Goal: Information Seeking & Learning: Check status

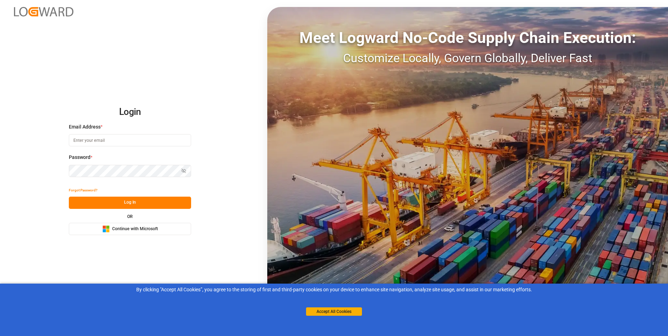
click at [114, 142] on input at bounding box center [130, 140] width 122 height 12
type input "[PERSON_NAME][EMAIL_ADDRESS][DOMAIN_NAME]"
click at [182, 170] on icon "button" at bounding box center [183, 170] width 5 height 5
drag, startPoint x: 129, startPoint y: 203, endPoint x: 152, endPoint y: 192, distance: 24.8
click at [131, 200] on button "Log In" at bounding box center [130, 203] width 122 height 12
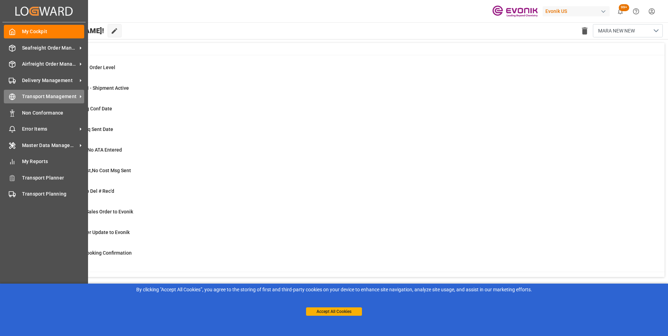
click at [46, 96] on span "Transport Management" at bounding box center [49, 96] width 55 height 7
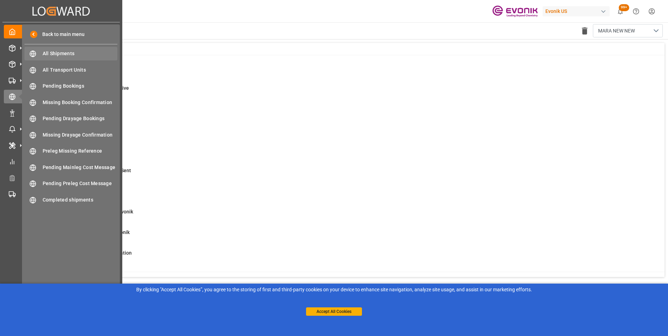
click at [51, 54] on span "All Shipments" at bounding box center [80, 53] width 75 height 7
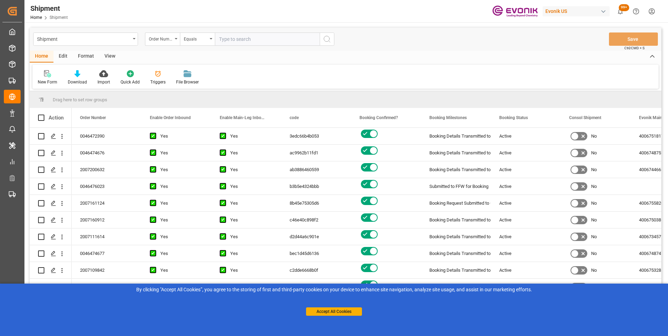
drag, startPoint x: 163, startPoint y: 39, endPoint x: 293, endPoint y: 41, distance: 129.9
paste input "2007072705"
type input "2007072705"
click at [328, 39] on icon "search button" at bounding box center [327, 39] width 8 height 8
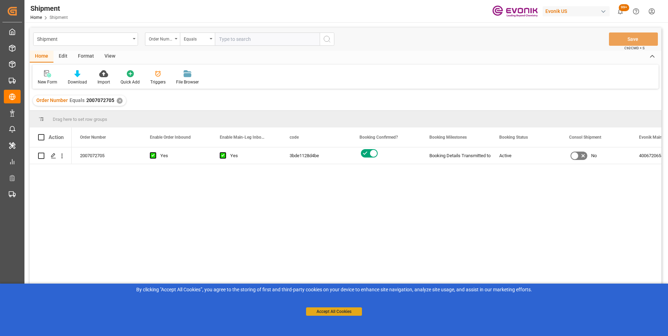
click at [336, 309] on button "Accept All Cookies" at bounding box center [334, 311] width 56 height 8
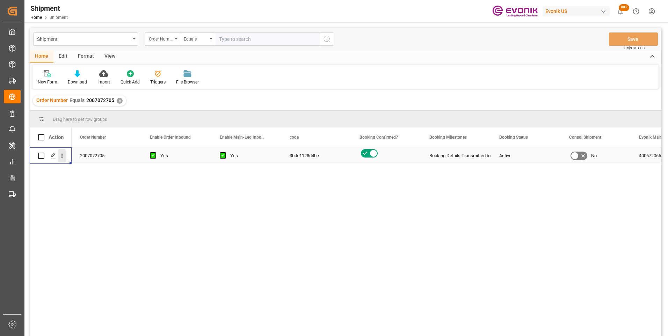
click at [61, 155] on icon "open menu" at bounding box center [61, 155] width 7 height 7
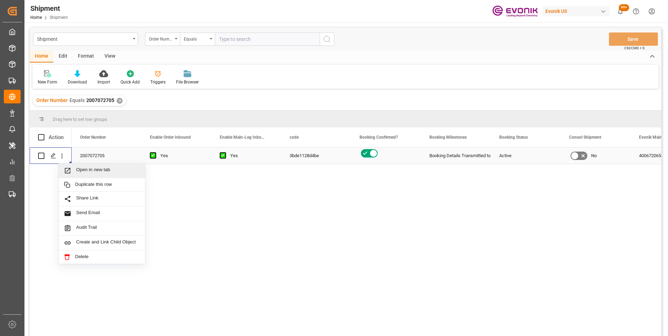
click at [93, 172] on span "Open in new tab" at bounding box center [108, 170] width 64 height 7
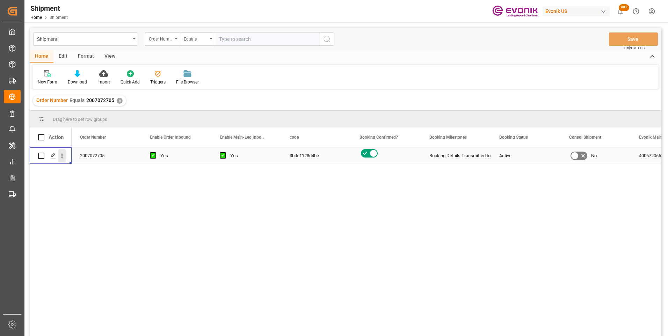
click at [63, 155] on icon "open menu" at bounding box center [61, 155] width 7 height 7
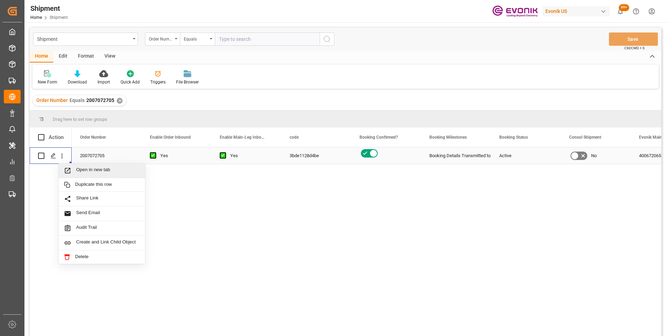
click at [94, 169] on span "Open in new tab" at bounding box center [108, 170] width 64 height 7
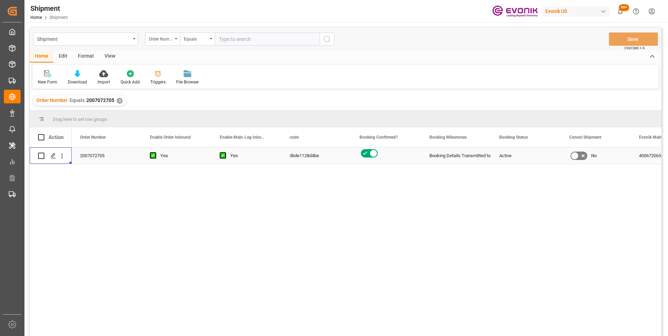
click at [242, 40] on input "text" at bounding box center [267, 38] width 105 height 13
paste input "2007114585"
type input "2007114585"
click at [326, 42] on icon "search button" at bounding box center [327, 39] width 8 height 8
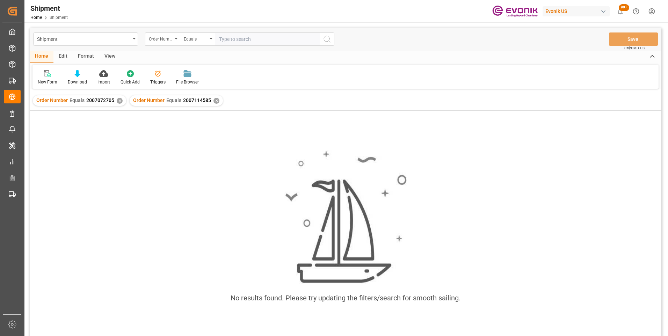
click at [118, 100] on div "✕" at bounding box center [120, 101] width 6 height 6
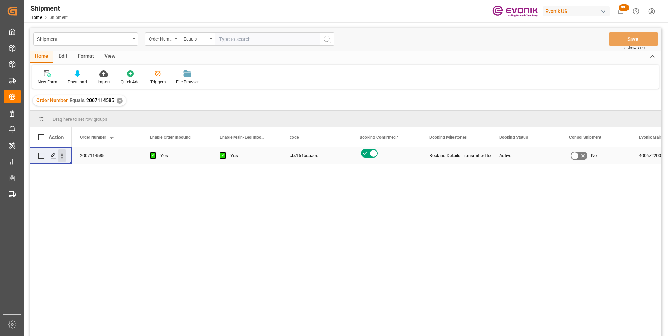
click at [64, 154] on icon "open menu" at bounding box center [61, 155] width 7 height 7
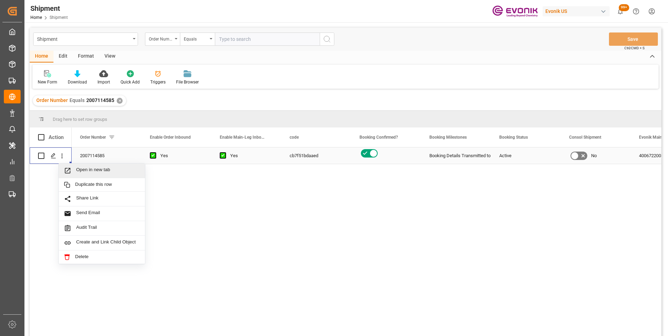
click at [80, 170] on span "Open in new tab" at bounding box center [108, 170] width 64 height 7
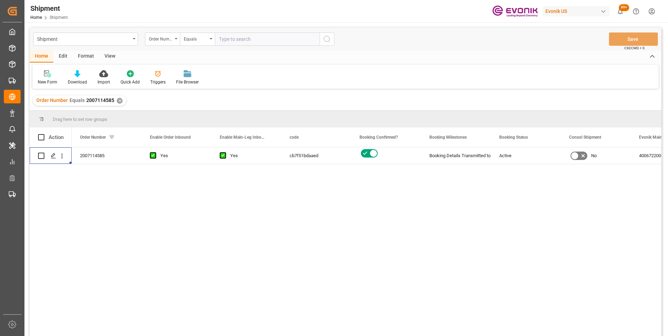
click at [118, 100] on div "✕" at bounding box center [120, 101] width 6 height 6
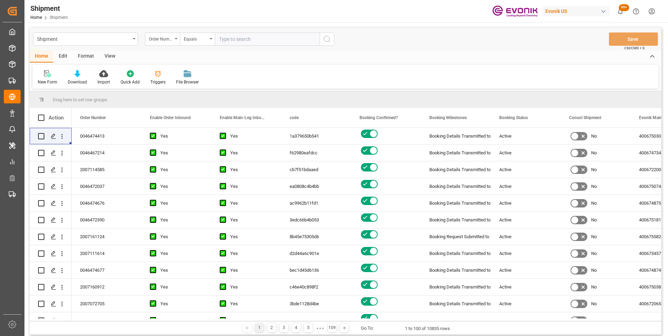
paste input "2007072705"
type input "2007072705"
click at [326, 39] on icon "search button" at bounding box center [327, 39] width 8 height 8
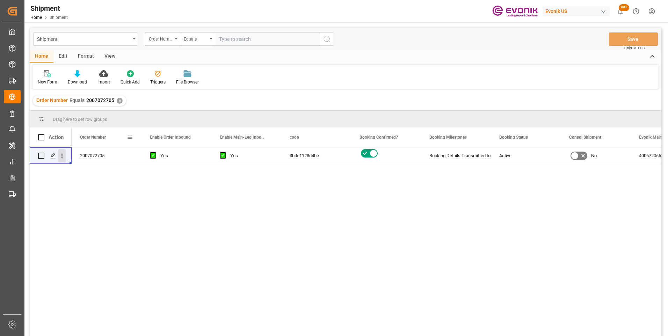
click at [61, 154] on icon "open menu" at bounding box center [61, 155] width 7 height 7
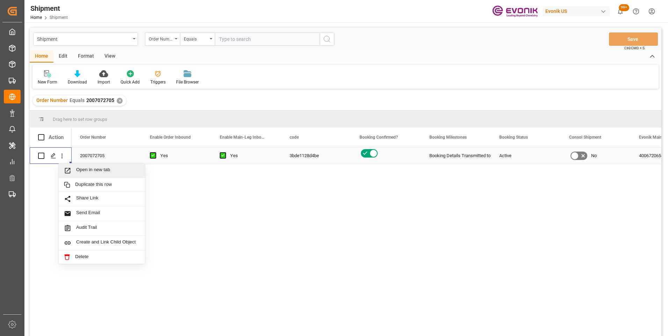
click at [82, 168] on span "Open in new tab" at bounding box center [108, 170] width 64 height 7
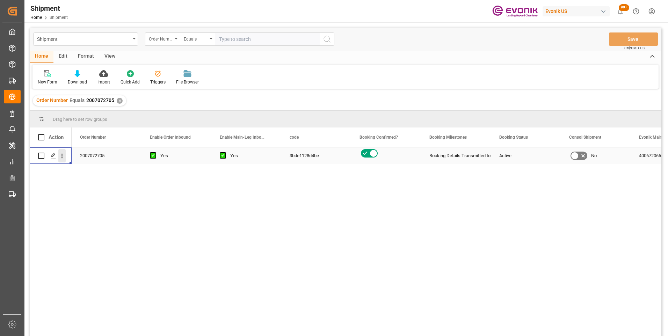
click at [61, 156] on icon "open menu" at bounding box center [61, 155] width 7 height 7
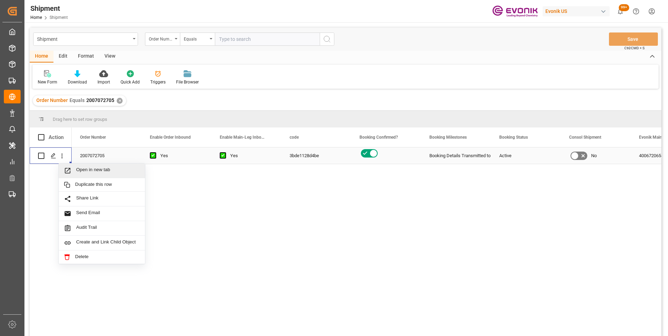
click at [84, 168] on span "Open in new tab" at bounding box center [108, 170] width 64 height 7
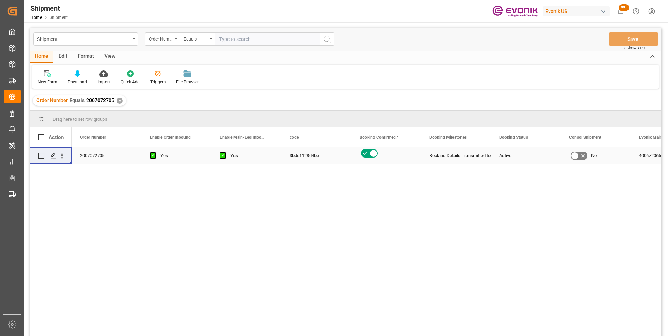
paste input "2007139206"
type input "2007139206"
click at [324, 41] on icon "search button" at bounding box center [327, 39] width 8 height 8
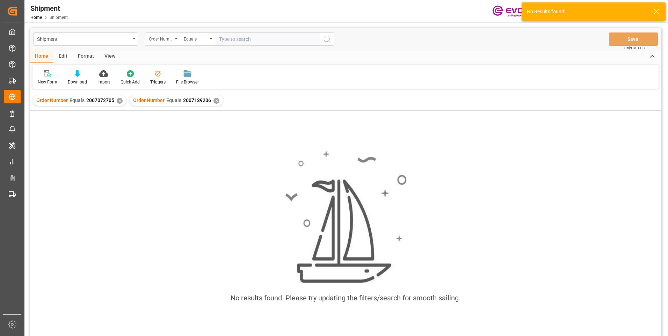
click at [117, 100] on div "✕" at bounding box center [120, 101] width 6 height 6
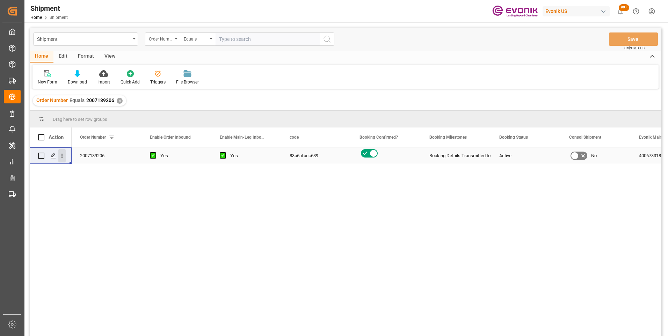
click at [63, 156] on icon "open menu" at bounding box center [61, 155] width 7 height 7
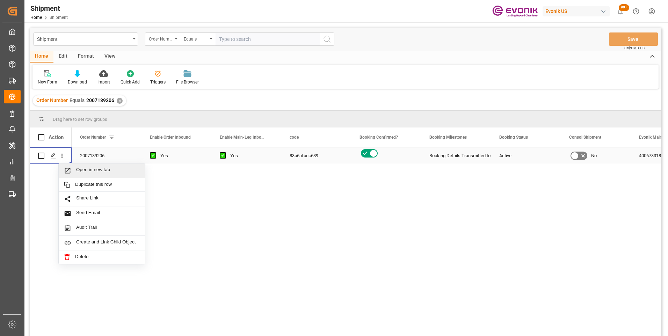
click at [90, 168] on span "Open in new tab" at bounding box center [108, 170] width 64 height 7
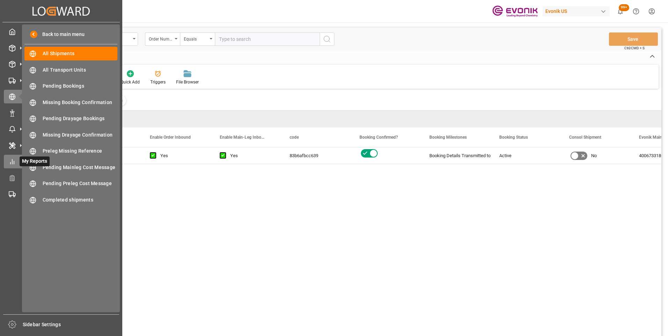
click at [13, 160] on icon at bounding box center [12, 161] width 7 height 7
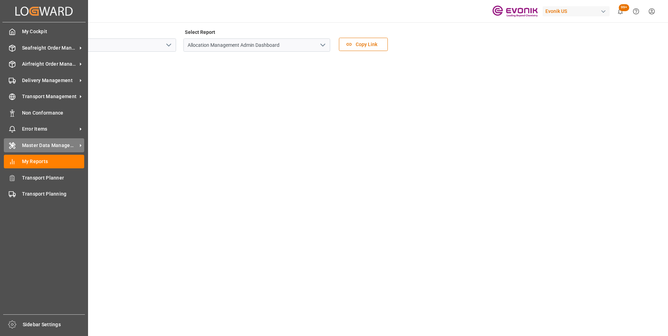
click at [17, 143] on div "Master Data Management Master Data Management" at bounding box center [44, 145] width 80 height 14
click at [27, 141] on div "Master Data Management Master Data Management" at bounding box center [44, 145] width 80 height 14
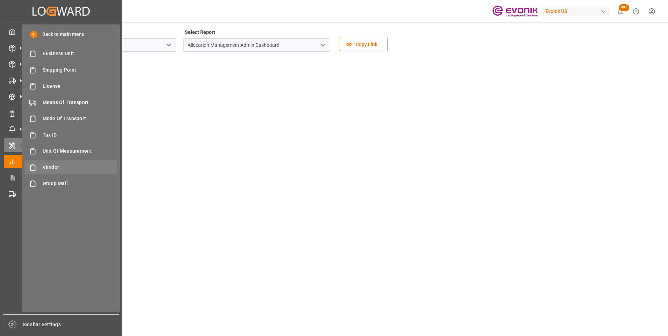
click at [81, 169] on span "Vendor" at bounding box center [80, 167] width 75 height 7
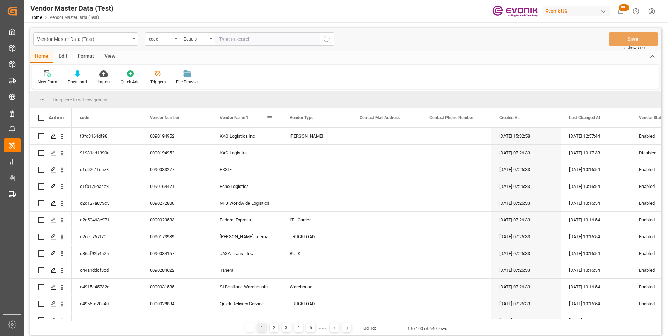
click at [271, 117] on span at bounding box center [269, 118] width 6 height 6
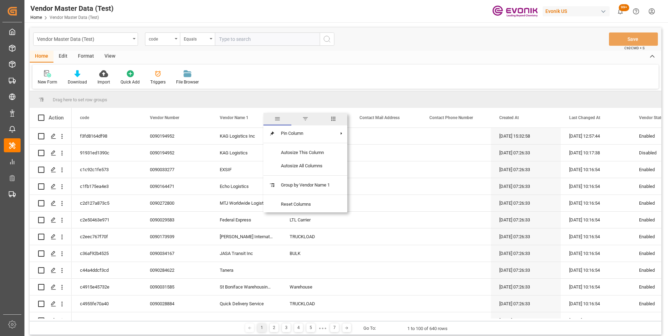
click at [336, 122] on span "columns" at bounding box center [333, 119] width 6 height 6
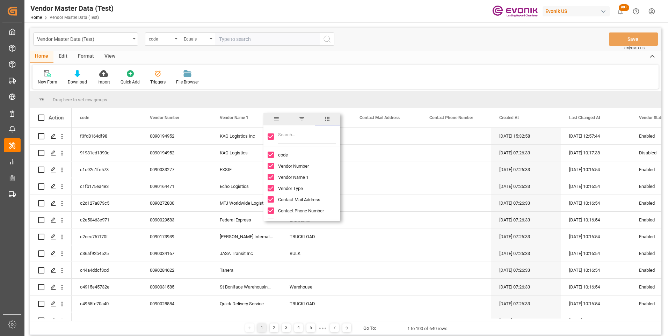
click at [314, 141] on input "Filter Columns Input" at bounding box center [307, 137] width 58 height 14
type input "newport"
checkbox input "false"
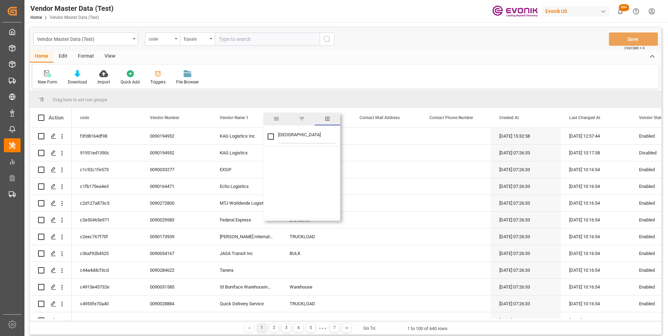
click at [301, 119] on span "filter" at bounding box center [302, 119] width 6 height 6
click at [294, 141] on div "Equals" at bounding box center [301, 137] width 68 height 11
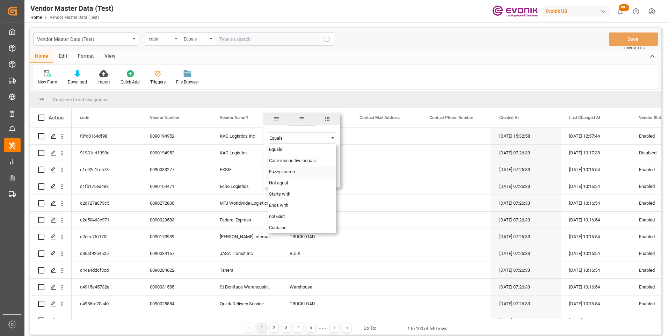
click at [295, 172] on span "Fuzzy search" at bounding box center [282, 171] width 26 height 5
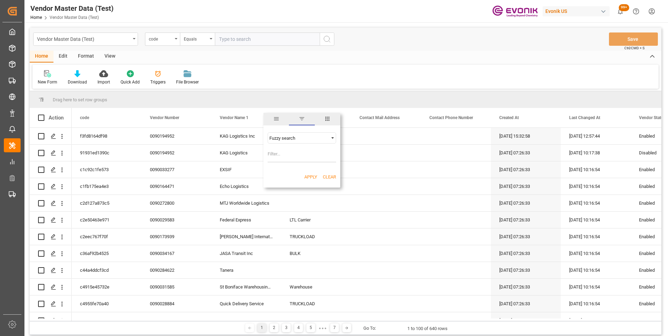
click at [290, 154] on input "Filter Value" at bounding box center [301, 155] width 68 height 14
type input "newport"
click at [313, 174] on button "Apply" at bounding box center [310, 177] width 13 height 7
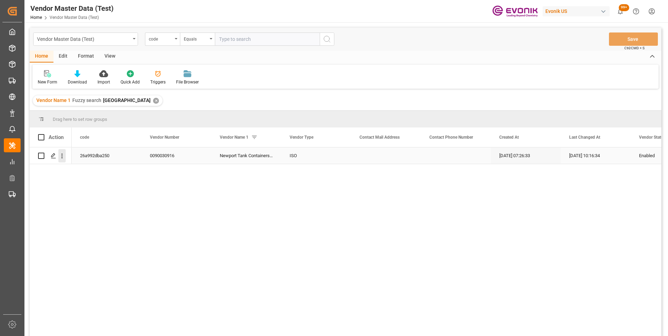
click at [61, 159] on icon "open menu" at bounding box center [61, 155] width 7 height 7
click at [78, 174] on span "Open in new tab" at bounding box center [108, 170] width 64 height 7
click at [59, 157] on icon "open menu" at bounding box center [61, 155] width 7 height 7
click at [77, 167] on div "Open in new tab" at bounding box center [102, 170] width 86 height 15
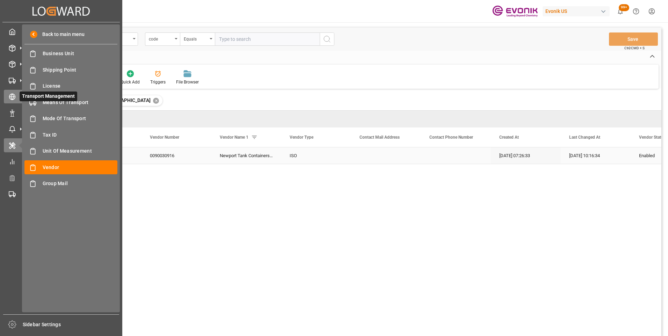
click at [15, 95] on icon at bounding box center [12, 96] width 7 height 7
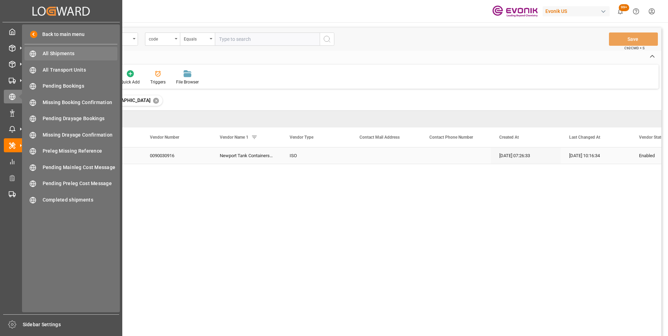
click at [63, 57] on span "All Shipments" at bounding box center [80, 53] width 75 height 7
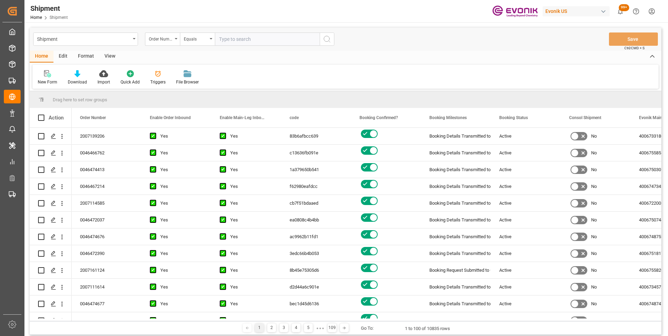
paste input "2007080265"
type input "2007080265"
click at [326, 36] on icon "search button" at bounding box center [327, 39] width 8 height 8
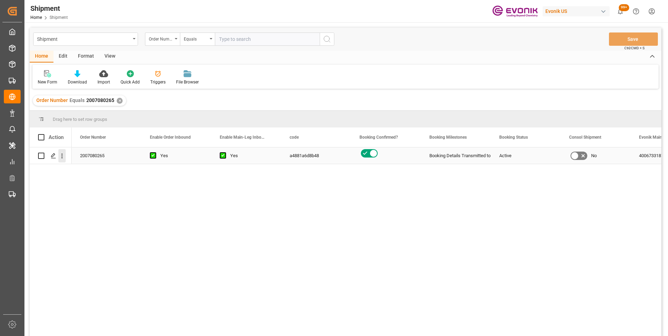
click at [60, 155] on icon "open menu" at bounding box center [61, 155] width 7 height 7
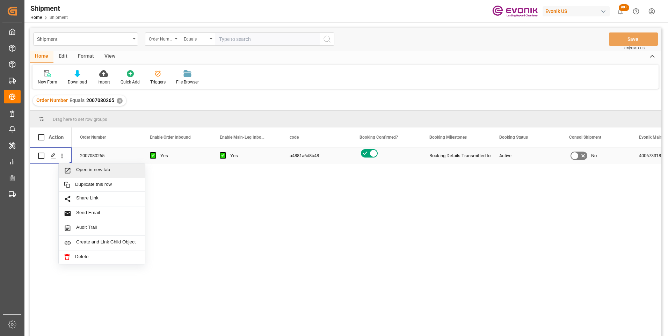
click at [90, 169] on span "Open in new tab" at bounding box center [108, 170] width 64 height 7
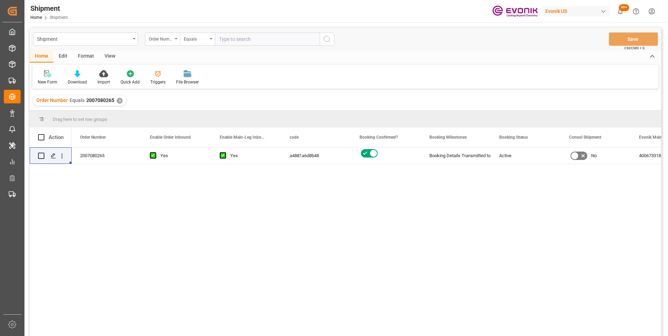
paste input "2007139110"
type input "2007139110"
click at [328, 41] on icon "search button" at bounding box center [327, 39] width 8 height 8
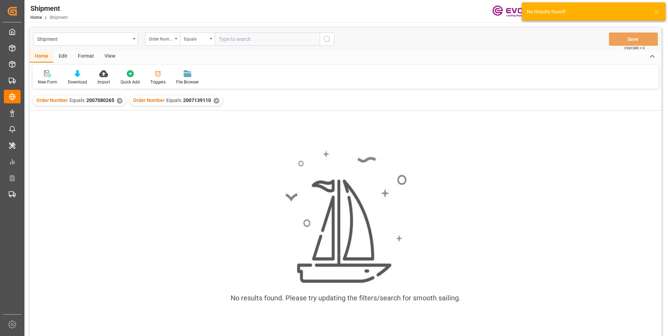
click at [119, 100] on div "✕" at bounding box center [120, 101] width 6 height 6
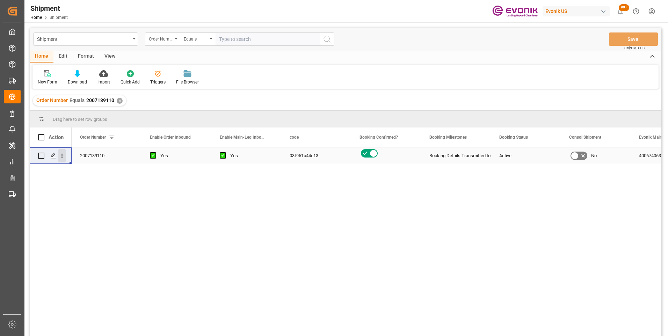
click at [63, 156] on icon "open menu" at bounding box center [61, 155] width 7 height 7
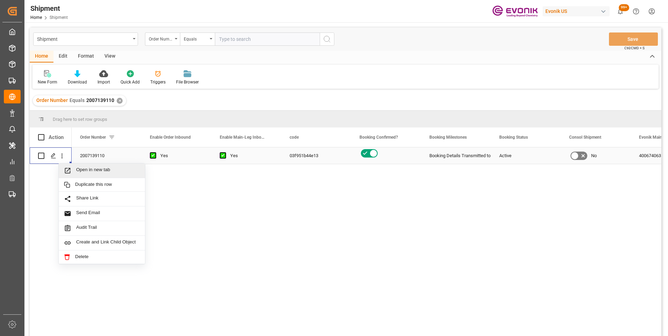
click at [83, 169] on span "Open in new tab" at bounding box center [108, 170] width 64 height 7
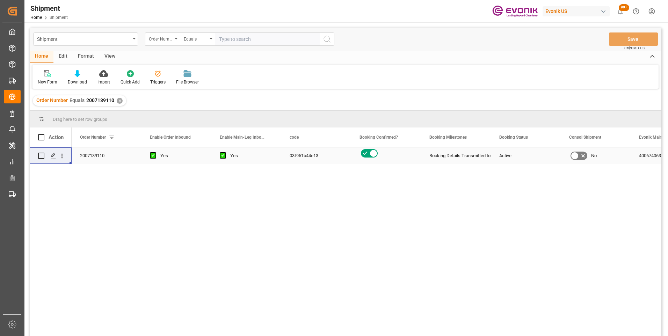
click at [119, 101] on div "✕" at bounding box center [120, 101] width 6 height 6
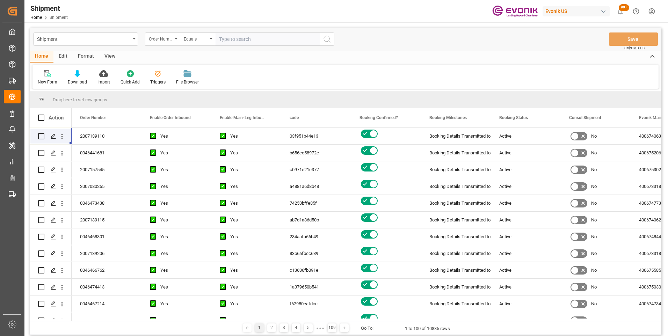
paste input "2007139110"
type input "2007139110"
click at [329, 39] on icon "search button" at bounding box center [327, 39] width 8 height 8
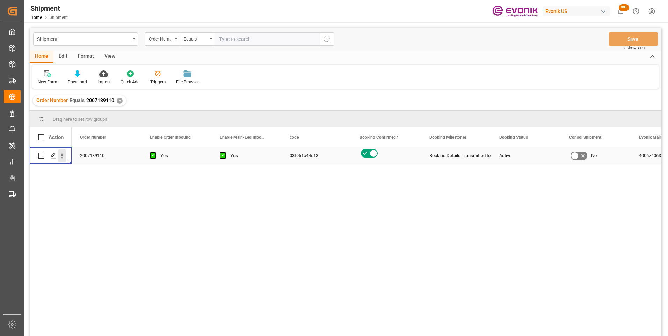
click at [62, 154] on icon "open menu" at bounding box center [61, 156] width 1 height 5
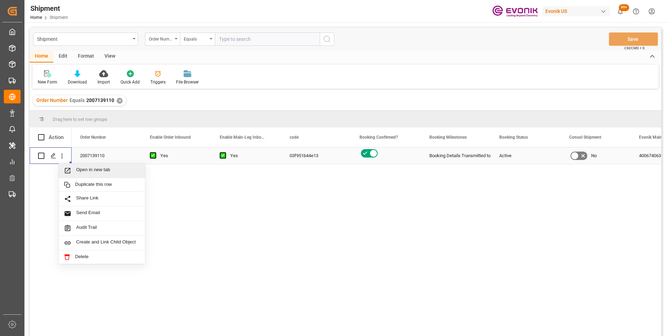
click at [84, 170] on span "Open in new tab" at bounding box center [108, 170] width 64 height 7
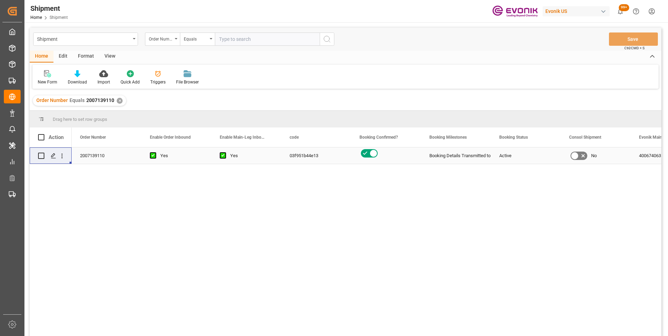
click at [572, 37] on div "Shipment Order Number Equals Save Ctrl/CMD + S" at bounding box center [345, 39] width 631 height 23
click at [119, 101] on div "✕" at bounding box center [120, 101] width 6 height 6
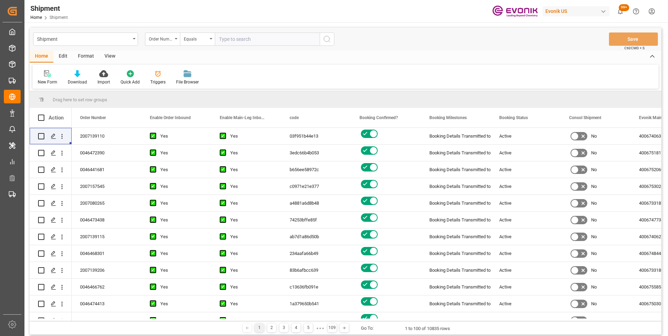
paste input "0046467179"
type input "0046467179"
click at [329, 41] on icon "search button" at bounding box center [327, 39] width 8 height 8
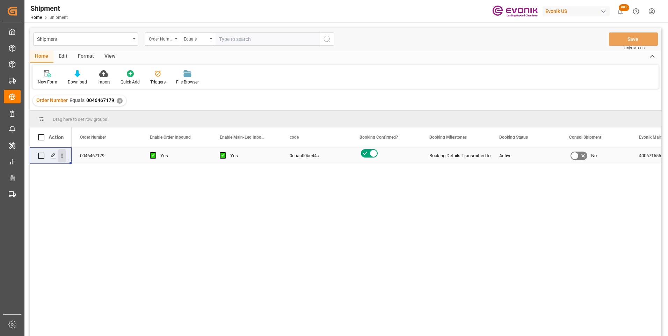
click at [61, 156] on icon "open menu" at bounding box center [61, 155] width 7 height 7
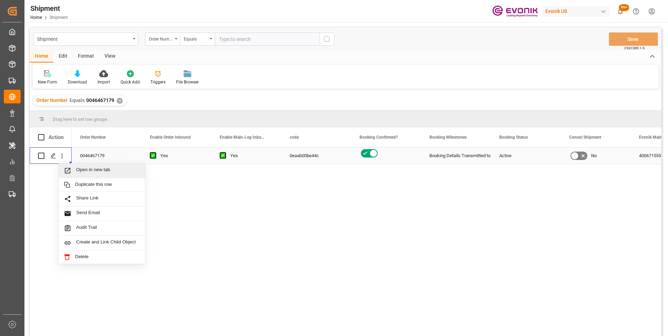
click at [82, 170] on span "Open in new tab" at bounding box center [108, 170] width 64 height 7
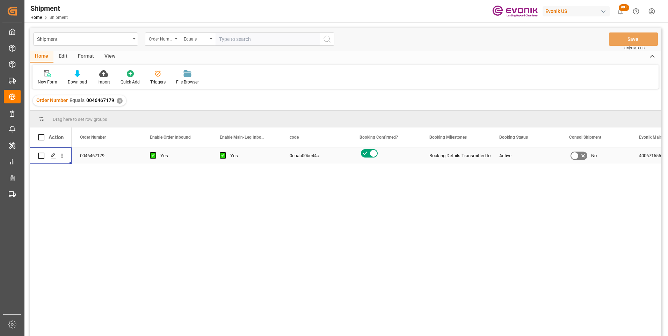
click at [120, 98] on div "✕" at bounding box center [120, 101] width 6 height 6
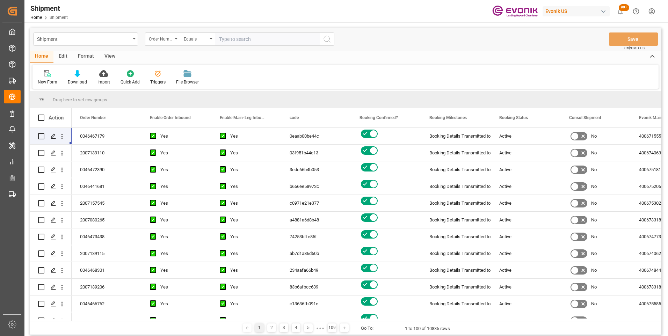
paste input "0046467177"
type input "0046467177"
click at [324, 39] on icon "search button" at bounding box center [327, 39] width 8 height 8
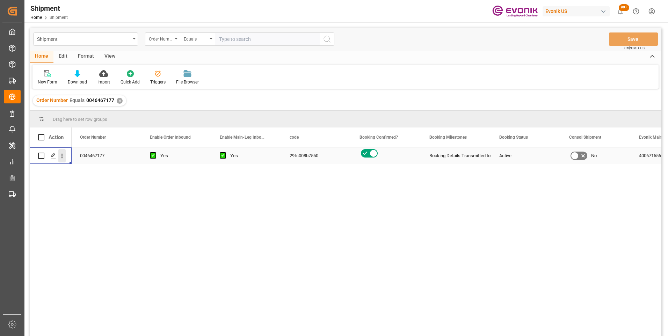
click at [63, 155] on icon "open menu" at bounding box center [61, 155] width 7 height 7
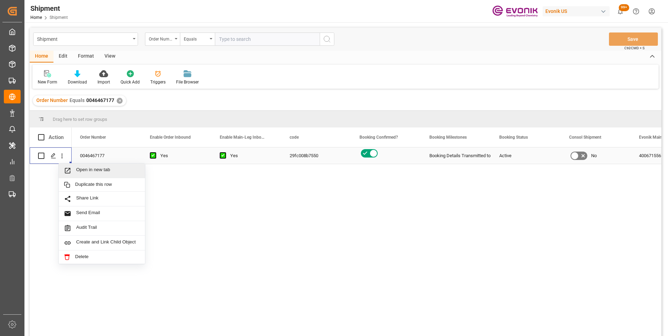
click at [84, 170] on span "Open in new tab" at bounding box center [108, 170] width 64 height 7
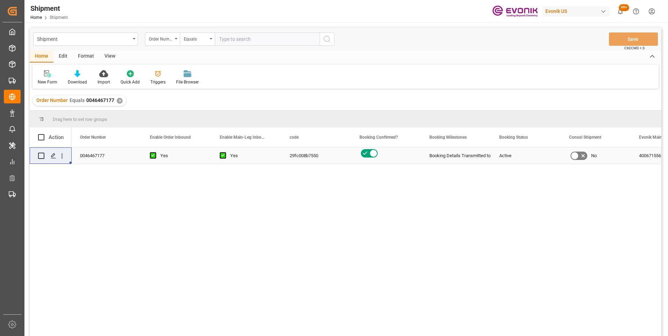
paste input "2007147882"
type input "2007147882"
click at [329, 36] on icon "search button" at bounding box center [327, 39] width 8 height 8
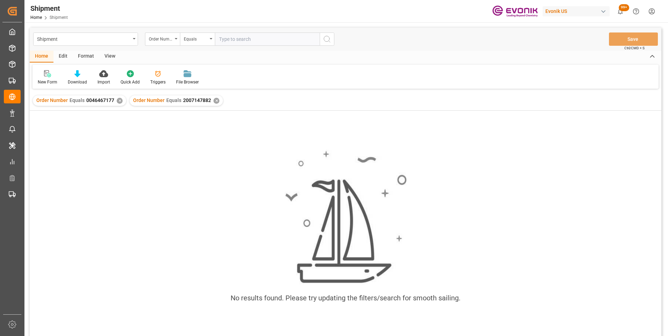
click at [119, 101] on div "✕" at bounding box center [120, 101] width 6 height 6
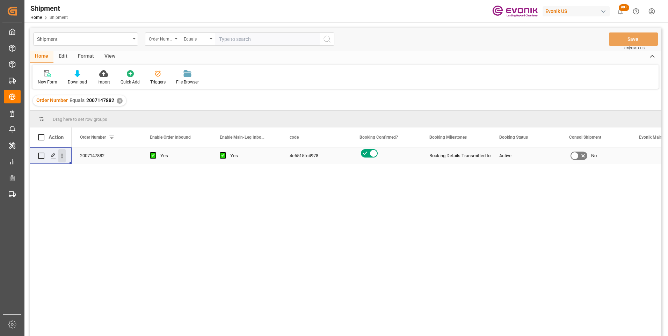
click at [62, 155] on icon "open menu" at bounding box center [61, 155] width 7 height 7
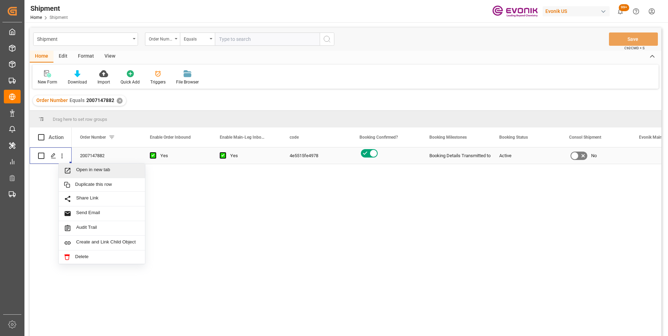
click at [86, 168] on span "Open in new tab" at bounding box center [108, 170] width 64 height 7
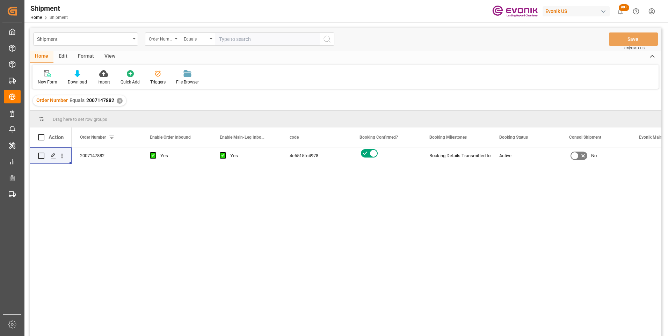
paste input "0046466976"
type input "0046466976"
click at [323, 41] on icon "search button" at bounding box center [327, 39] width 8 height 8
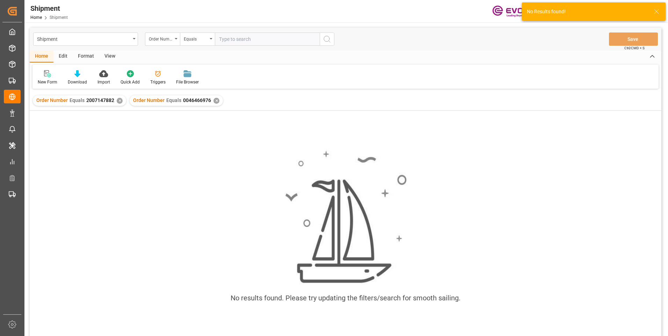
click at [118, 100] on div "✕" at bounding box center [120, 101] width 6 height 6
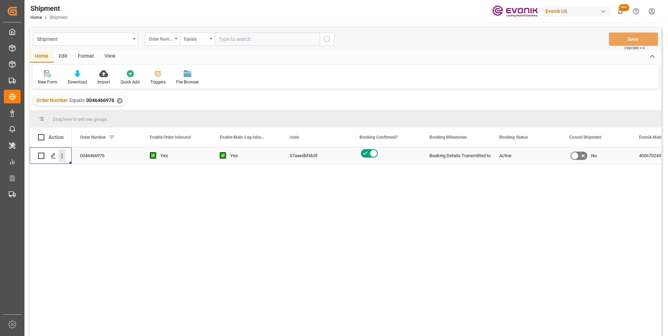
click at [63, 155] on icon "open menu" at bounding box center [61, 155] width 7 height 7
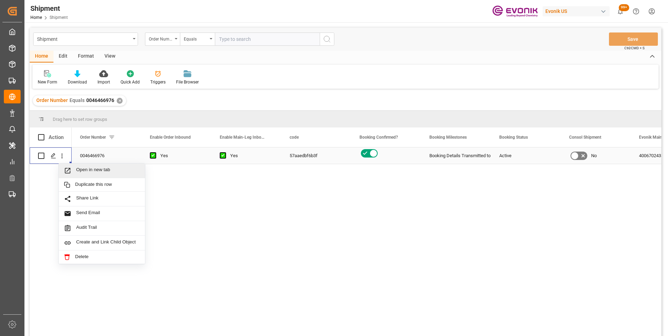
click at [86, 170] on span "Open in new tab" at bounding box center [108, 170] width 64 height 7
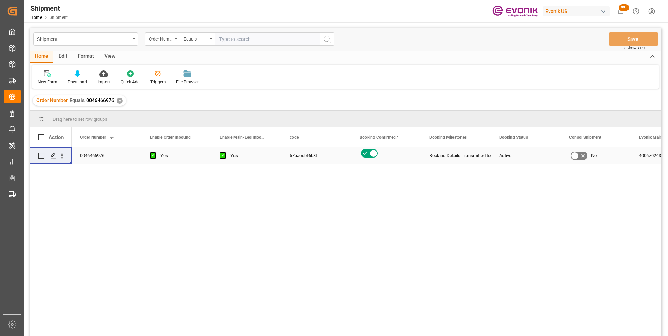
paste input "0046467184"
type input "0046467184"
click at [328, 40] on icon "search button" at bounding box center [327, 39] width 8 height 8
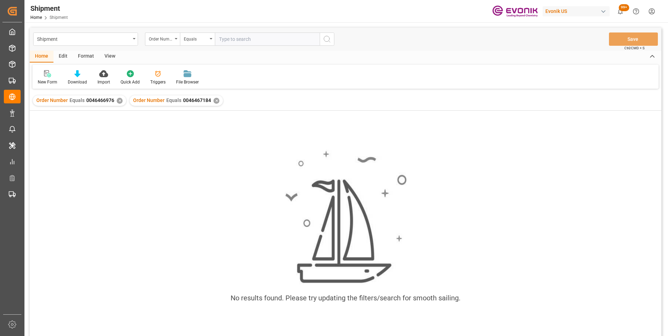
click at [117, 100] on div "✕" at bounding box center [120, 101] width 6 height 6
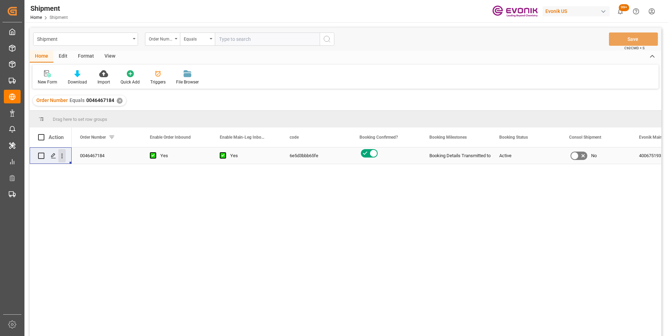
click at [62, 156] on icon "open menu" at bounding box center [61, 156] width 1 height 5
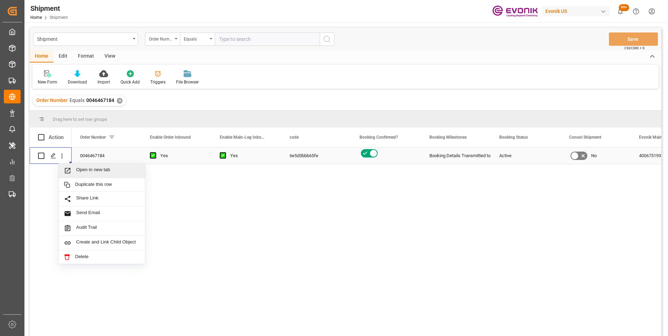
click at [83, 166] on div "Open in new tab" at bounding box center [102, 170] width 86 height 15
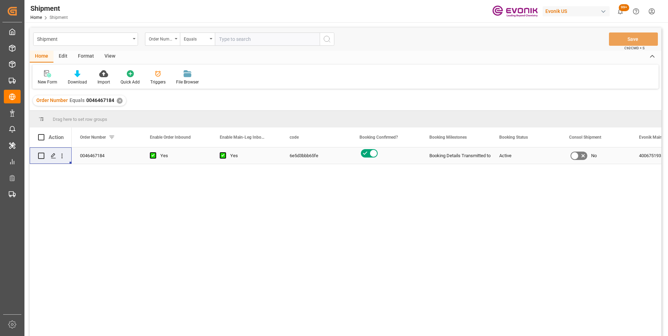
click at [118, 100] on div "✕" at bounding box center [120, 101] width 6 height 6
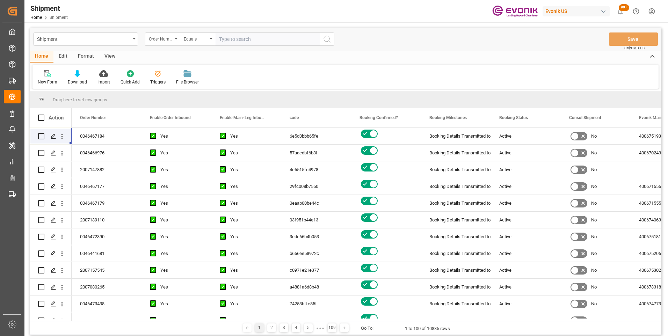
paste input "2007139115"
type input "2007139115"
click at [325, 38] on icon "search button" at bounding box center [327, 39] width 8 height 8
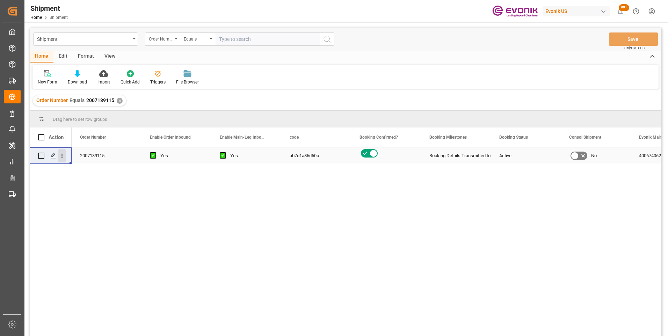
click at [63, 155] on icon "open menu" at bounding box center [61, 155] width 7 height 7
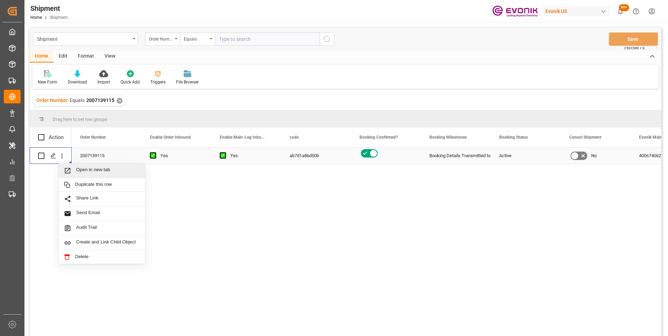
click at [82, 167] on span "Open in new tab" at bounding box center [108, 170] width 64 height 7
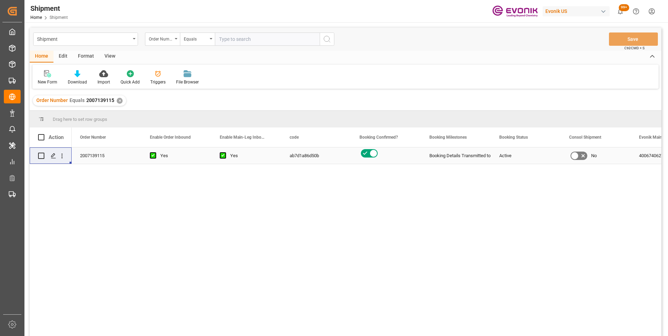
click at [119, 101] on div "✕" at bounding box center [120, 101] width 6 height 6
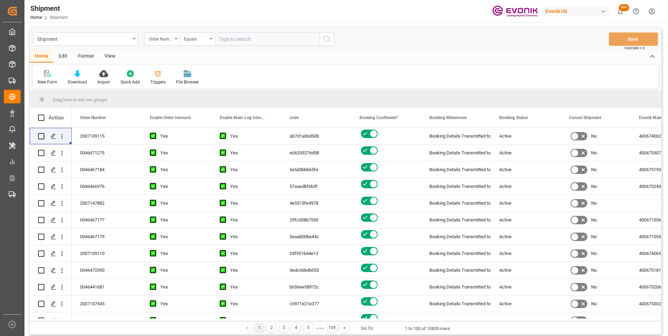
paste input "2007139109"
type input "2007139109"
click at [326, 41] on icon "search button" at bounding box center [327, 39] width 8 height 8
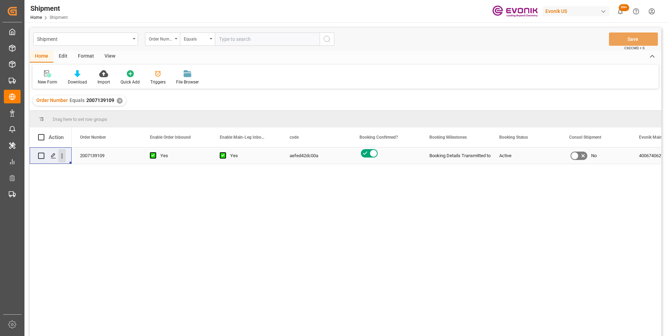
click at [59, 157] on icon "open menu" at bounding box center [61, 155] width 7 height 7
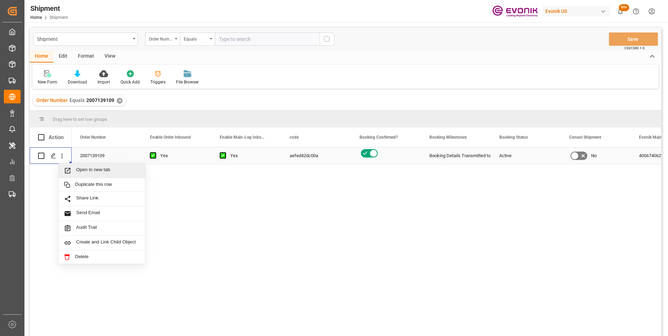
click at [85, 171] on span "Open in new tab" at bounding box center [108, 170] width 64 height 7
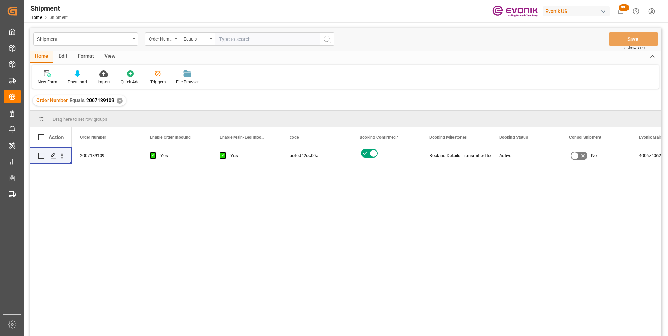
paste input "0046467180"
type input "0046467180"
click at [324, 41] on icon "search button" at bounding box center [327, 39] width 8 height 8
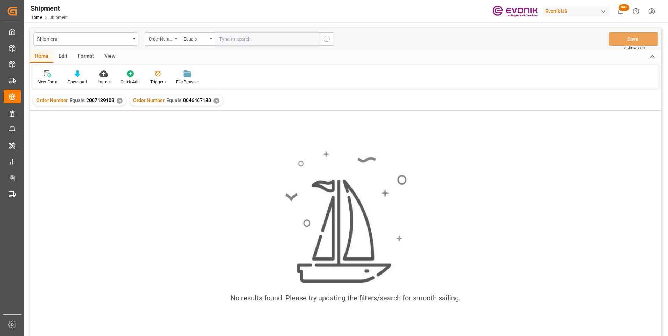
click at [118, 101] on div "✕" at bounding box center [120, 101] width 6 height 6
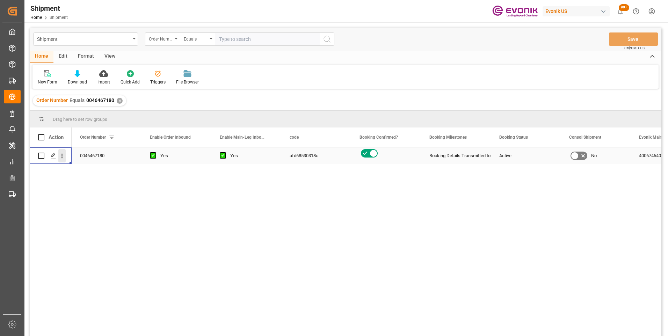
click at [62, 154] on icon "open menu" at bounding box center [61, 156] width 1 height 5
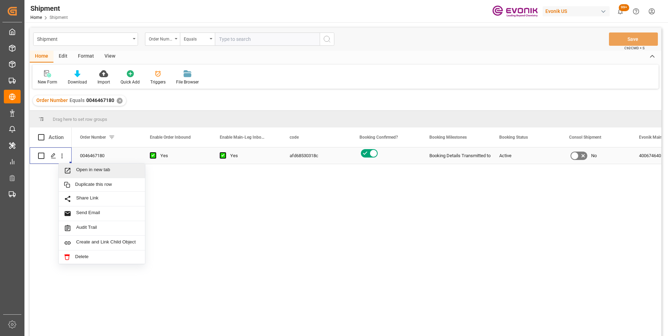
click at [80, 168] on span "Open in new tab" at bounding box center [108, 170] width 64 height 7
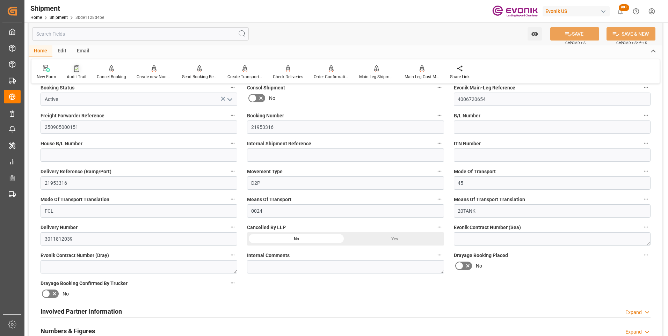
scroll to position [209, 0]
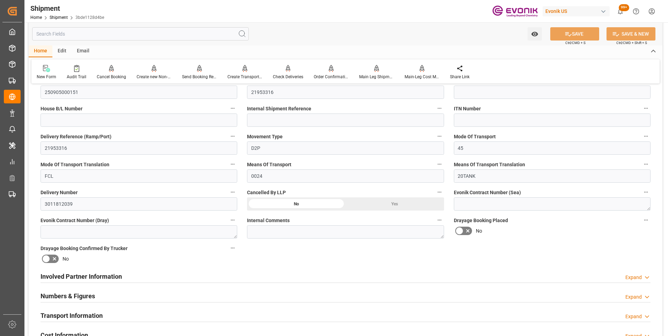
click at [106, 276] on h2 "Involved Partner Information" at bounding box center [81, 276] width 81 height 9
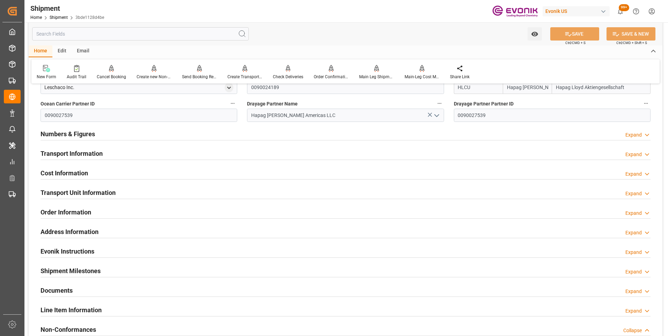
scroll to position [358, 0]
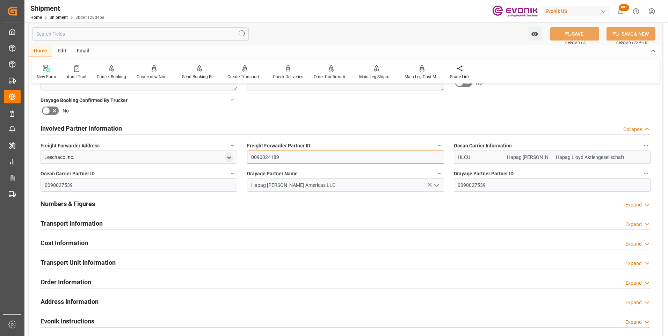
click at [282, 156] on input "0090024189" at bounding box center [345, 156] width 197 height 13
type input "009002418"
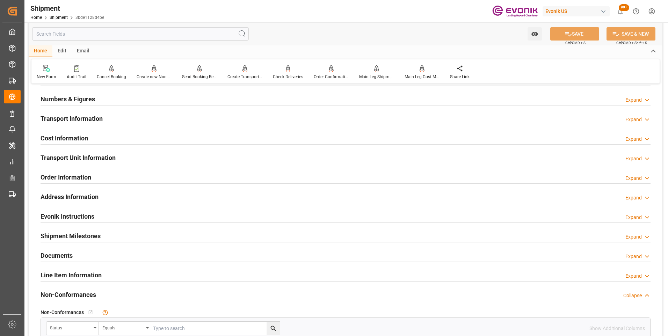
scroll to position [337, 0]
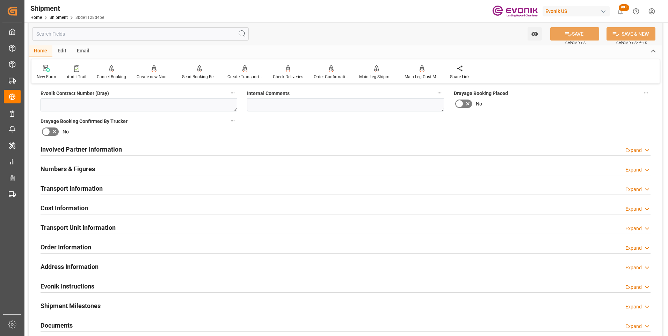
click at [73, 147] on h2 "Involved Partner Information" at bounding box center [81, 149] width 81 height 9
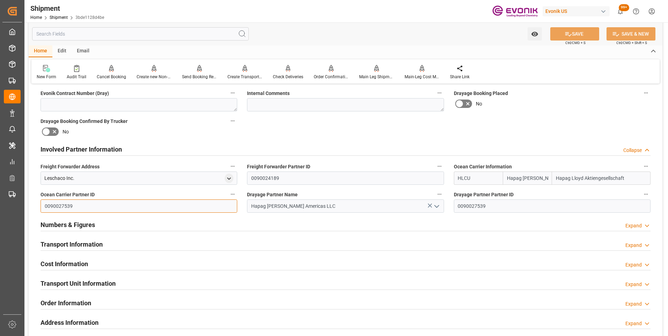
click at [76, 207] on input "0090027539" at bounding box center [139, 205] width 197 height 13
type input "0"
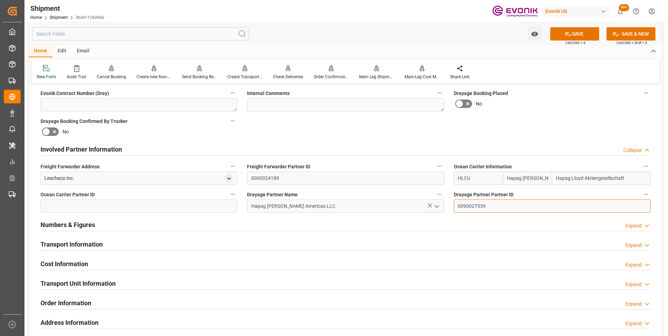
click at [488, 206] on input "0090027539" at bounding box center [552, 205] width 197 height 13
type input "0"
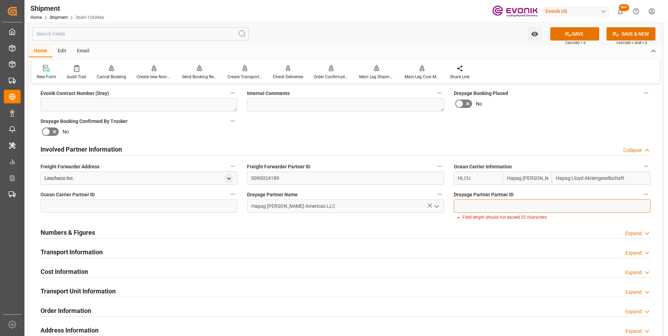
scroll to position [0, 193]
click at [467, 205] on input at bounding box center [552, 205] width 197 height 13
click at [415, 225] on div "Numbers & Figures Expand" at bounding box center [346, 231] width 610 height 13
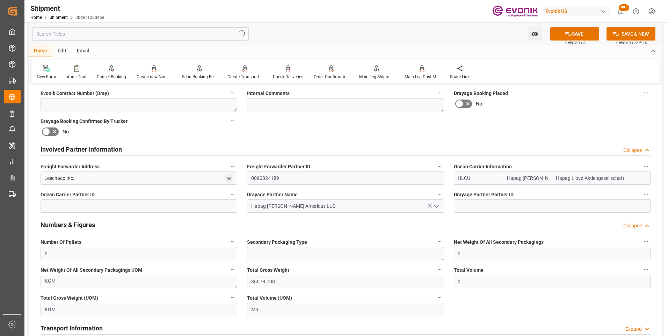
scroll to position [0, 0]
click at [429, 207] on icon at bounding box center [429, 205] width 7 height 7
click at [475, 177] on input "HLCU" at bounding box center [478, 177] width 49 height 13
type input "H"
click at [580, 34] on button "SAVE" at bounding box center [574, 33] width 49 height 13
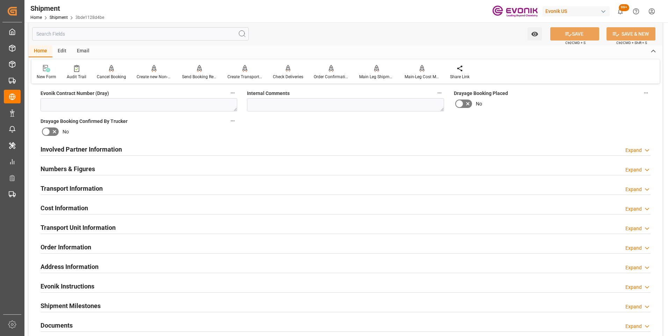
click at [84, 147] on h2 "Involved Partner Information" at bounding box center [81, 149] width 81 height 9
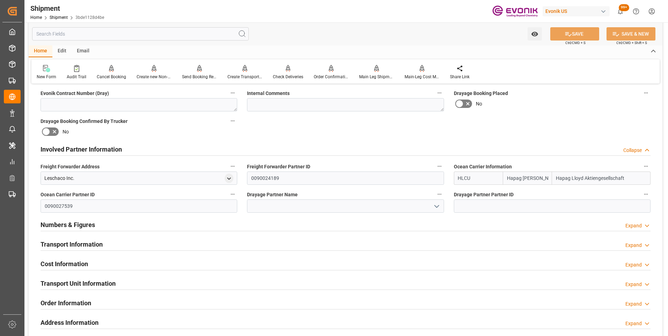
drag, startPoint x: 470, startPoint y: 177, endPoint x: 429, endPoint y: 178, distance: 40.2
click at [429, 178] on div "Booking Confirmation Milestone Bar Collapse Submitted to FFW for Booking (Pendi…" at bounding box center [345, 142] width 633 height 778
click at [463, 206] on b "TQMU" at bounding box center [465, 209] width 14 height 6
type input "TQMU"
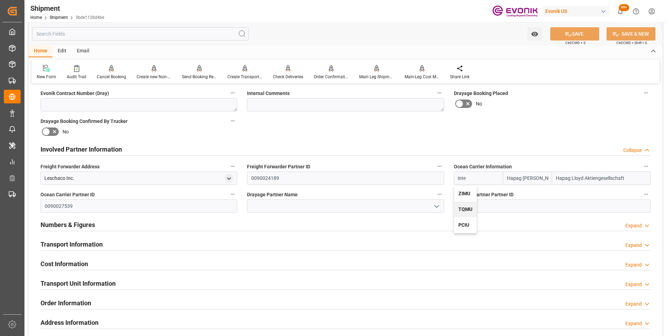
type input "Intermodal Tank Transport"
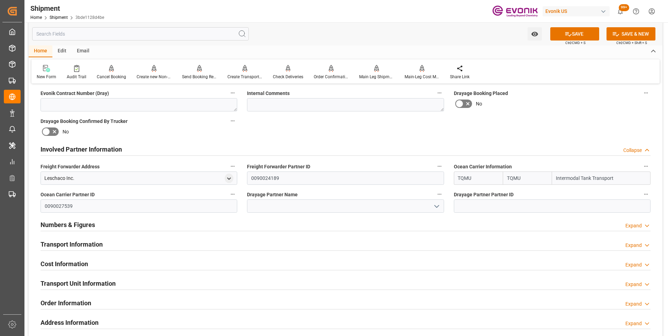
type input "TQMU"
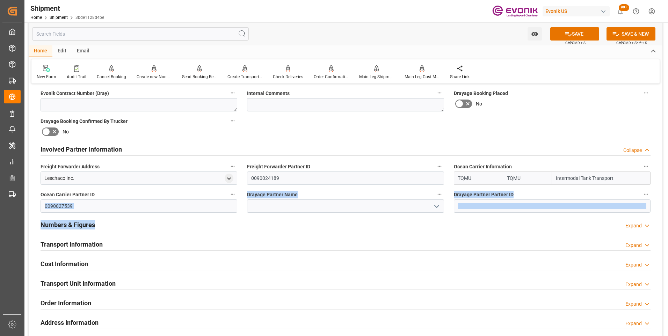
drag, startPoint x: 157, startPoint y: 214, endPoint x: 143, endPoint y: 216, distance: 13.8
click at [143, 216] on div "Booking Confirmation Milestone Bar Collapse Submitted to FFW for Booking (Pendi…" at bounding box center [345, 142] width 633 height 778
drag, startPoint x: 143, startPoint y: 216, endPoint x: 133, endPoint y: 201, distance: 17.7
click at [133, 201] on input "0090027539" at bounding box center [139, 205] width 197 height 13
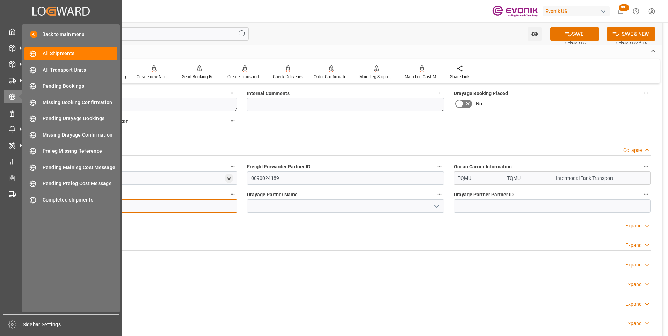
drag, startPoint x: 130, startPoint y: 207, endPoint x: 17, endPoint y: 211, distance: 113.5
click at [17, 211] on div "Created by potrace 1.15, written by Peter Selinger 2001-2017 Created by potrace…" at bounding box center [334, 168] width 668 height 336
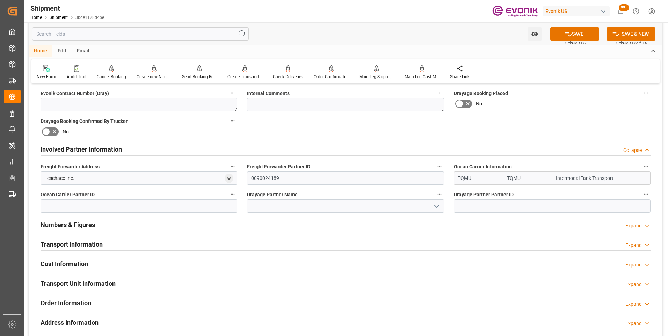
click at [576, 34] on button "SAVE" at bounding box center [574, 33] width 49 height 13
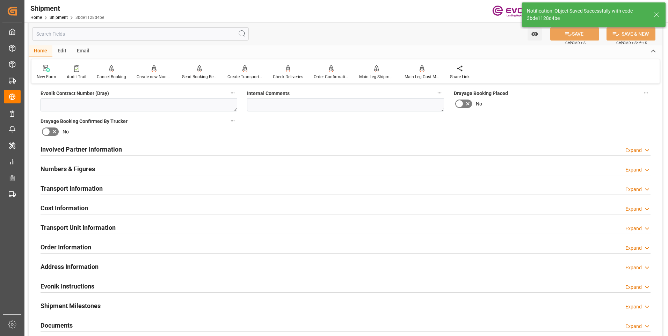
click at [428, 154] on div "Involved Partner Information Expand" at bounding box center [346, 148] width 610 height 13
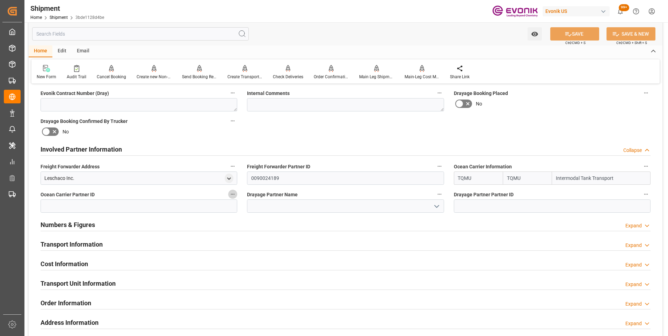
click at [231, 194] on icon "button" at bounding box center [233, 194] width 6 height 6
click at [237, 195] on icon at bounding box center [237, 194] width 6 height 6
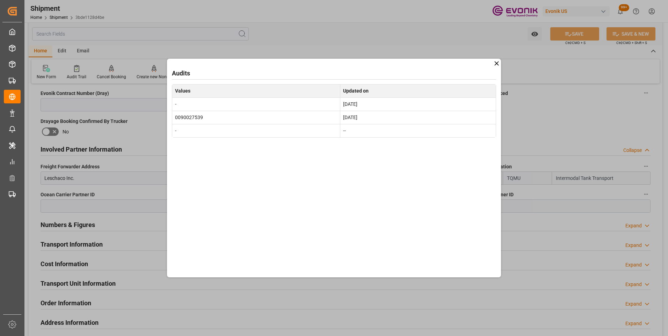
click at [498, 64] on icon at bounding box center [496, 63] width 7 height 7
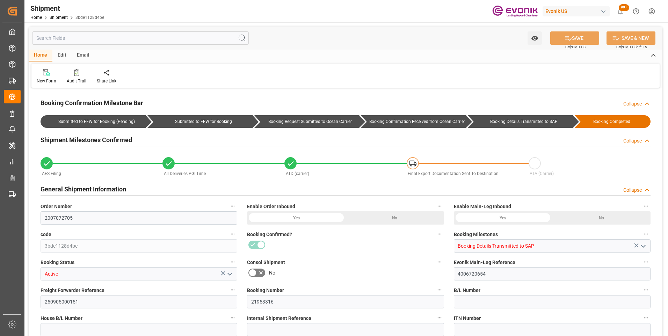
type input "TQMU"
type input "Intermodal Tank Transport"
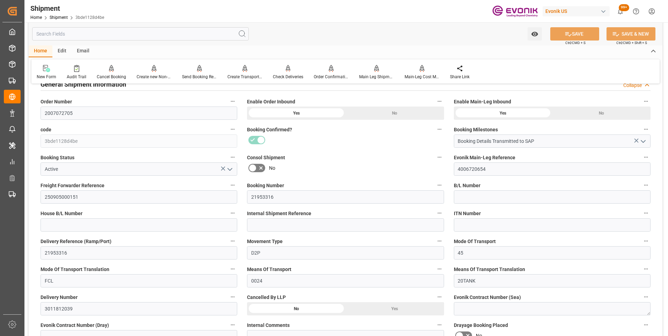
scroll to position [244, 0]
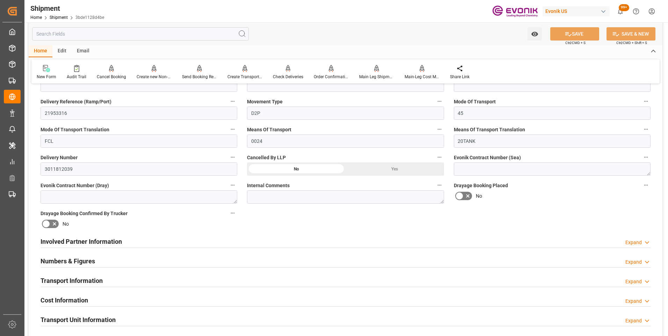
click at [415, 245] on div "Involved Partner Information Expand" at bounding box center [346, 240] width 610 height 13
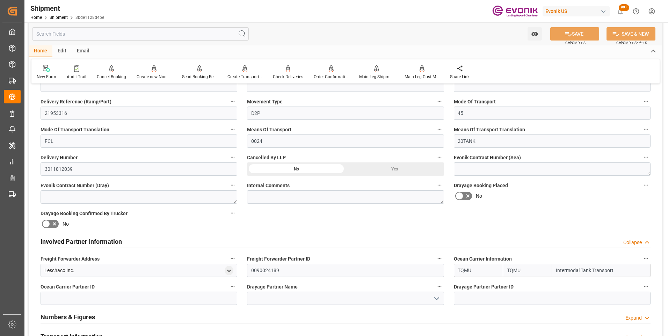
scroll to position [384, 0]
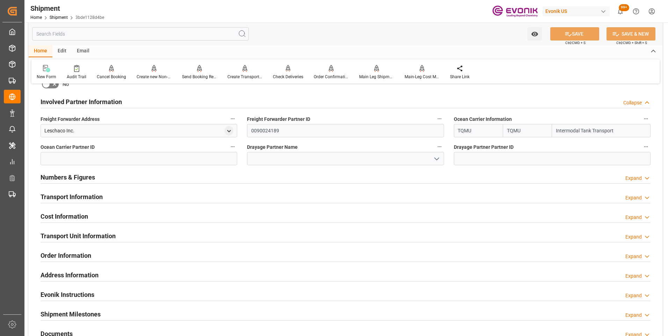
click at [433, 156] on icon "open menu" at bounding box center [436, 159] width 8 height 8
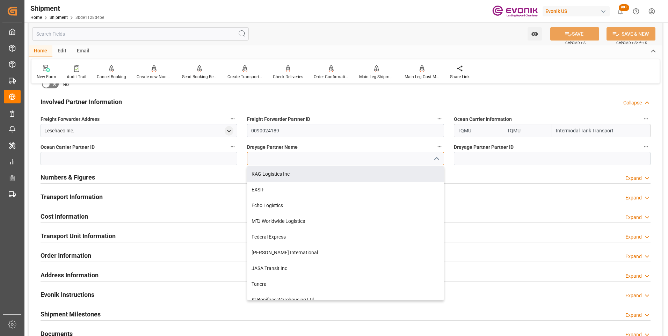
click at [327, 157] on input at bounding box center [345, 158] width 197 height 13
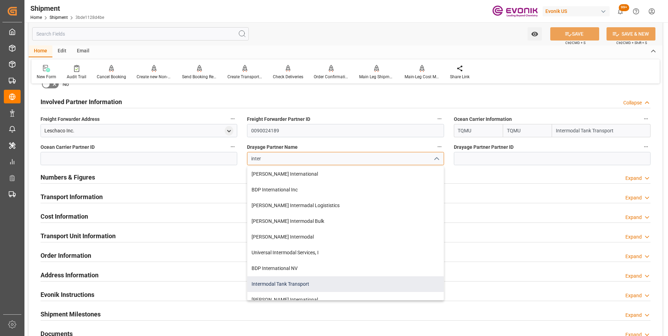
click at [297, 280] on div "Intermodal Tank Transport" at bounding box center [345, 284] width 196 height 16
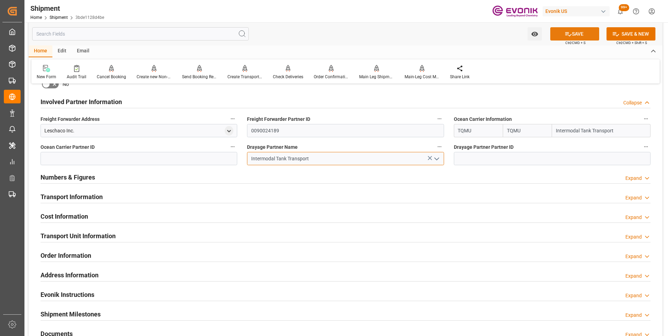
type input "Intermodal Tank Transport"
click at [570, 34] on button "SAVE" at bounding box center [574, 33] width 49 height 13
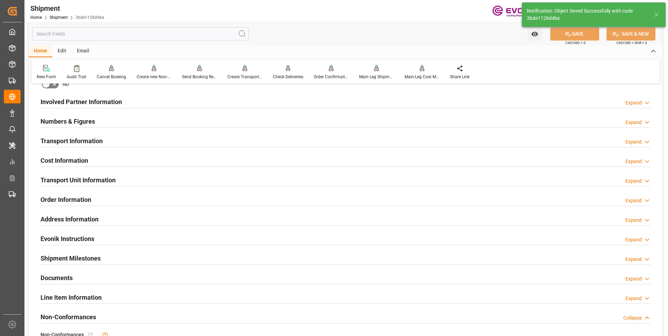
click at [410, 105] on div "Involved Partner Information Expand" at bounding box center [346, 101] width 610 height 13
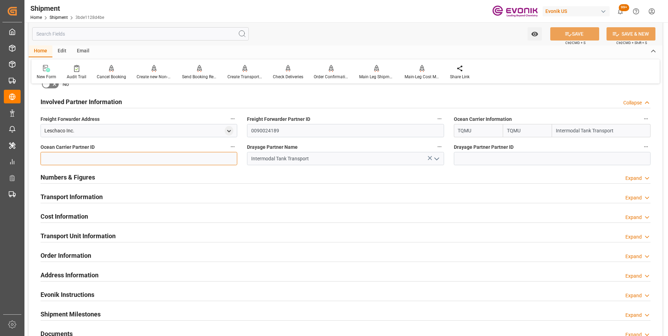
click at [195, 156] on input at bounding box center [139, 158] width 197 height 13
paste input "90029845"
type input "90029845"
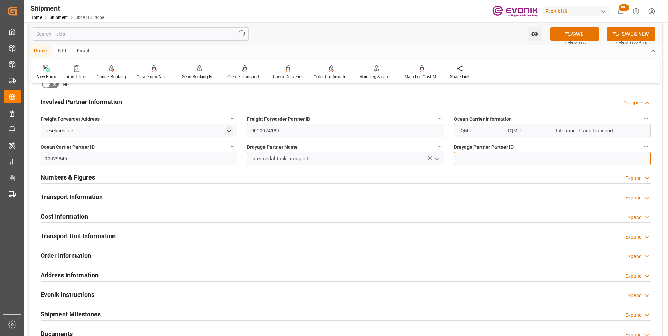
click at [496, 152] on input at bounding box center [552, 158] width 197 height 13
paste input "90029845"
type input "90029845"
click at [572, 33] on button "SAVE" at bounding box center [574, 33] width 49 height 13
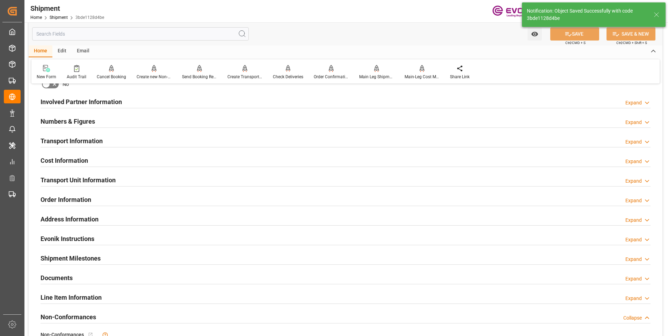
click at [140, 106] on div "Involved Partner Information Expand" at bounding box center [346, 101] width 610 height 13
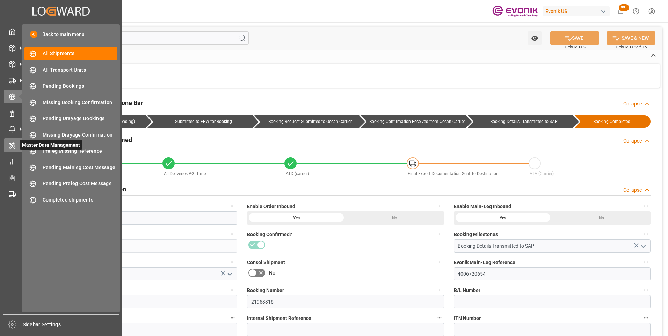
click at [11, 142] on icon at bounding box center [12, 145] width 7 height 7
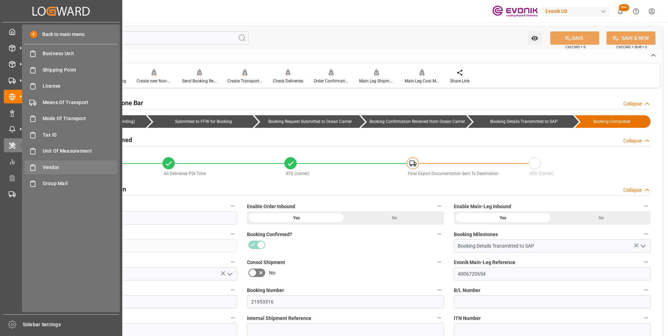
click at [60, 161] on div "Vendor Vendor" at bounding box center [70, 167] width 93 height 14
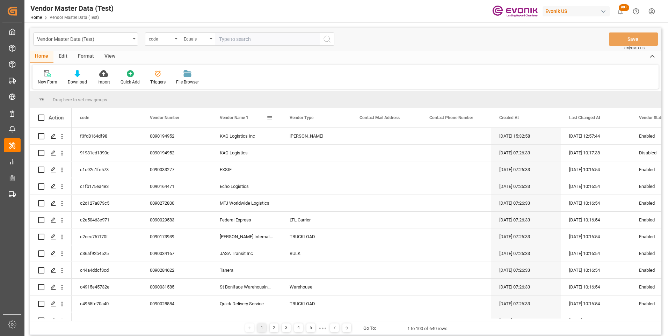
click at [272, 117] on span at bounding box center [269, 118] width 6 height 6
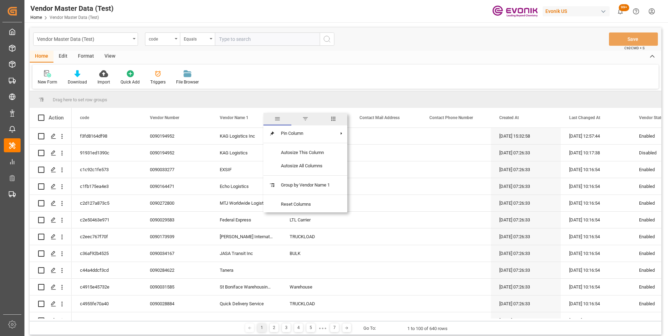
click at [306, 121] on span "filter" at bounding box center [305, 119] width 6 height 6
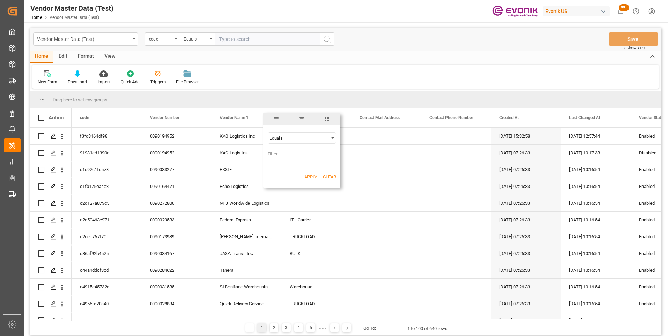
click at [320, 138] on div "Equals" at bounding box center [298, 137] width 59 height 5
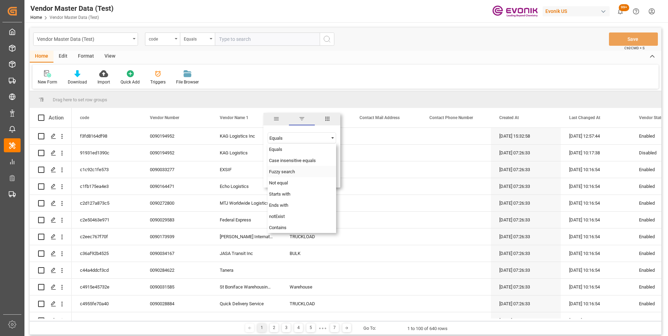
click at [292, 172] on span "Fuzzy search" at bounding box center [282, 171] width 26 height 5
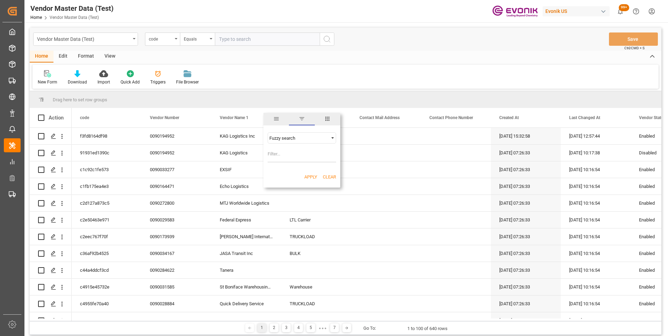
click at [286, 150] on input "Filter Value" at bounding box center [301, 155] width 68 height 14
click at [312, 141] on div "Fuzzy search" at bounding box center [301, 137] width 68 height 11
click at [299, 141] on div "Fuzzy search" at bounding box center [301, 137] width 68 height 11
click at [296, 154] on input "intermod" at bounding box center [301, 155] width 68 height 14
type input "intermodal"
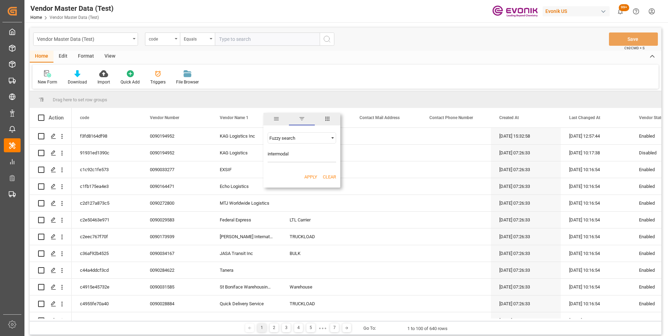
click at [311, 175] on button "Apply" at bounding box center [310, 177] width 13 height 7
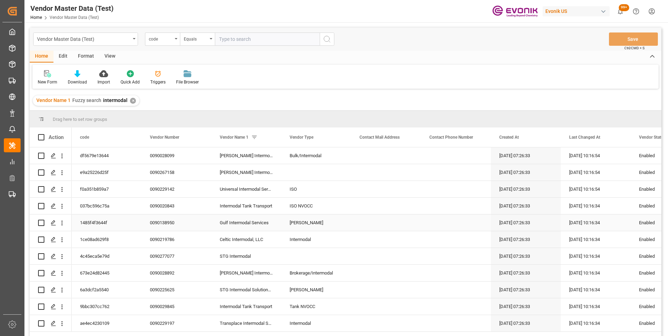
scroll to position [70, 0]
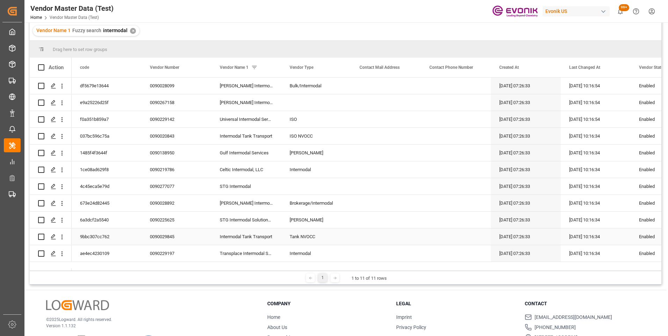
click at [171, 240] on div "0090029845" at bounding box center [176, 236] width 70 height 16
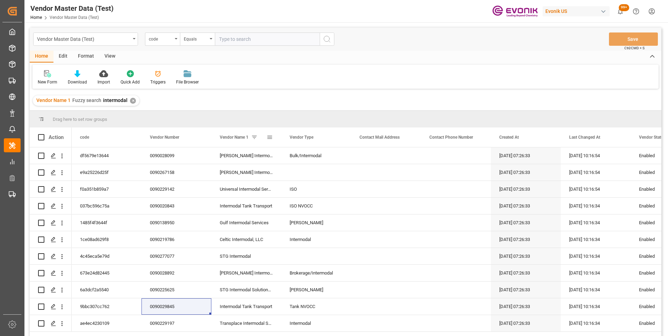
click at [257, 138] on span at bounding box center [254, 137] width 6 height 6
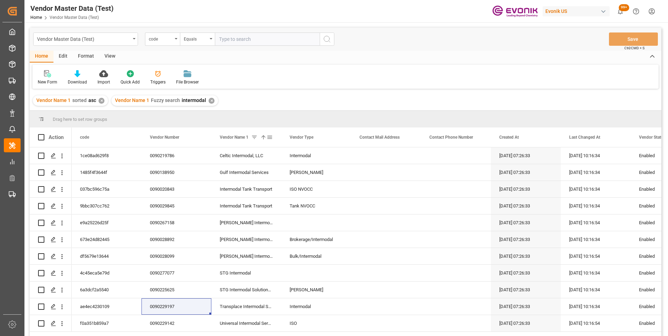
click at [271, 137] on span at bounding box center [269, 137] width 6 height 6
drag, startPoint x: 295, startPoint y: 176, endPoint x: 238, endPoint y: 173, distance: 56.6
click at [238, 173] on div "Drag here to set row groups Drag here to set column labels Action code Vendor N…" at bounding box center [345, 226] width 631 height 230
type input "hoyer"
click at [309, 192] on div "Apply Clear" at bounding box center [301, 196] width 77 height 18
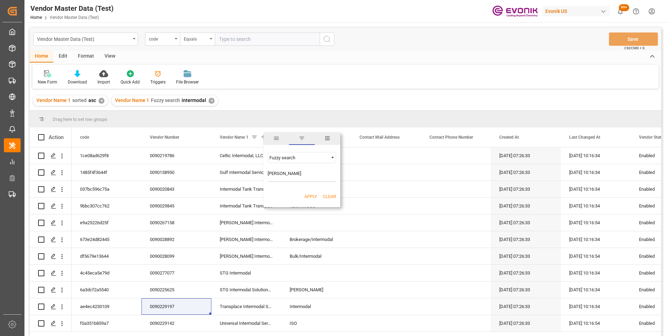
click at [309, 195] on button "Apply" at bounding box center [310, 196] width 13 height 7
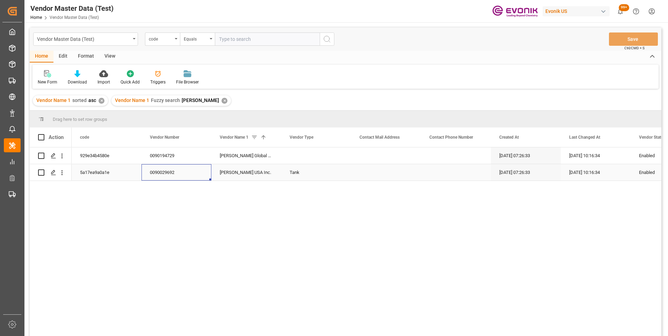
click at [159, 172] on div "0090029692" at bounding box center [176, 172] width 70 height 16
click at [268, 138] on span at bounding box center [269, 137] width 6 height 6
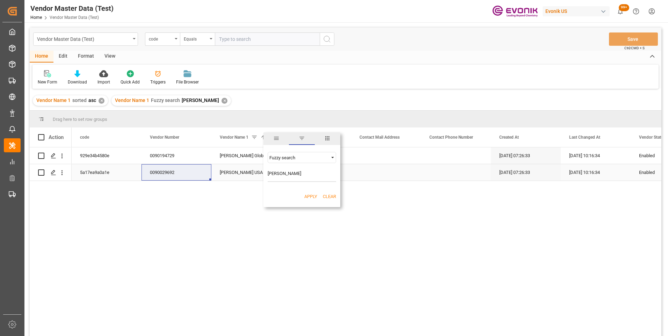
drag, startPoint x: 273, startPoint y: 174, endPoint x: 262, endPoint y: 170, distance: 12.0
click at [262, 172] on div "Drag here to set row groups Drag here to set column labels Action code Vendor N…" at bounding box center [345, 226] width 631 height 230
type input "alrb"
click at [310, 198] on button "Apply" at bounding box center [310, 196] width 13 height 7
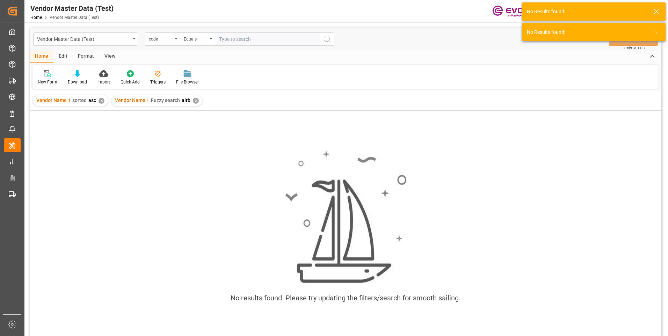
click at [194, 102] on div "✕" at bounding box center [196, 101] width 6 height 6
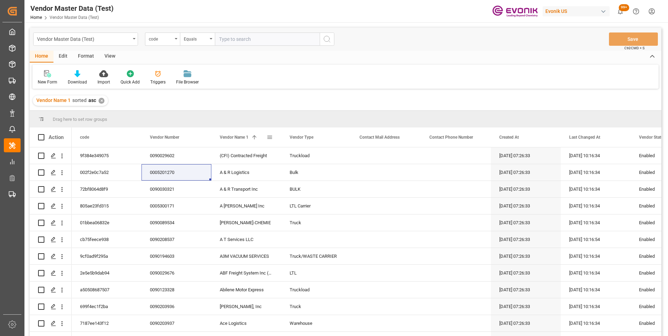
click at [267, 138] on span at bounding box center [269, 137] width 6 height 6
click at [291, 158] on div "Equals" at bounding box center [298, 157] width 59 height 5
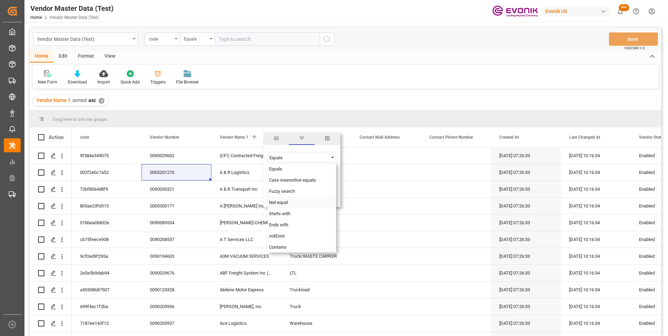
click at [287, 196] on div "Fuzzy search" at bounding box center [301, 190] width 68 height 11
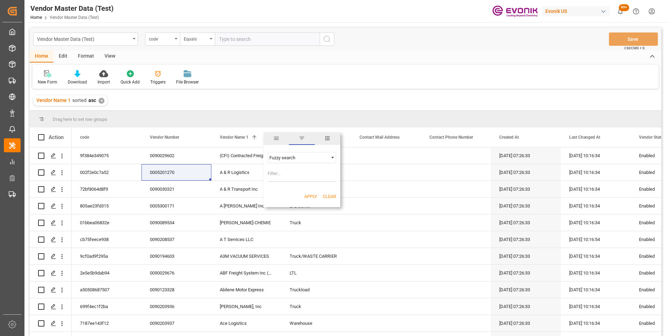
click at [286, 179] on input "Filter Value" at bounding box center [301, 175] width 68 height 14
type input "leschaco"
drag, startPoint x: 314, startPoint y: 193, endPoint x: 311, endPoint y: 208, distance: 15.3
click at [314, 193] on button "Apply" at bounding box center [310, 196] width 13 height 7
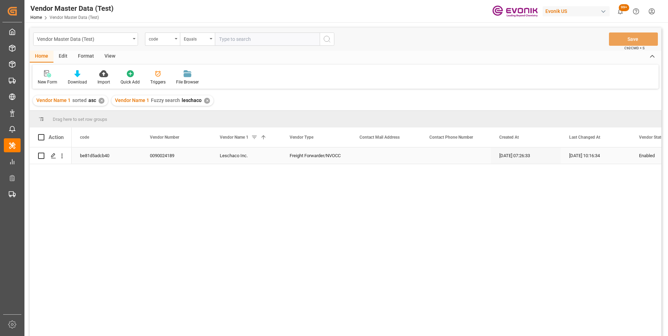
click at [173, 159] on div "0090024189" at bounding box center [176, 155] width 70 height 16
click at [269, 138] on span at bounding box center [269, 137] width 6 height 6
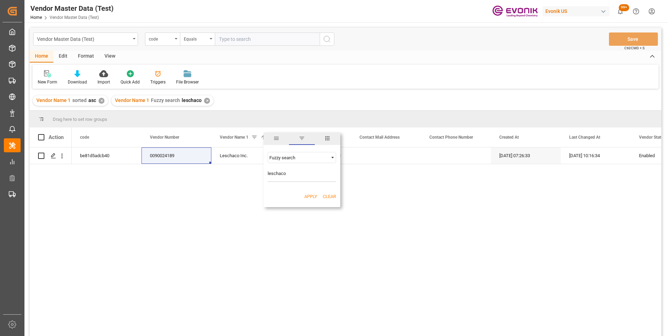
drag, startPoint x: 296, startPoint y: 175, endPoint x: 229, endPoint y: 172, distance: 66.8
click at [237, 175] on div "Drag here to set row groups Drag here to set column labels Action code Vendor N…" at bounding box center [345, 226] width 631 height 230
type input "newport"
click at [309, 194] on button "Apply" at bounding box center [310, 196] width 13 height 7
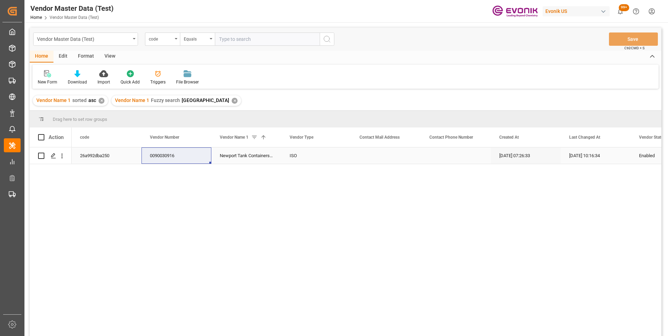
click at [179, 158] on div "0090030916" at bounding box center [176, 155] width 70 height 16
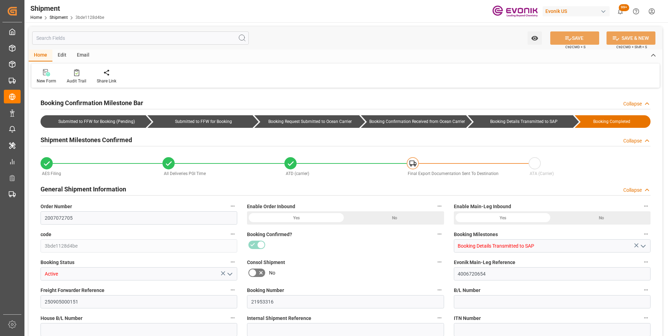
type input "TQMU"
type input "Intermodal Tank Transport"
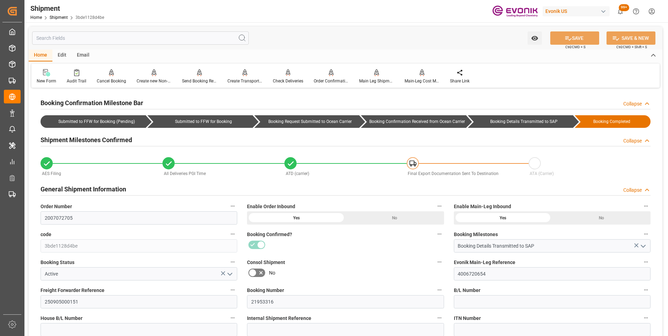
scroll to position [175, 0]
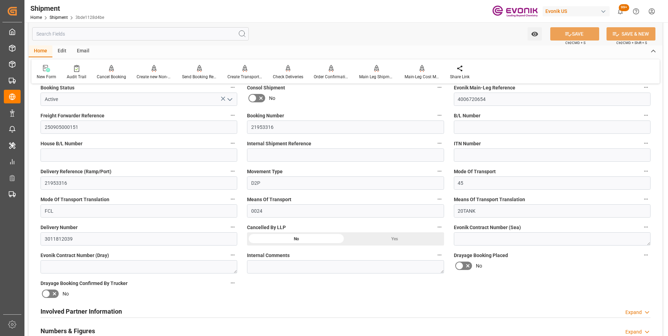
click at [144, 311] on div "Involved Partner Information Expand" at bounding box center [346, 310] width 610 height 13
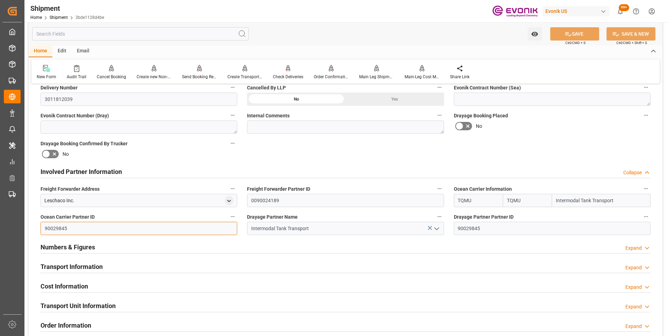
click at [45, 226] on input "90029845" at bounding box center [139, 228] width 197 height 13
type input "0090029845"
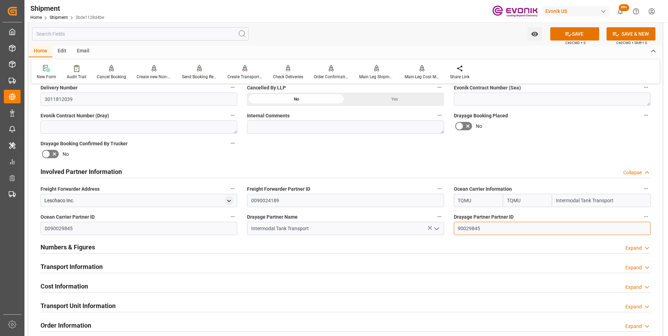
click at [458, 228] on input "90029845" at bounding box center [552, 228] width 197 height 13
type input "0090029845"
click at [577, 38] on button "SAVE" at bounding box center [574, 33] width 49 height 13
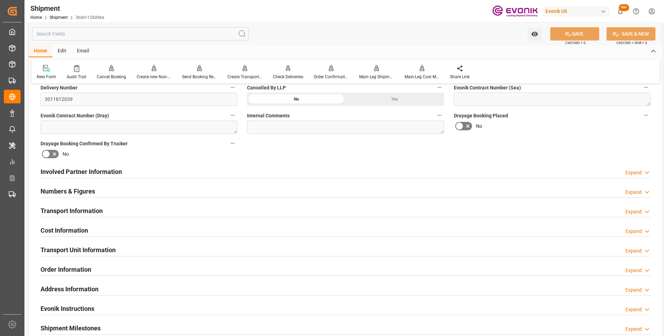
click at [129, 178] on div "Involved Partner Information Expand" at bounding box center [345, 172] width 619 height 20
click at [162, 172] on div "Involved Partner Information Expand" at bounding box center [346, 170] width 610 height 13
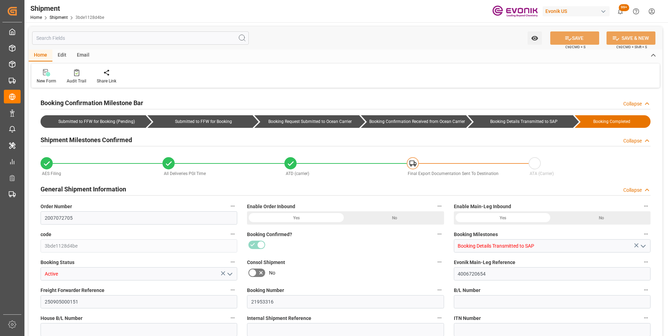
type input "TQMU"
type input "Intermodal Tank Transport"
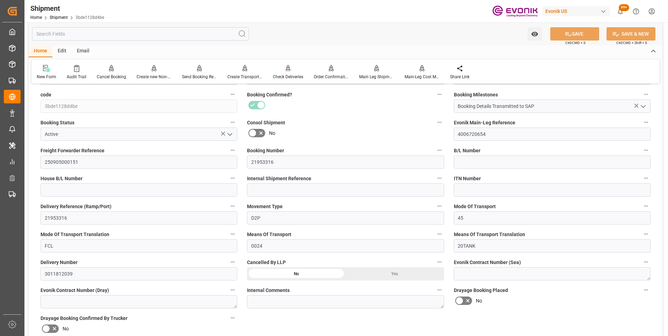
scroll to position [314, 0]
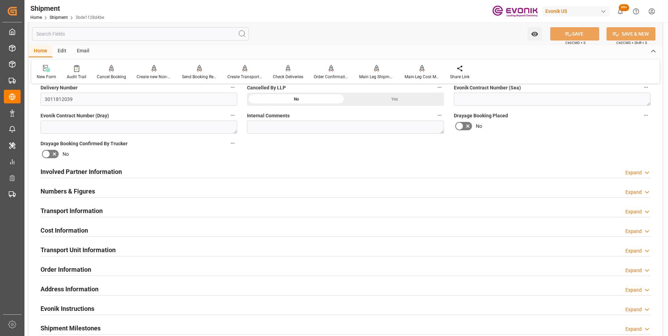
click at [108, 175] on h2 "Involved Partner Information" at bounding box center [81, 171] width 81 height 9
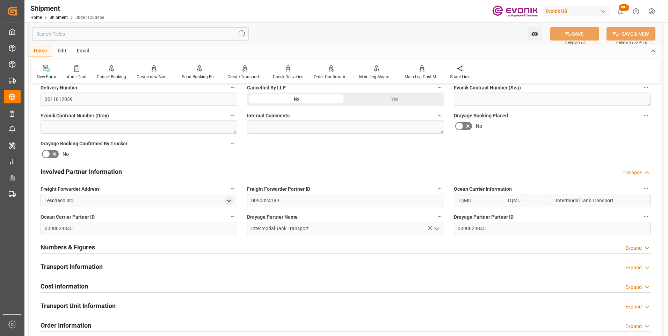
click at [259, 161] on div "Booking Confirmation Milestone Bar Collapse Submitted to FFW for Booking (Pendi…" at bounding box center [345, 165] width 633 height 778
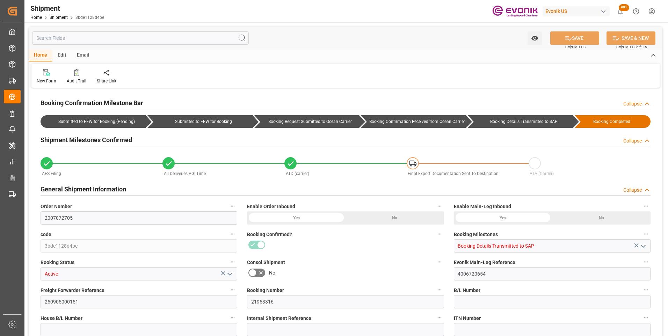
type input "TQMU"
type input "Intermodal Tank Transport"
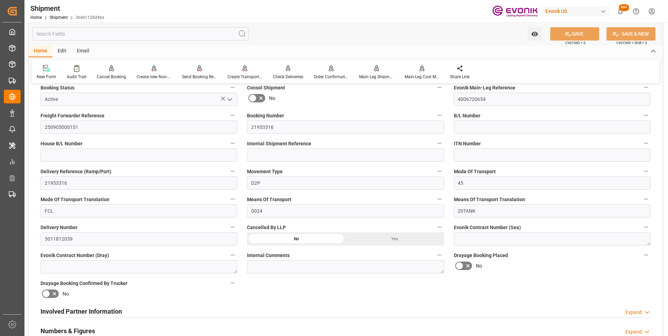
scroll to position [279, 0]
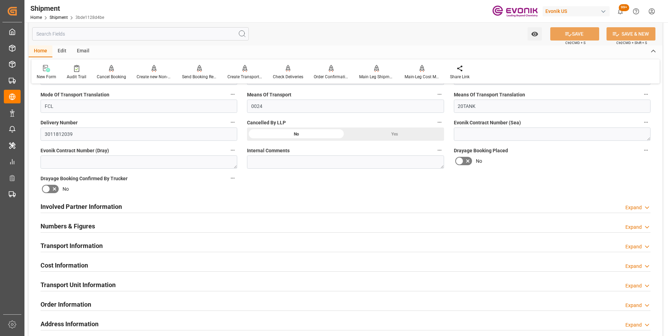
click at [237, 204] on div "Involved Partner Information Expand" at bounding box center [346, 205] width 610 height 13
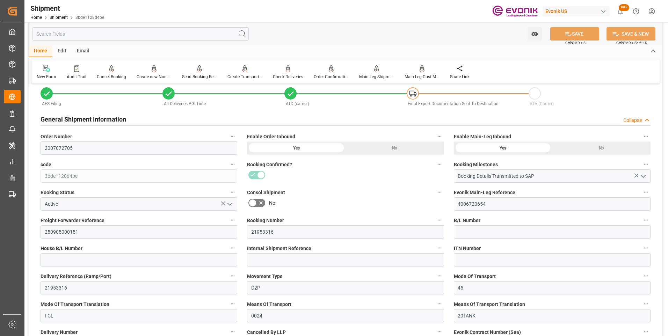
scroll to position [0, 0]
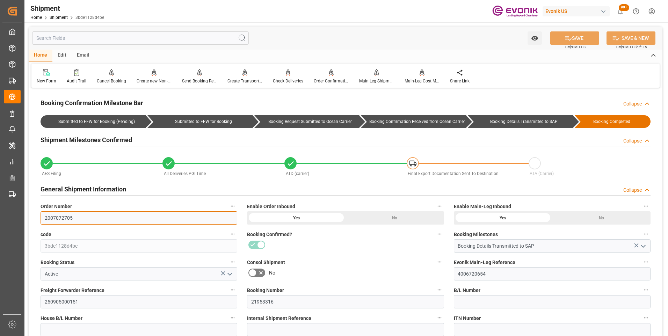
paste input "0071145852"
click at [115, 216] on input "20070720071145852705" at bounding box center [139, 217] width 197 height 13
type input "2"
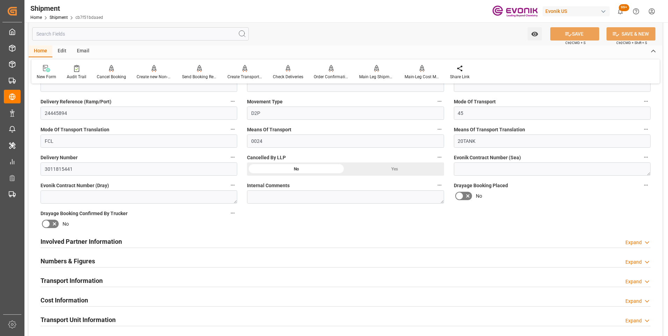
scroll to position [314, 0]
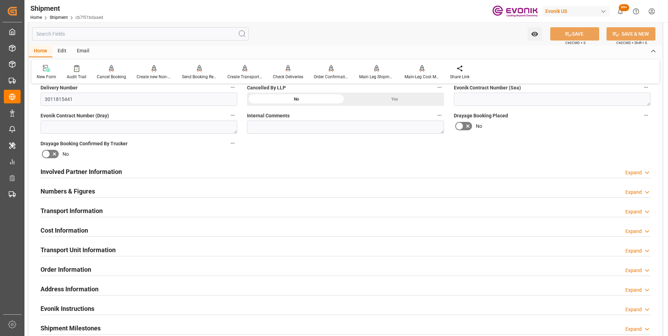
click at [93, 171] on h2 "Involved Partner Information" at bounding box center [81, 171] width 81 height 9
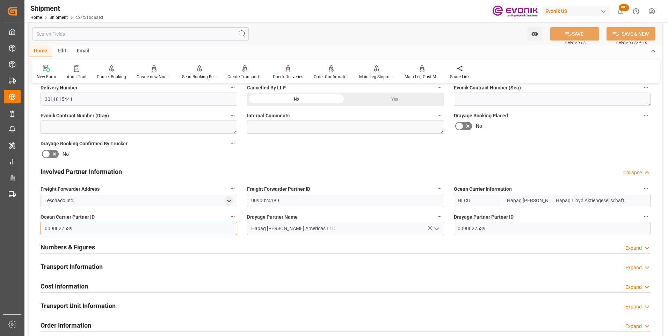
click at [43, 226] on input "0090027539" at bounding box center [139, 228] width 197 height 13
type input "9"
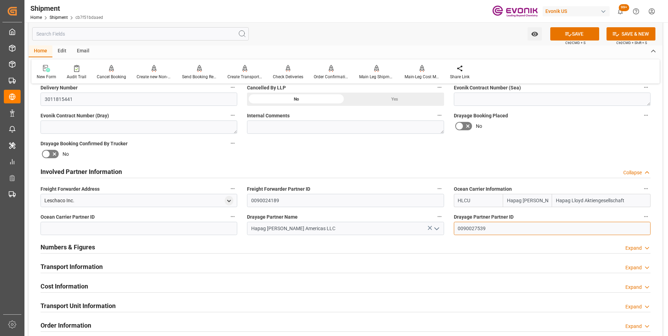
click at [458, 228] on input "0090027539" at bounding box center [552, 228] width 197 height 13
type input "9"
click at [475, 199] on input "HLCU" at bounding box center [478, 200] width 49 height 13
click at [457, 200] on input "HLCU" at bounding box center [478, 200] width 49 height 13
type input "U"
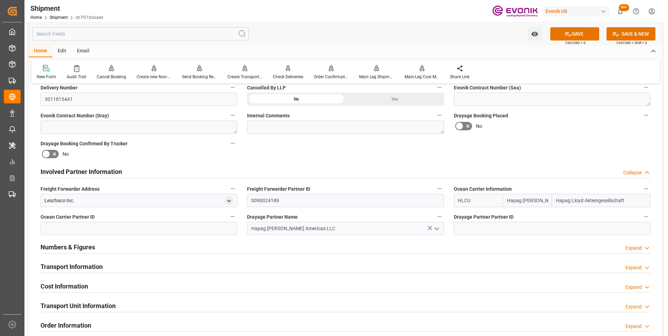
click at [474, 201] on input "HLCU" at bounding box center [478, 200] width 49 height 13
type input "H"
click at [462, 216] on b "HOYO" at bounding box center [465, 216] width 14 height 6
type input "HOYO"
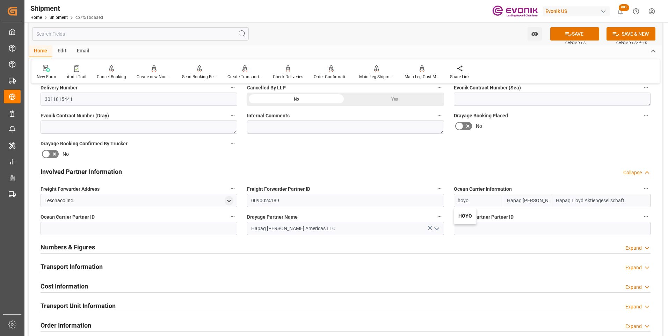
type input "Hoyer"
click at [433, 227] on icon "open menu" at bounding box center [436, 228] width 8 height 8
click at [430, 227] on icon at bounding box center [429, 228] width 4 height 4
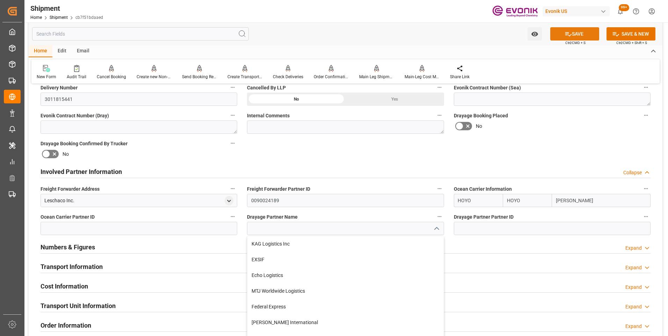
click at [568, 33] on icon at bounding box center [567, 33] width 7 height 7
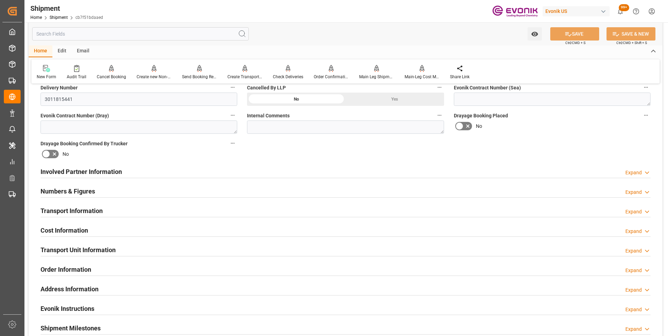
click at [74, 169] on h2 "Involved Partner Information" at bounding box center [81, 171] width 81 height 9
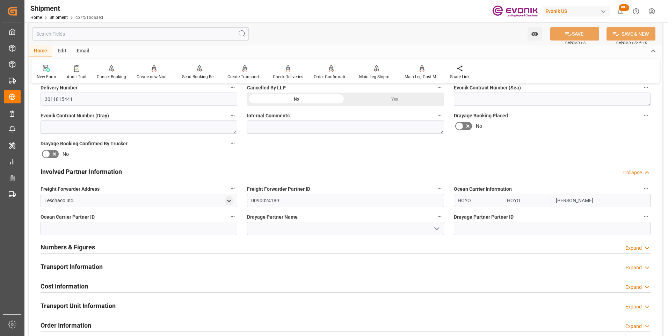
drag, startPoint x: 50, startPoint y: 227, endPoint x: 180, endPoint y: 246, distance: 131.5
click at [180, 246] on div "Numbers & Figures Expand" at bounding box center [346, 246] width 610 height 13
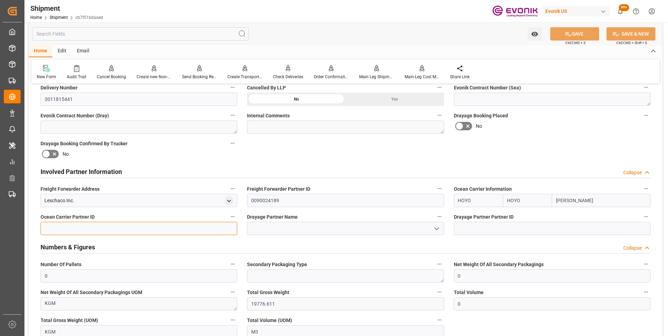
paste input "0090029692"
type input "0090029692"
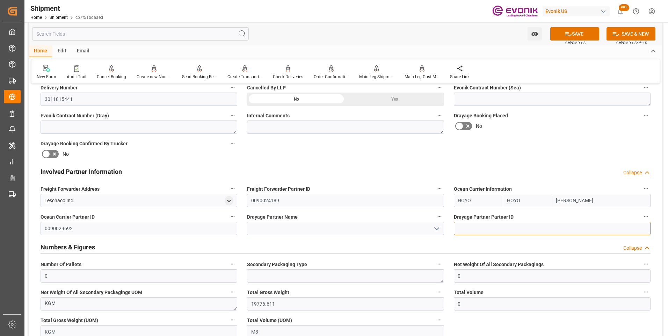
paste input "0090029692"
type input "0090029692"
click at [570, 31] on button "SAVE" at bounding box center [574, 33] width 49 height 13
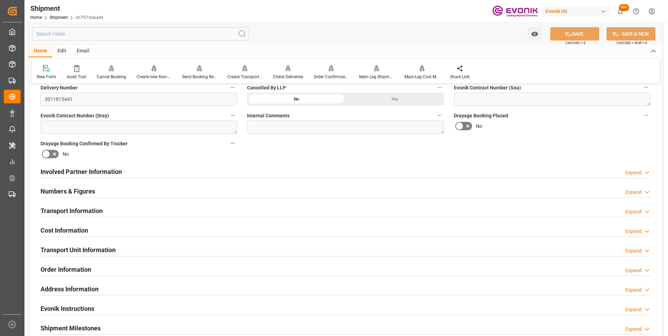
click at [72, 171] on h2 "Involved Partner Information" at bounding box center [81, 171] width 81 height 9
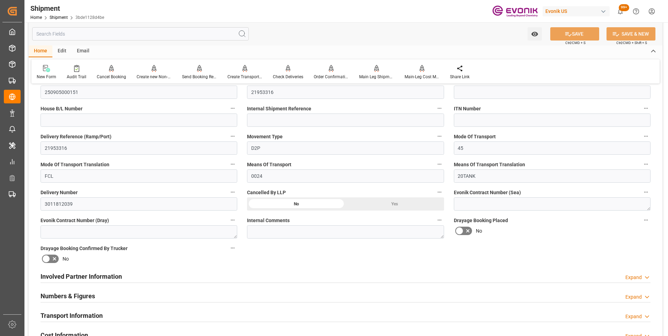
scroll to position [244, 0]
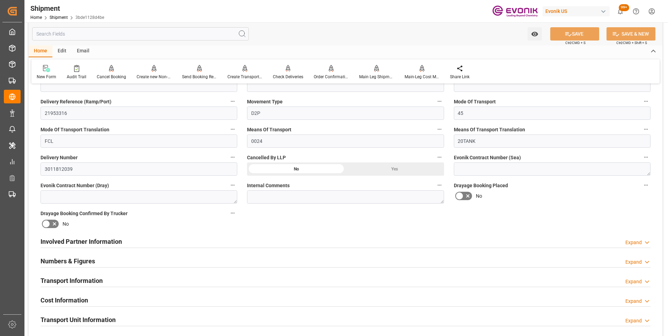
click at [83, 242] on h2 "Involved Partner Information" at bounding box center [81, 241] width 81 height 9
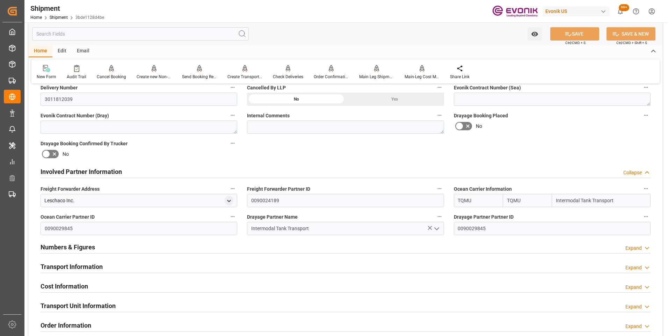
scroll to position [349, 0]
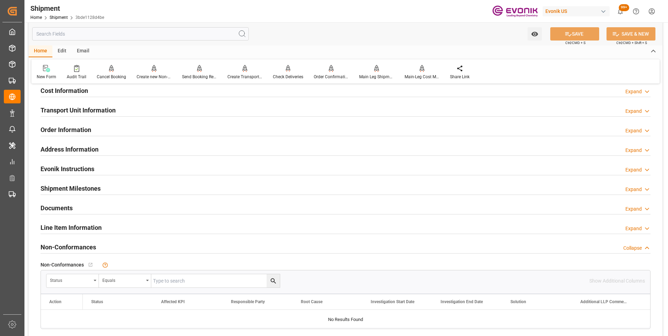
scroll to position [384, 0]
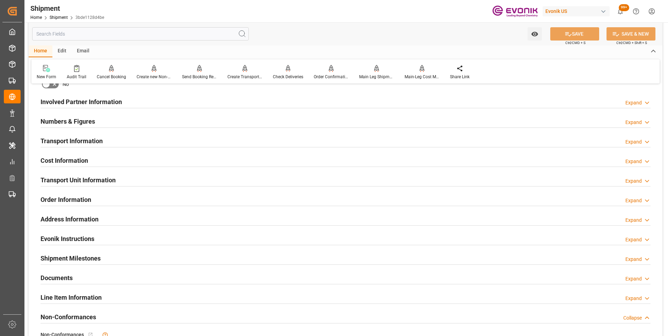
click at [99, 102] on h2 "Involved Partner Information" at bounding box center [81, 101] width 81 height 9
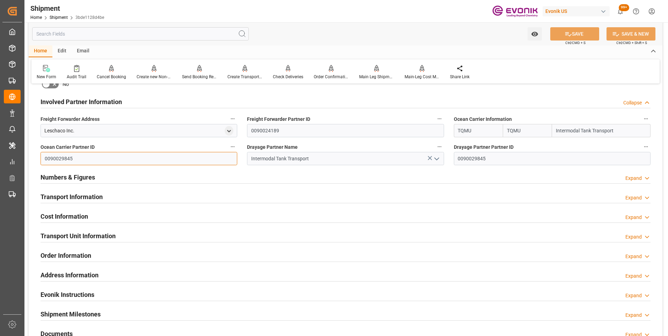
click at [44, 158] on input "0090029845" at bounding box center [139, 158] width 197 height 13
type input "5"
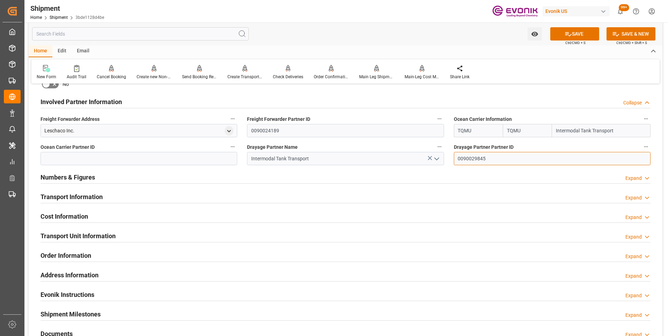
click at [458, 156] on input "0090029845" at bounding box center [552, 158] width 197 height 13
type input "5"
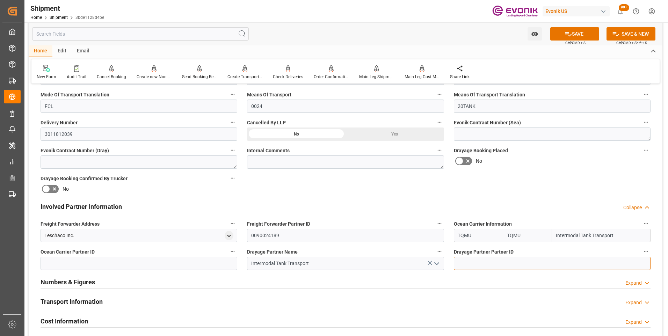
scroll to position [209, 0]
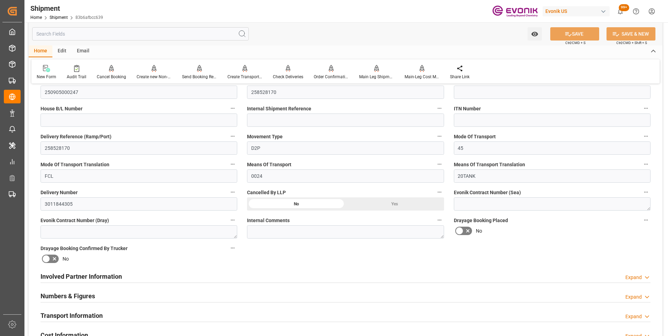
scroll to position [244, 0]
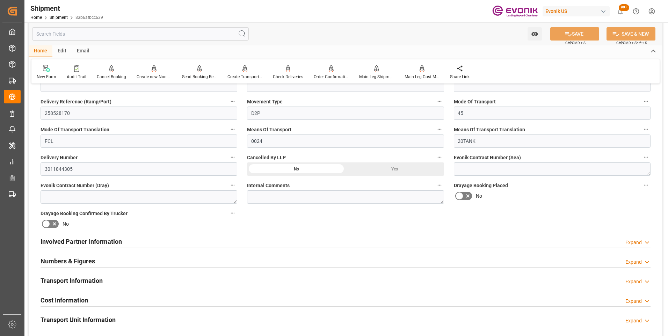
click at [101, 241] on h2 "Involved Partner Information" at bounding box center [81, 241] width 81 height 9
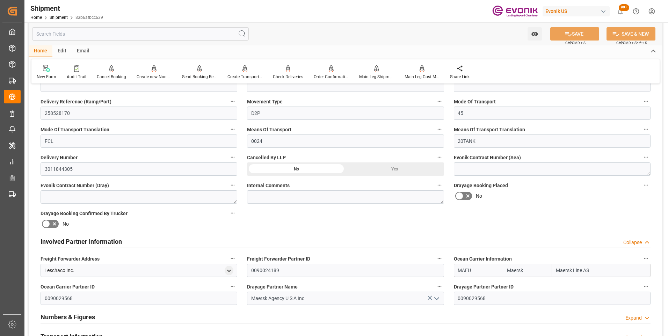
scroll to position [314, 0]
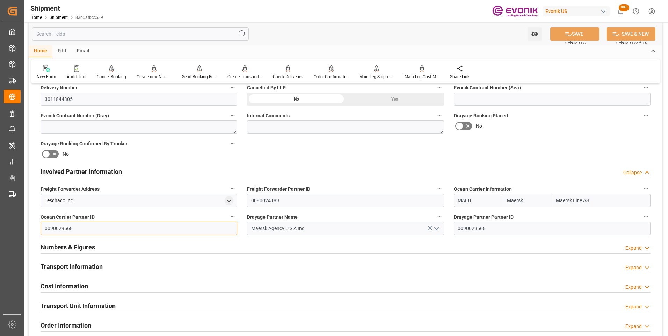
click at [45, 225] on input "0090029568" at bounding box center [139, 228] width 197 height 13
type input "8"
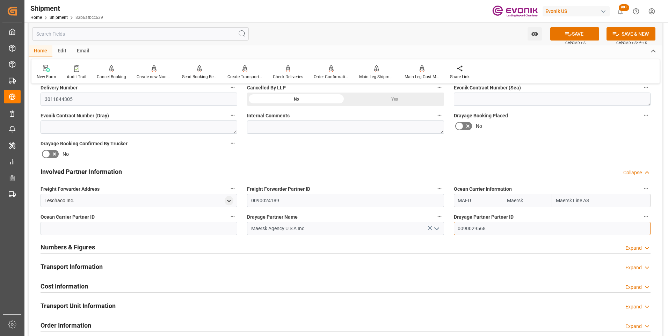
click at [457, 229] on input "0090029568" at bounding box center [552, 228] width 197 height 13
type input "8"
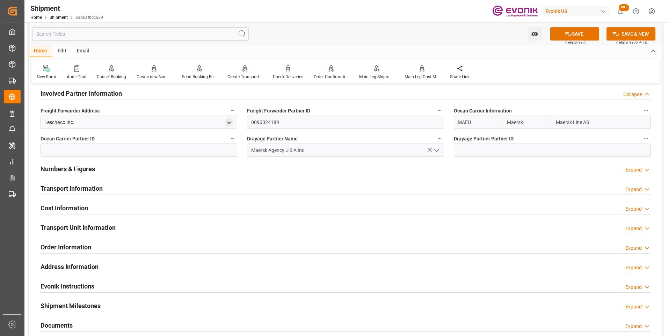
scroll to position [323, 0]
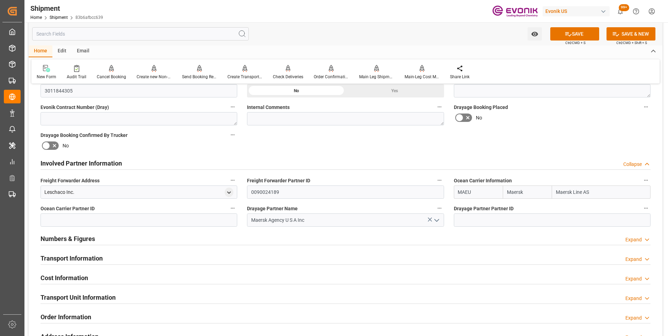
click at [457, 190] on input "MAEU" at bounding box center [478, 191] width 49 height 13
type input "U"
click at [458, 193] on input "MAEU" at bounding box center [478, 191] width 49 height 13
type input "U"
click at [579, 35] on button "SAVE" at bounding box center [574, 33] width 49 height 13
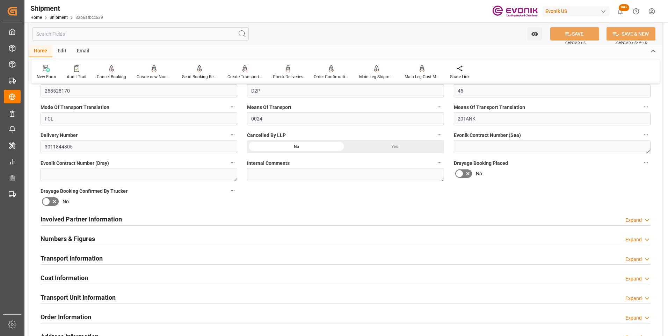
scroll to position [337, 0]
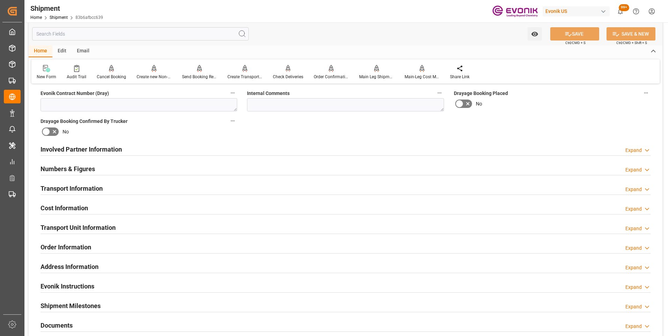
click at [81, 150] on h2 "Involved Partner Information" at bounding box center [81, 149] width 81 height 9
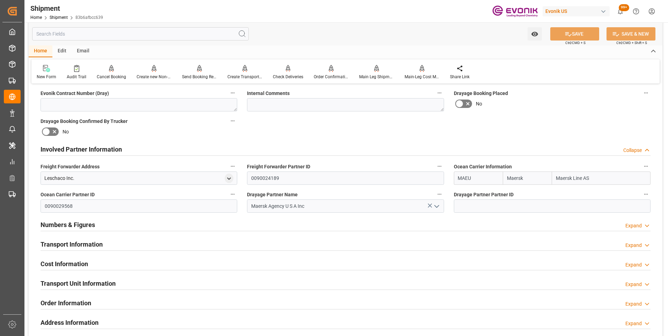
click at [457, 176] on input "MAEU" at bounding box center [478, 177] width 49 height 13
type input "U"
click at [462, 194] on b "TQMU" at bounding box center [465, 194] width 14 height 6
type input "TQMU"
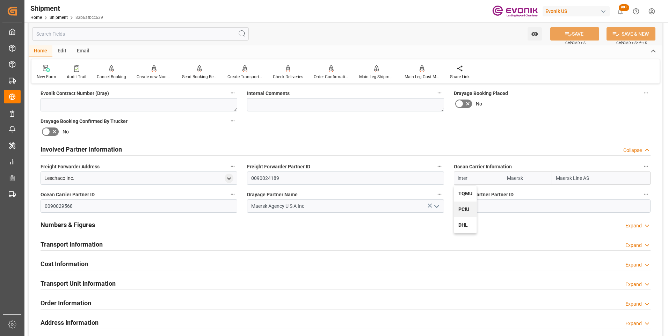
type input "Intermodal Tank Transport"
type input "TQMU"
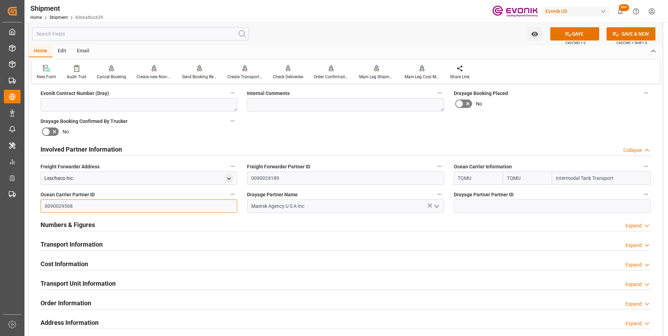
click at [45, 205] on input "0090029568" at bounding box center [139, 205] width 197 height 13
click at [77, 207] on input "0090029568" at bounding box center [139, 205] width 197 height 13
type input "0"
click at [331, 205] on input "Maersk Agency U S A Inc" at bounding box center [345, 205] width 197 height 13
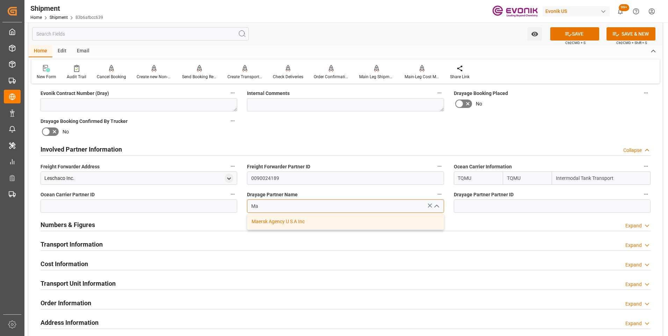
type input "M"
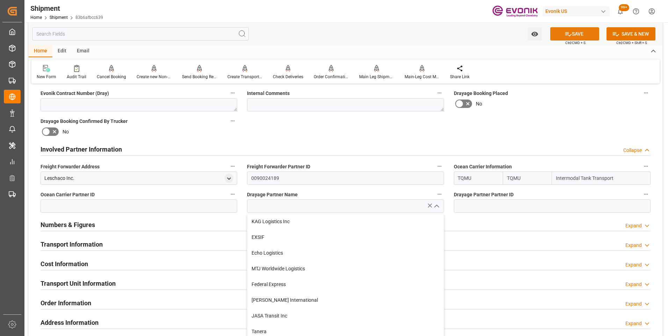
click at [574, 34] on button "SAVE" at bounding box center [574, 33] width 49 height 13
type input "Maersk Agency U S A Inc"
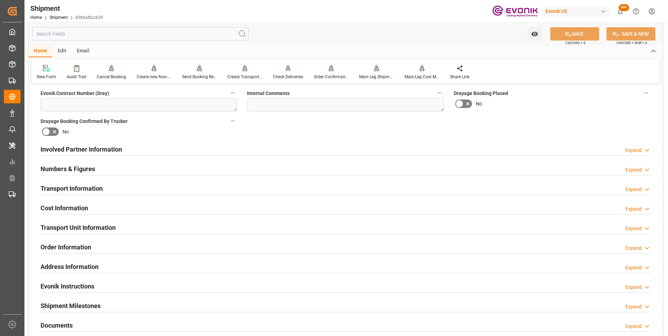
scroll to position [232, 0]
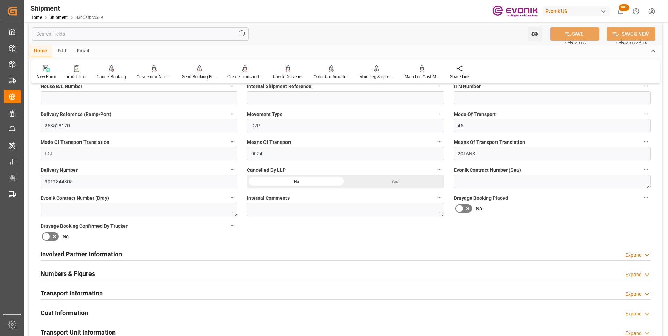
click at [79, 253] on h2 "Involved Partner Information" at bounding box center [81, 253] width 81 height 9
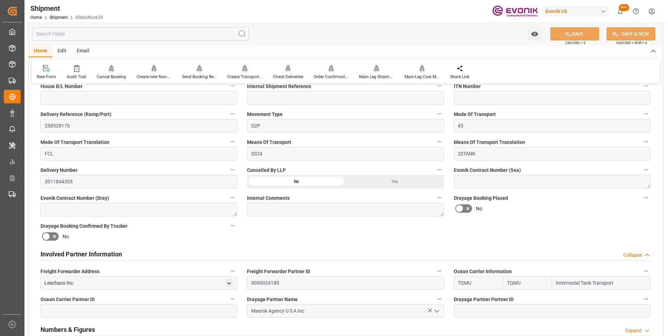
scroll to position [337, 0]
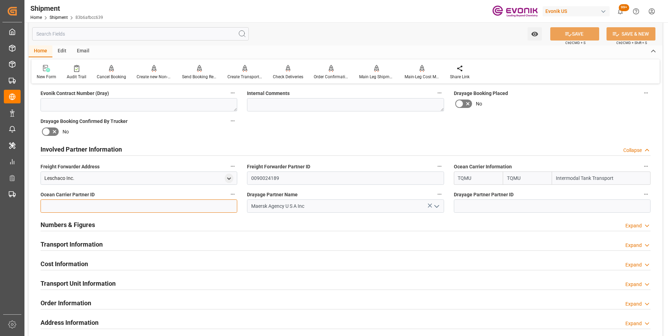
drag, startPoint x: 43, startPoint y: 205, endPoint x: 50, endPoint y: 204, distance: 7.4
click at [44, 205] on input at bounding box center [139, 205] width 197 height 13
type input "0090029845"
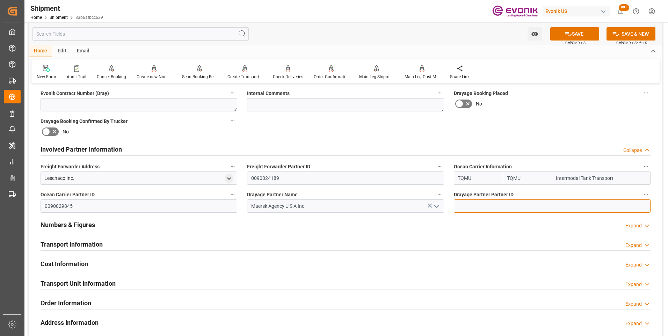
click at [480, 203] on input at bounding box center [552, 205] width 197 height 13
type input "0090029845"
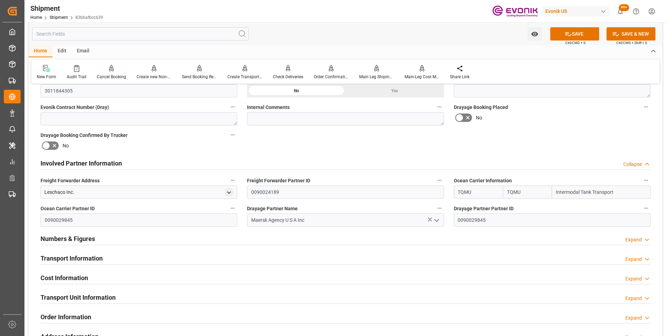
scroll to position [253, 0]
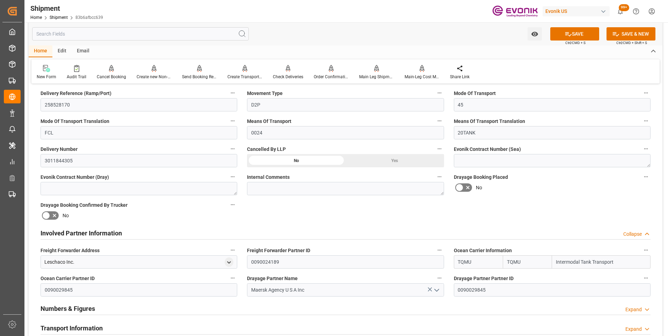
click at [427, 287] on icon at bounding box center [429, 289] width 7 height 7
click at [584, 33] on button "SAVE" at bounding box center [574, 33] width 49 height 13
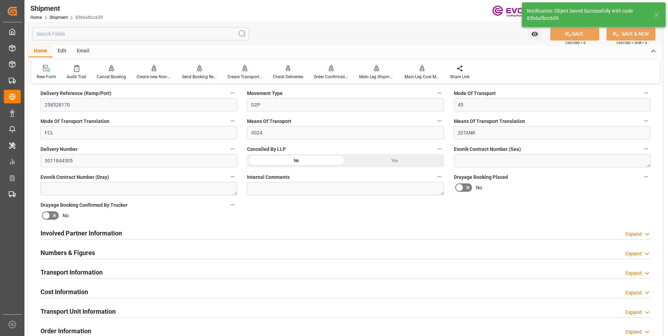
drag, startPoint x: 78, startPoint y: 229, endPoint x: 81, endPoint y: 229, distance: 3.6
click at [78, 229] on h2 "Involved Partner Information" at bounding box center [81, 232] width 81 height 9
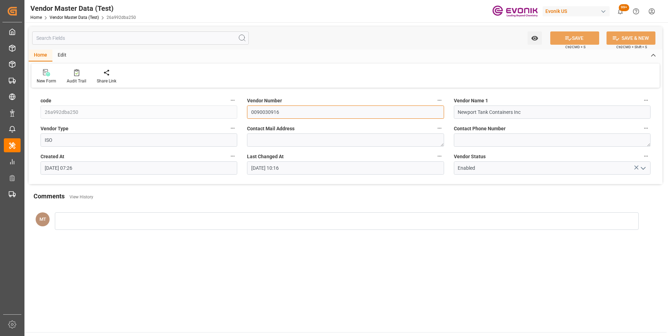
click at [213, 110] on div "code 26a992dba250 Vendor Number 0090030916 Vendor Name 1 Newport Tank Container…" at bounding box center [345, 137] width 633 height 94
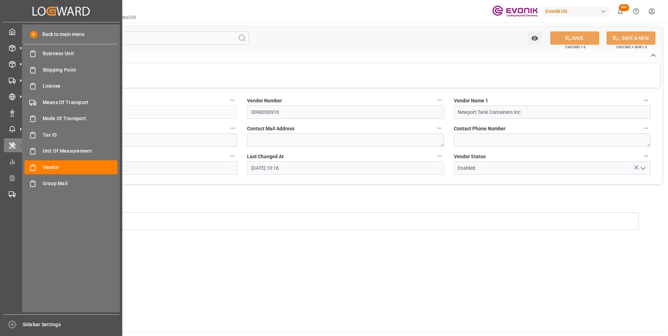
click at [10, 72] on div "My Cockpit My Cockpit Seafreight Order Management Seafreight Order Management A…" at bounding box center [60, 168] width 117 height 292
click at [14, 96] on icon at bounding box center [12, 96] width 7 height 7
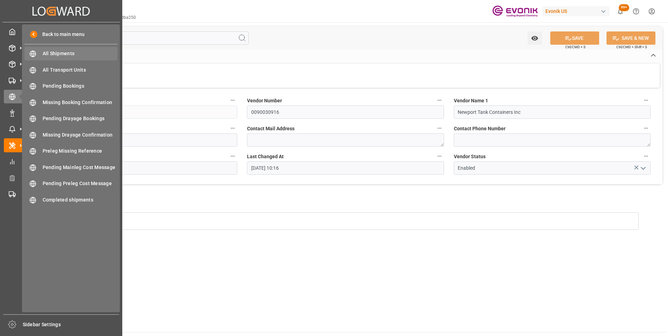
click at [46, 59] on div "All Shipments All Shipments" at bounding box center [70, 54] width 93 height 14
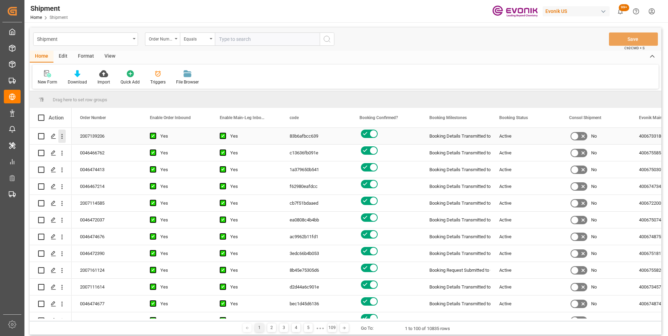
click at [60, 134] on icon "open menu" at bounding box center [61, 136] width 7 height 7
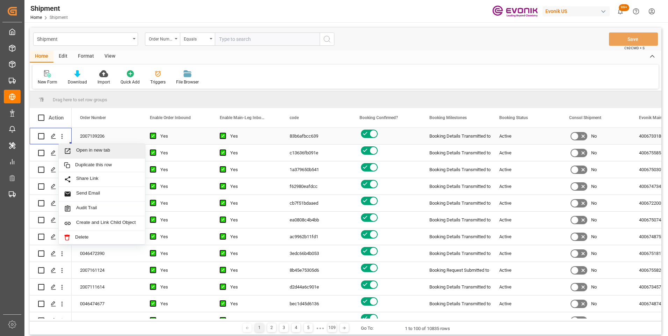
click at [85, 150] on span "Open in new tab" at bounding box center [108, 150] width 64 height 7
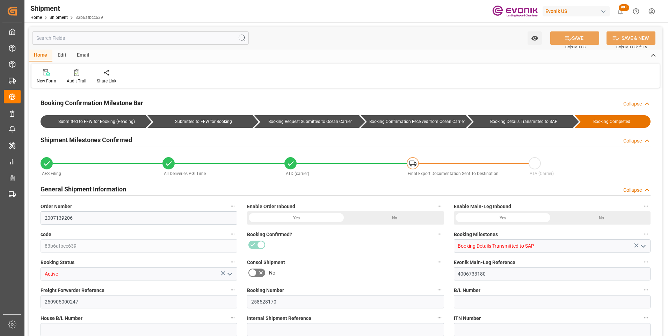
type input "TQMU"
type input "Intermodal Tank Transport"
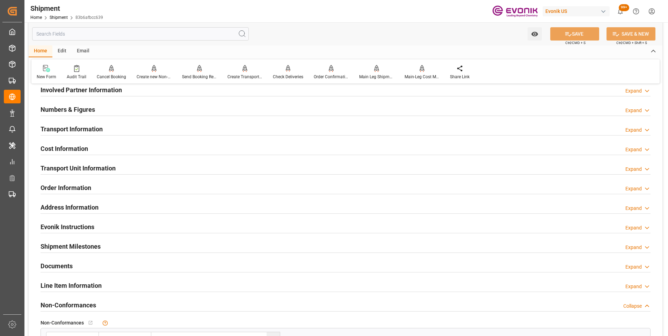
scroll to position [291, 0]
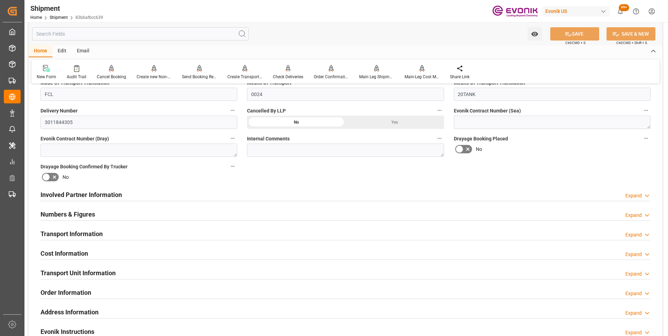
click at [134, 193] on div "Involved Partner Information Expand" at bounding box center [346, 193] width 610 height 13
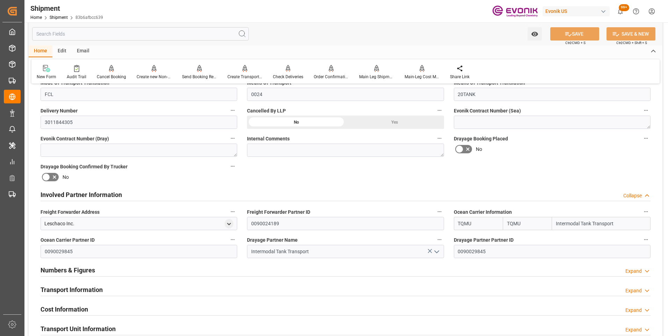
drag, startPoint x: 480, startPoint y: 220, endPoint x: 440, endPoint y: 218, distance: 39.5
click at [440, 218] on div "Booking Confirmation Milestone Bar Collapse Submitted to FFW for Booking (Pendi…" at bounding box center [345, 188] width 633 height 778
type input "n"
click at [544, 191] on div "Involved Partner Information Collapse" at bounding box center [346, 193] width 610 height 13
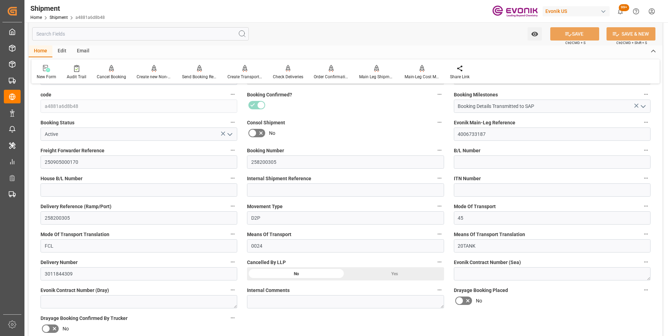
scroll to position [209, 0]
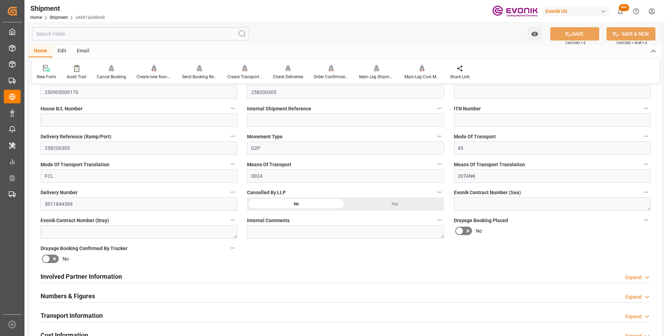
click at [108, 277] on h2 "Involved Partner Information" at bounding box center [81, 276] width 81 height 9
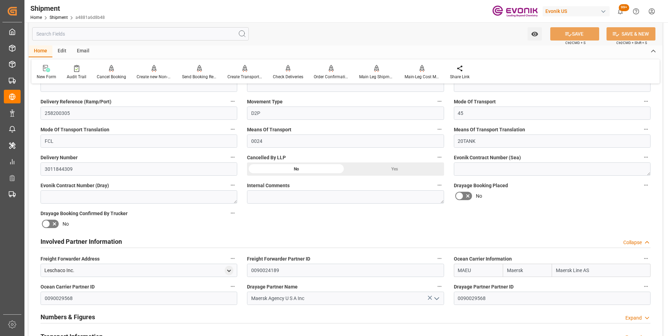
scroll to position [279, 0]
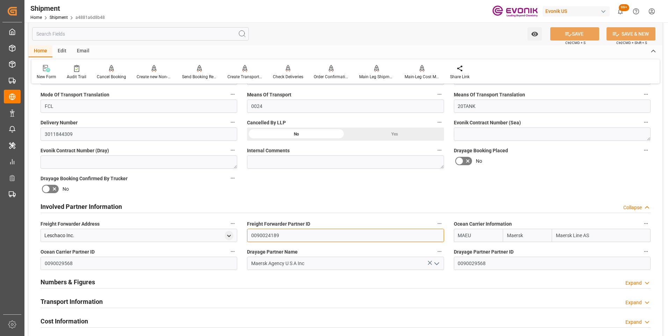
click at [250, 235] on input "0090024189" at bounding box center [345, 235] width 197 height 13
type input "9"
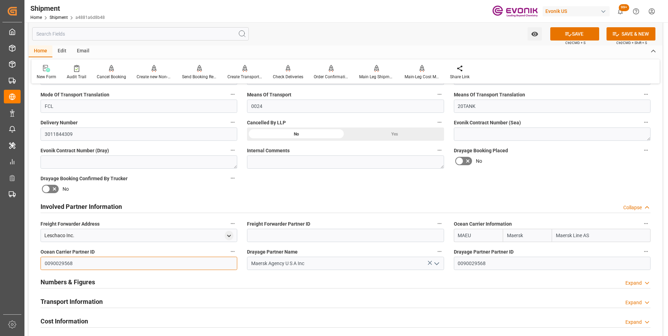
click at [45, 262] on input "0090029568" at bounding box center [139, 263] width 197 height 13
type input "8"
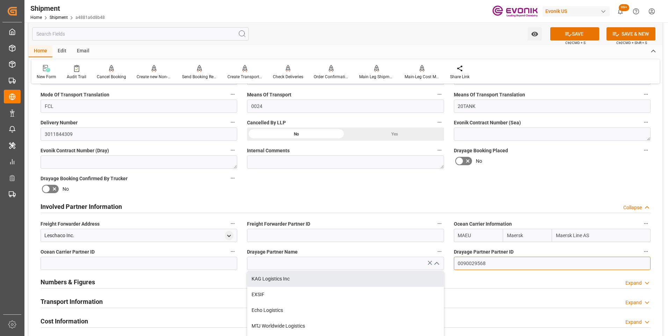
click at [456, 259] on input "0090029568" at bounding box center [552, 263] width 197 height 13
type input "Maersk Agency U S A Inc"
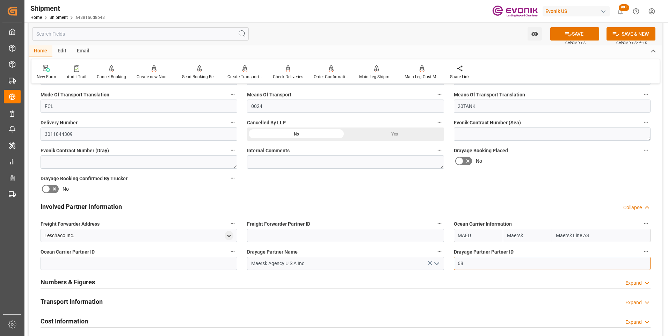
type input "8"
click at [428, 261] on icon at bounding box center [429, 263] width 4 height 4
click at [477, 237] on input "MAEU" at bounding box center [478, 235] width 49 height 13
type input "M"
click at [465, 250] on b "TQMU" at bounding box center [465, 251] width 14 height 6
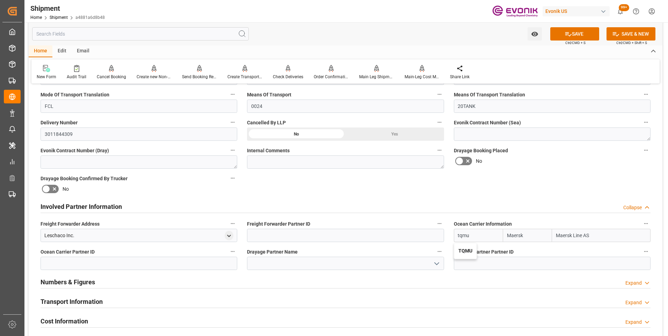
type input "TQMU"
type input "Intermodal Tank Transport"
type input "TQMU"
click at [578, 30] on button "SAVE" at bounding box center [574, 33] width 49 height 13
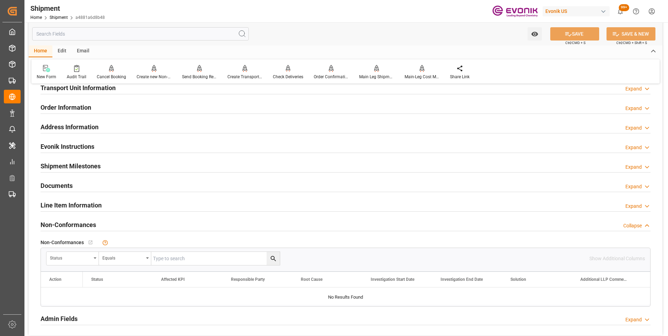
scroll to position [337, 0]
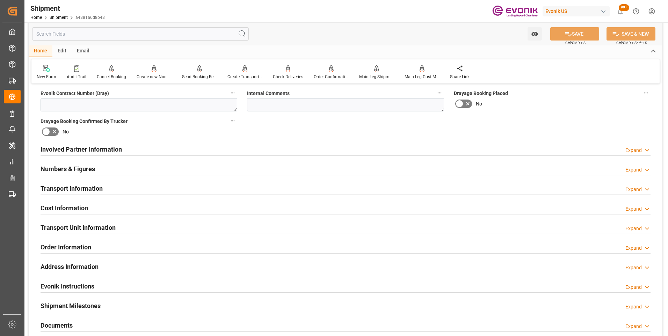
click at [67, 149] on h2 "Involved Partner Information" at bounding box center [81, 149] width 81 height 9
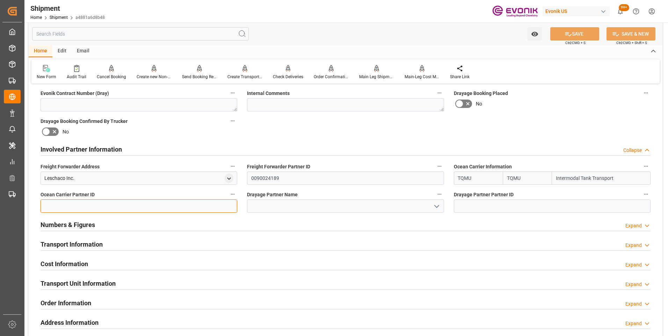
click at [61, 205] on input at bounding box center [139, 205] width 197 height 13
type input "0090029845"
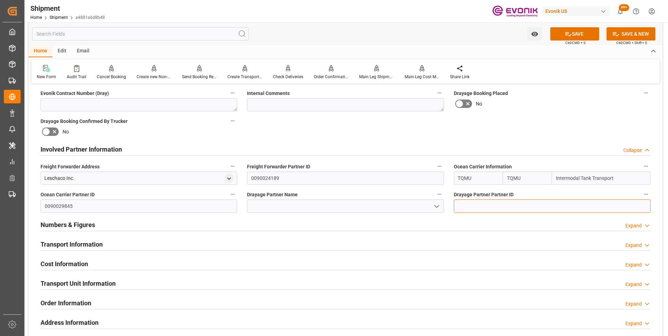
click at [470, 205] on input at bounding box center [552, 205] width 197 height 13
type input "0090029845"
click at [436, 205] on icon "open menu" at bounding box center [436, 206] width 8 height 8
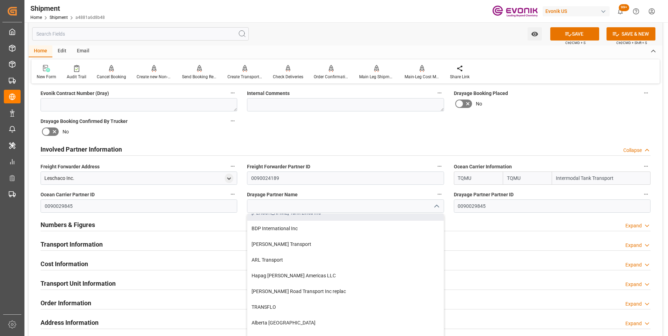
scroll to position [594, 0]
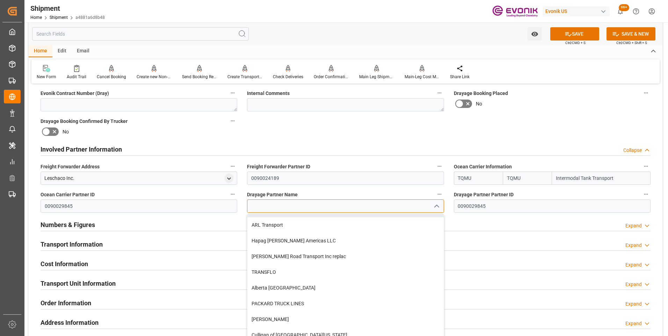
click at [267, 208] on input at bounding box center [345, 205] width 197 height 13
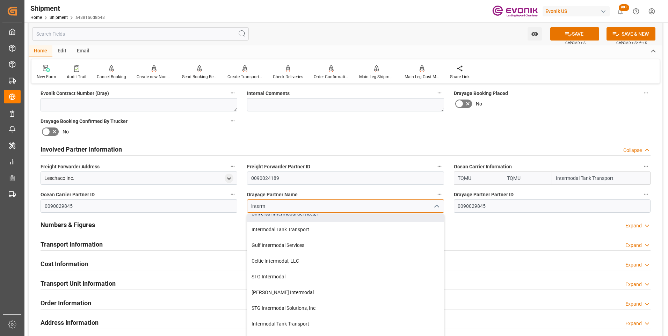
scroll to position [20, 0]
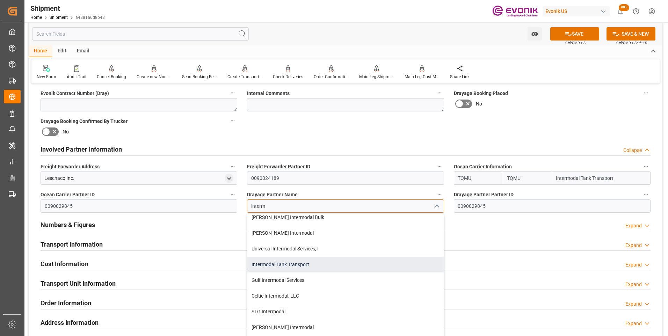
click at [274, 266] on div "Intermodal Tank Transport" at bounding box center [345, 265] width 196 height 16
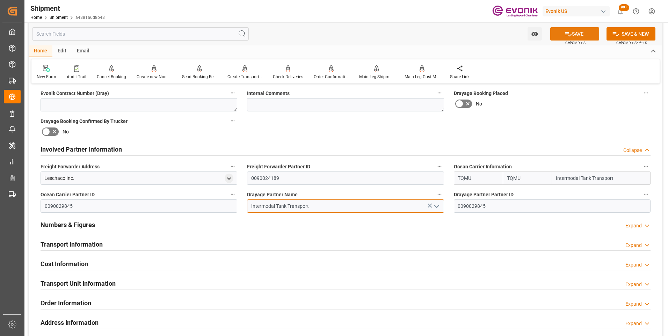
type input "Intermodal Tank Transport"
click at [573, 36] on button "SAVE" at bounding box center [574, 33] width 49 height 13
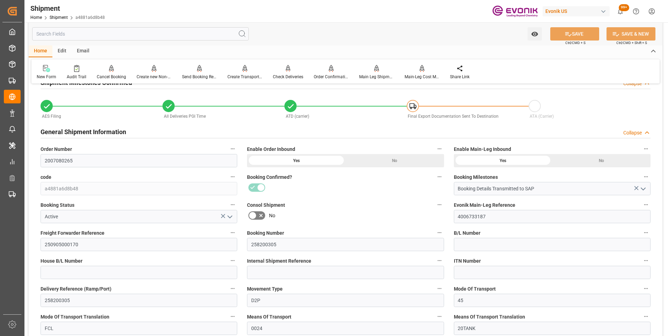
scroll to position [0, 0]
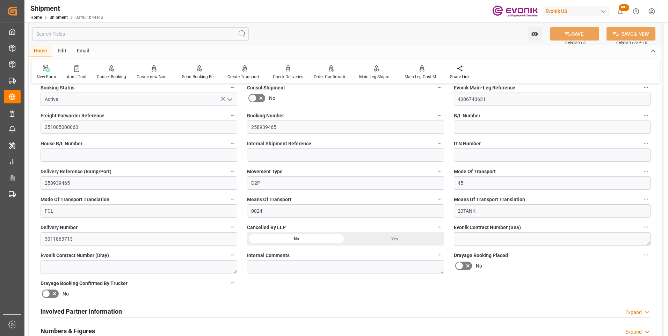
scroll to position [209, 0]
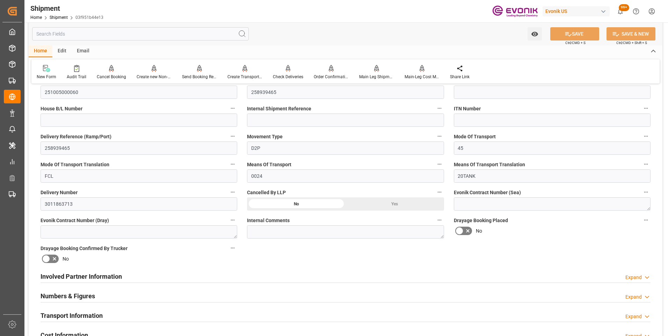
click at [98, 275] on h2 "Involved Partner Information" at bounding box center [81, 276] width 81 height 9
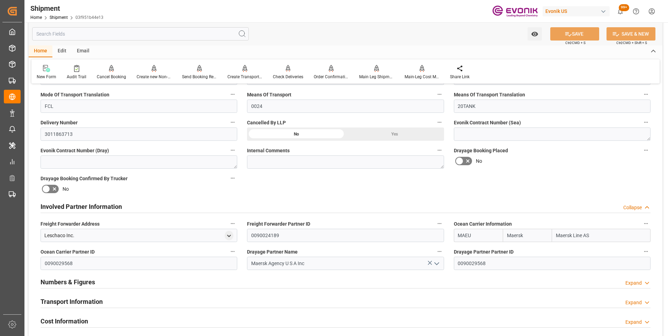
scroll to position [314, 0]
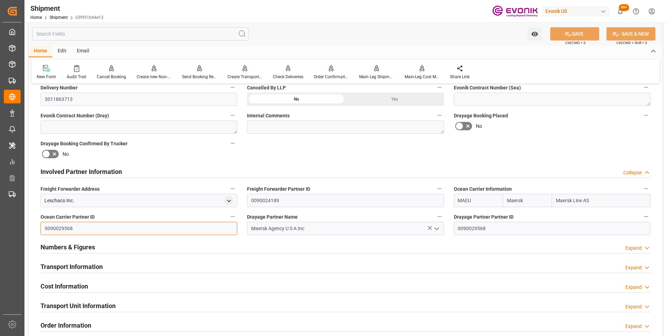
click at [45, 227] on input "0090029568" at bounding box center [139, 228] width 197 height 13
type input "8"
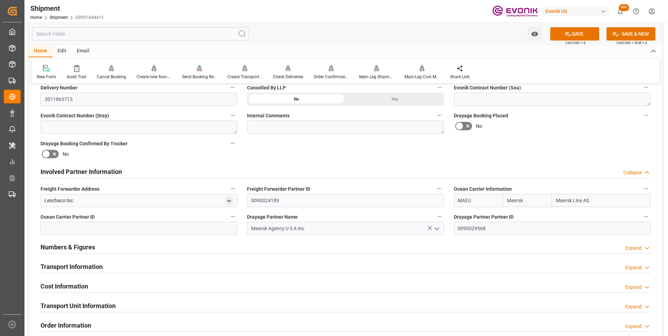
click at [427, 229] on icon at bounding box center [429, 227] width 7 height 7
click at [457, 227] on input "0090029568" at bounding box center [552, 228] width 197 height 13
type input "8"
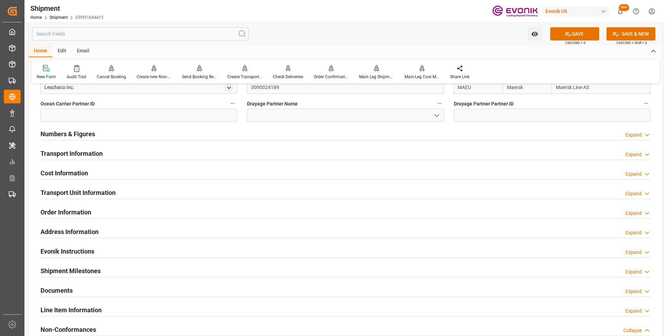
scroll to position [358, 0]
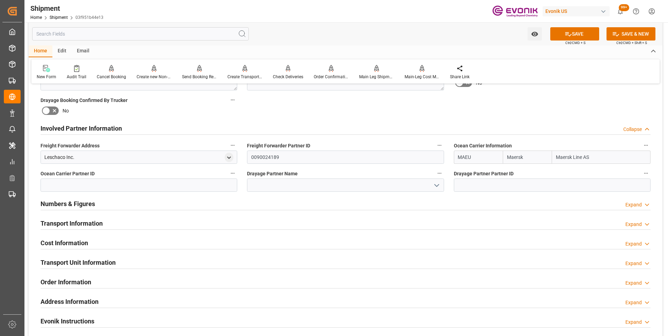
click at [476, 159] on input "MAEU" at bounding box center [478, 156] width 49 height 13
type input "M"
click at [458, 155] on input "MAEU" at bounding box center [478, 156] width 49 height 13
type input "U"
click at [509, 156] on input "Maersk" at bounding box center [526, 156] width 49 height 13
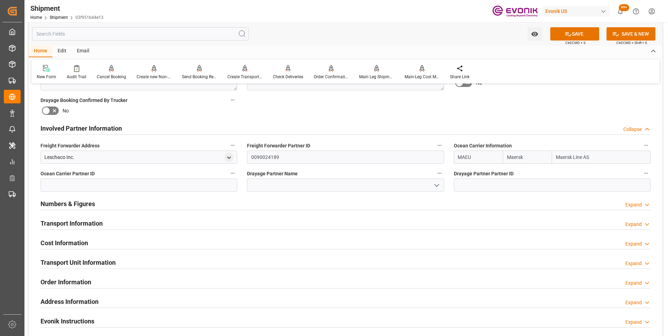
click at [459, 154] on input "MAEU" at bounding box center [478, 156] width 49 height 13
type input "U"
type input "MAEU"
click at [474, 154] on input "MAEU" at bounding box center [478, 156] width 49 height 13
type input "M"
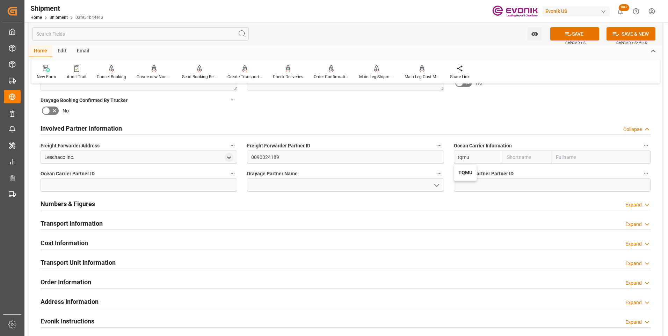
click at [464, 170] on b "TQMU" at bounding box center [465, 173] width 14 height 6
type input "TQMU"
type input "Intermodal Tank Transport"
type input "TQMU"
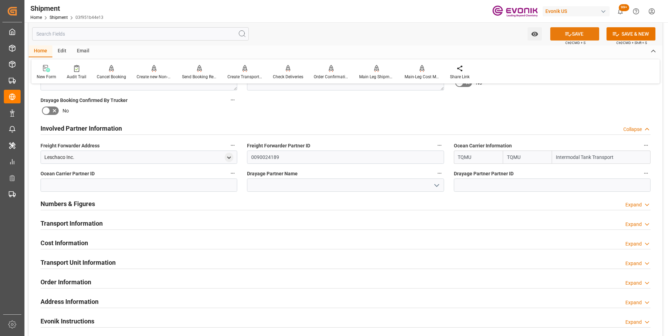
click at [576, 34] on button "SAVE" at bounding box center [574, 33] width 49 height 13
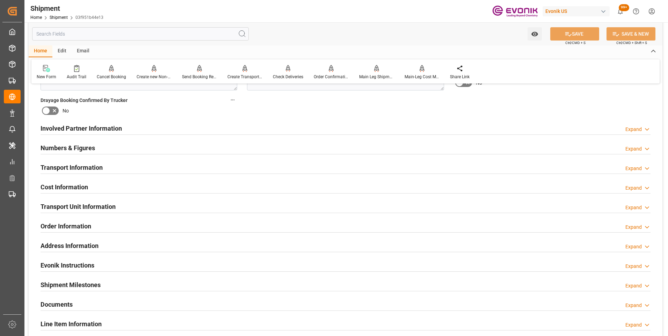
click at [84, 128] on h2 "Involved Partner Information" at bounding box center [81, 128] width 81 height 9
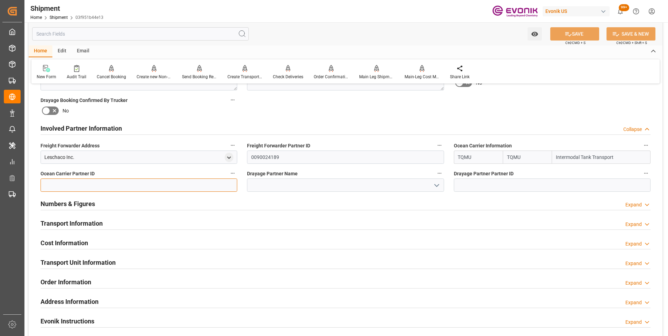
click at [71, 184] on input at bounding box center [139, 184] width 197 height 13
type input "0090029845"
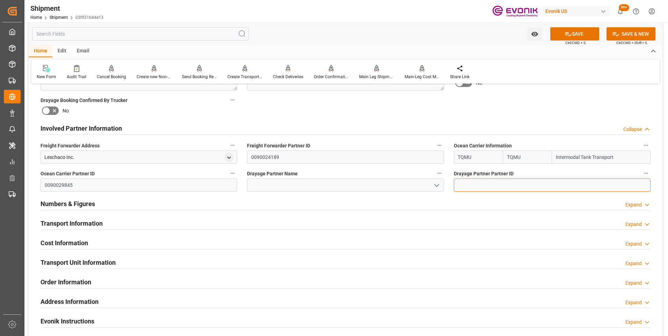
click at [488, 183] on input at bounding box center [552, 184] width 197 height 13
type input "0090029845"
click at [436, 186] on polyline "open menu" at bounding box center [436, 185] width 4 height 2
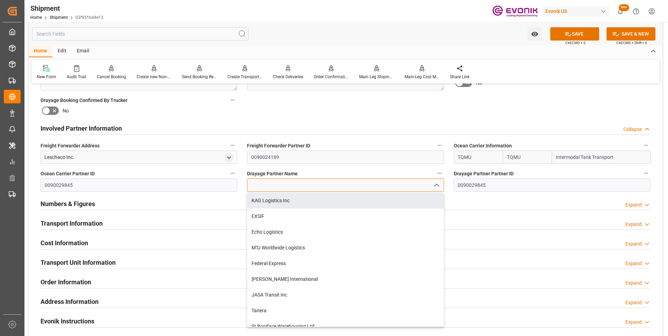
click at [275, 186] on input at bounding box center [345, 184] width 197 height 13
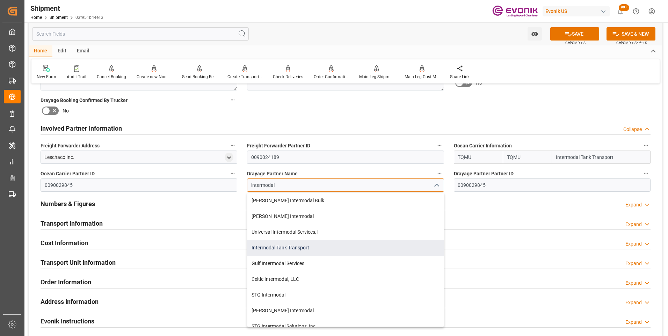
click at [278, 248] on div "Intermodal Tank Transport" at bounding box center [345, 248] width 196 height 16
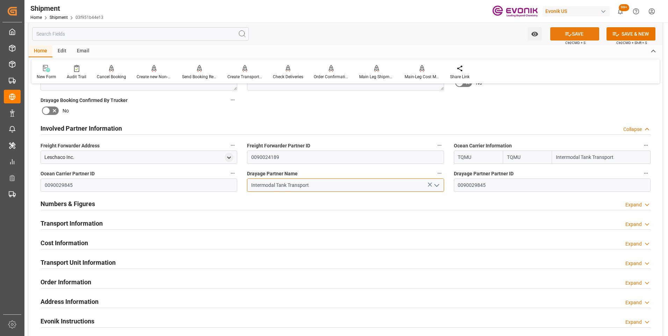
type input "Intermodal Tank Transport"
click at [575, 32] on button "SAVE" at bounding box center [574, 33] width 49 height 13
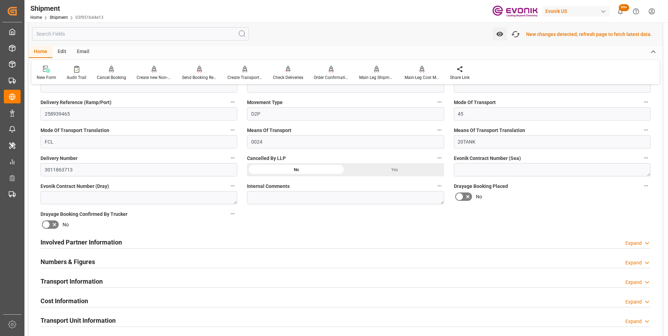
scroll to position [279, 0]
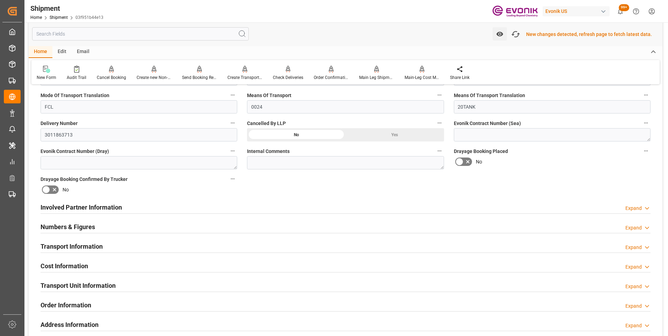
click at [101, 206] on h2 "Involved Partner Information" at bounding box center [81, 207] width 81 height 9
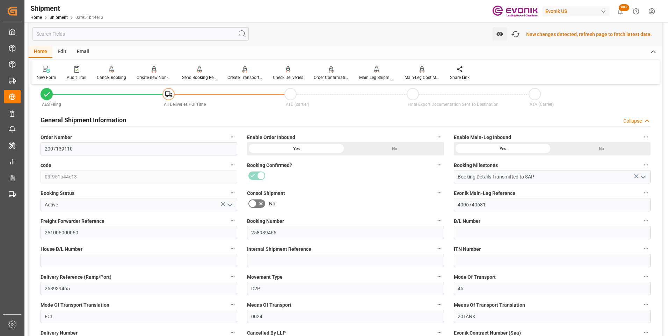
scroll to position [0, 0]
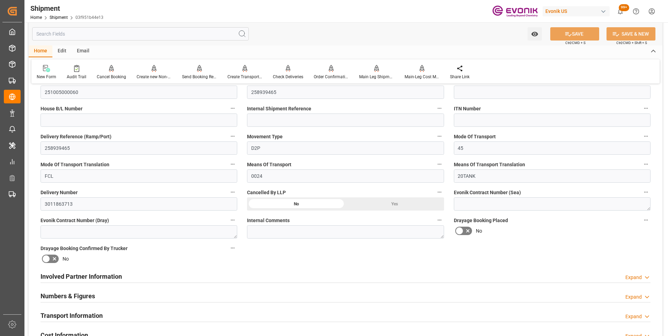
scroll to position [244, 0]
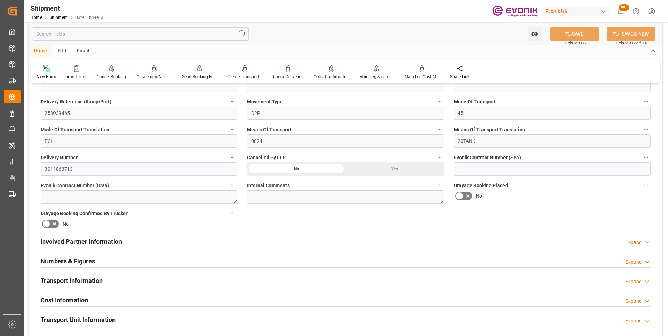
click at [79, 239] on h2 "Involved Partner Information" at bounding box center [81, 241] width 81 height 9
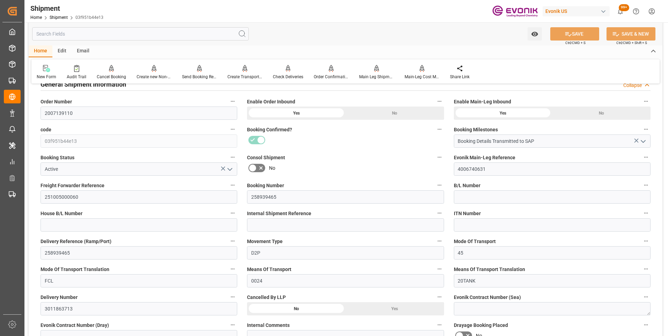
scroll to position [0, 0]
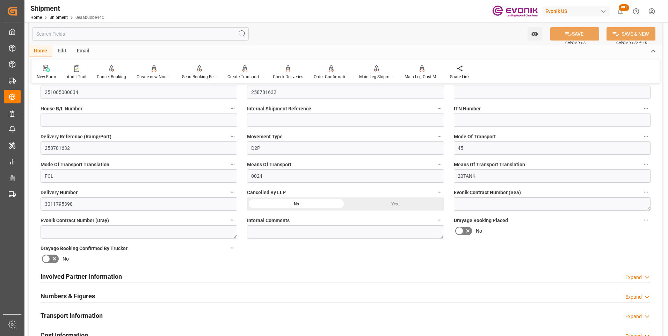
scroll to position [279, 0]
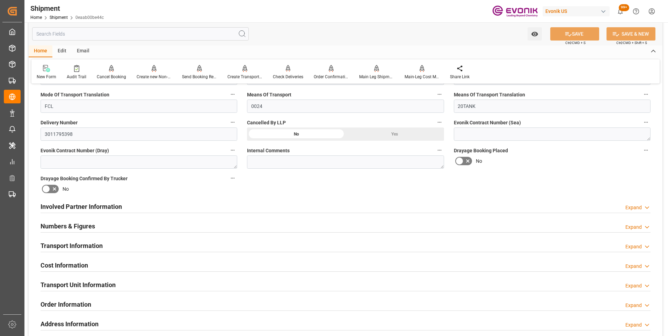
click at [74, 206] on h2 "Involved Partner Information" at bounding box center [81, 206] width 81 height 9
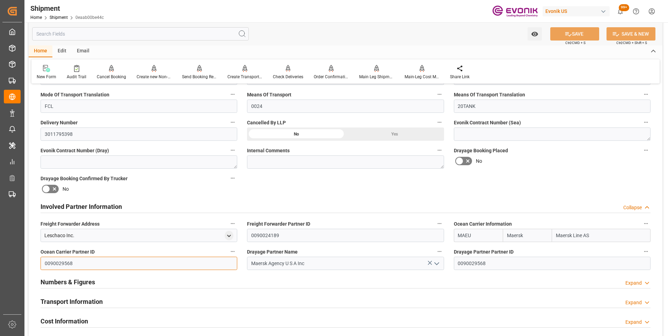
click at [46, 261] on input "0090029568" at bounding box center [139, 263] width 197 height 13
type input "8"
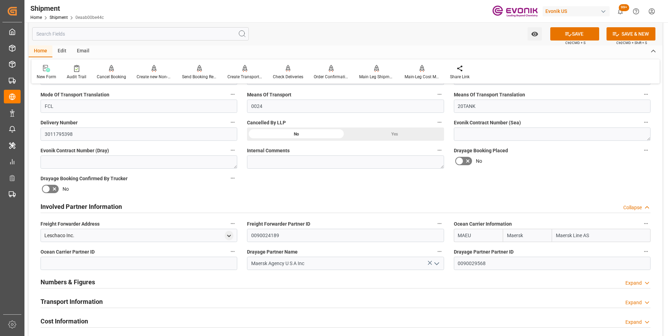
click at [428, 261] on icon at bounding box center [429, 262] width 7 height 7
click at [458, 262] on input "0090029568" at bounding box center [552, 263] width 197 height 13
type input "8"
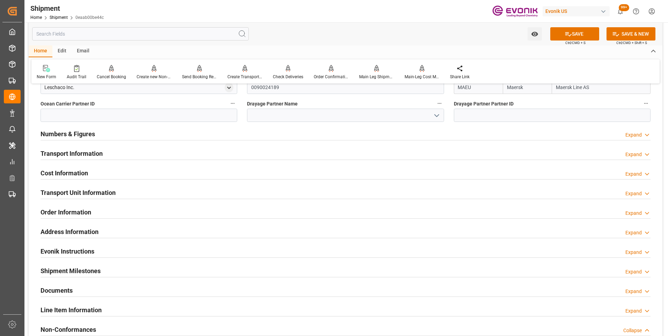
scroll to position [323, 0]
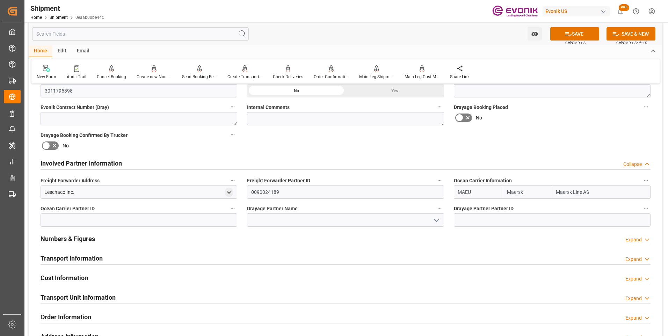
click at [457, 189] on input "MAEU" at bounding box center [478, 191] width 49 height 13
type input "U"
click at [506, 189] on input "Maersk" at bounding box center [526, 191] width 49 height 13
type input "MAEU"
type input "k"
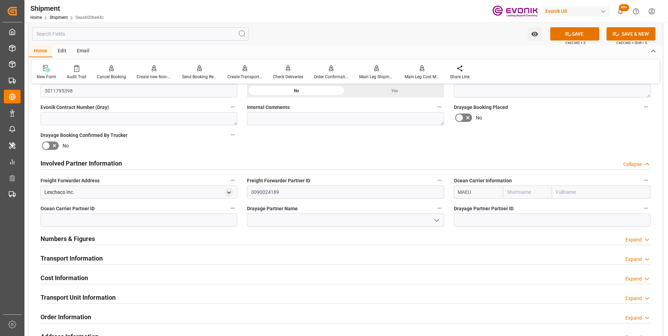
click at [457, 190] on input "MAEU" at bounding box center [478, 191] width 49 height 13
type input "U"
click at [457, 191] on input "MAEU" at bounding box center [478, 191] width 49 height 13
type input "U"
click at [463, 208] on b "TQMU" at bounding box center [465, 208] width 14 height 6
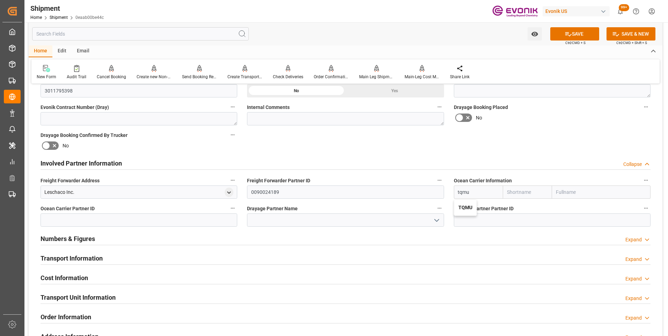
type input "TQMU"
type input "Intermodal Tank Transport"
type input "TQMU"
click at [564, 31] on icon at bounding box center [567, 33] width 7 height 7
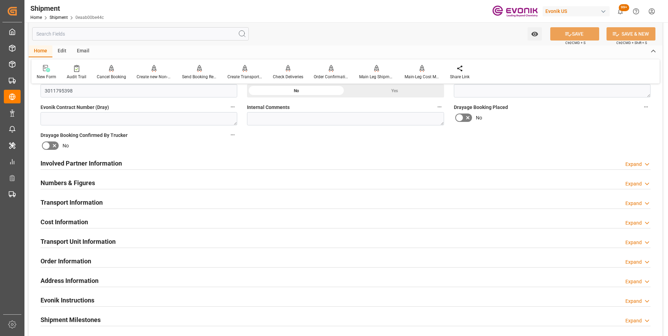
click at [85, 163] on h2 "Involved Partner Information" at bounding box center [81, 163] width 81 height 9
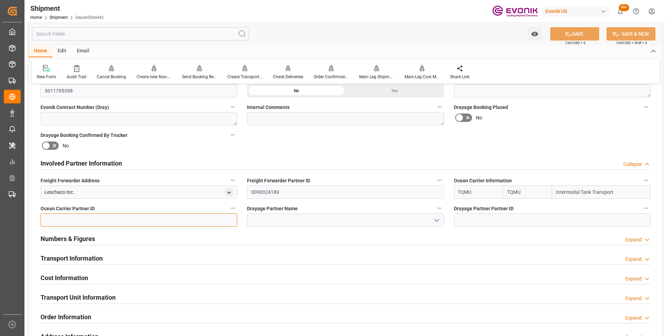
click at [86, 218] on input at bounding box center [139, 219] width 197 height 13
type input "0090029845"
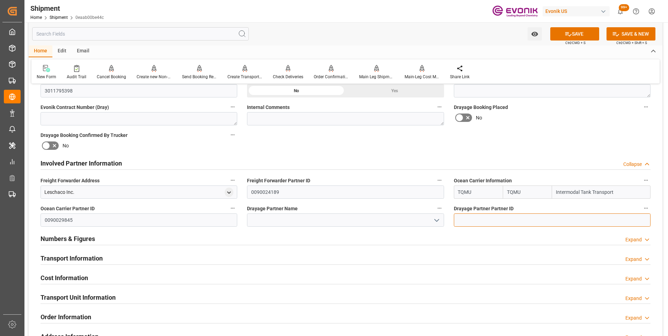
click at [479, 219] on input at bounding box center [552, 219] width 197 height 13
type input "0090029845"
click at [437, 219] on icon "open menu" at bounding box center [436, 220] width 8 height 8
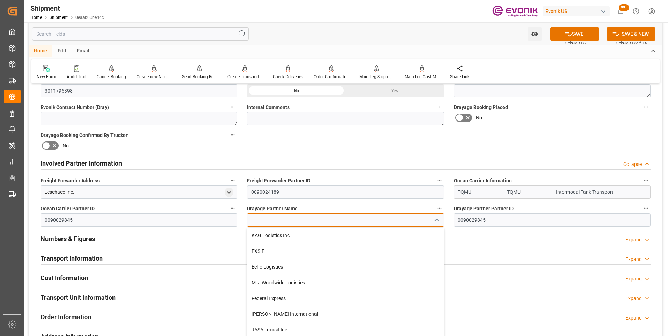
click at [291, 213] on input at bounding box center [345, 219] width 197 height 13
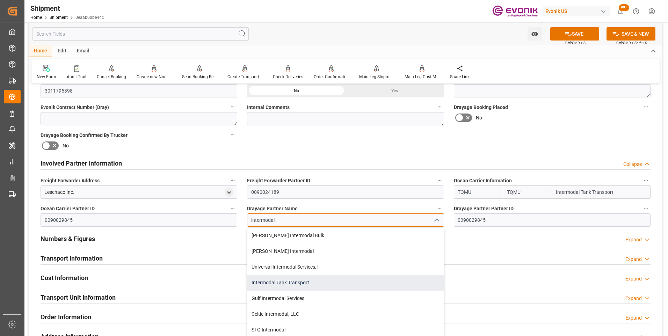
click at [268, 280] on div "Intermodal Tank Transport" at bounding box center [345, 283] width 196 height 16
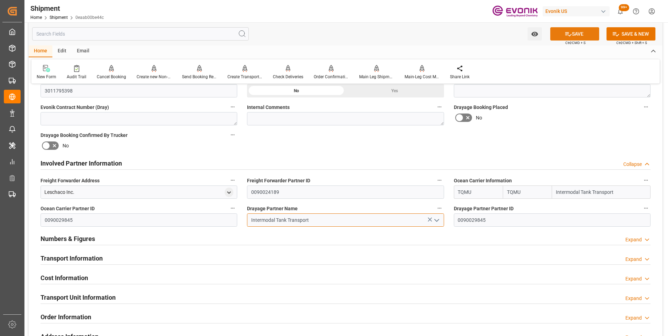
type input "Intermodal Tank Transport"
click at [578, 35] on button "SAVE" at bounding box center [574, 33] width 49 height 13
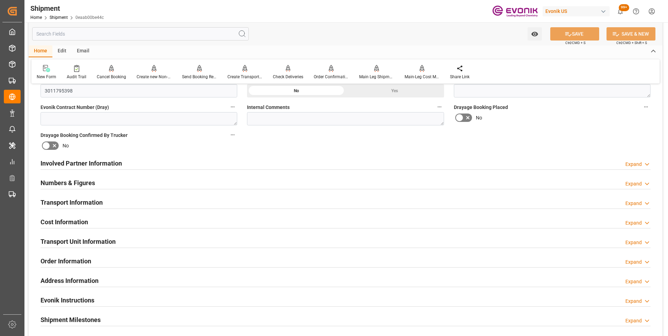
click at [81, 161] on h2 "Involved Partner Information" at bounding box center [81, 163] width 81 height 9
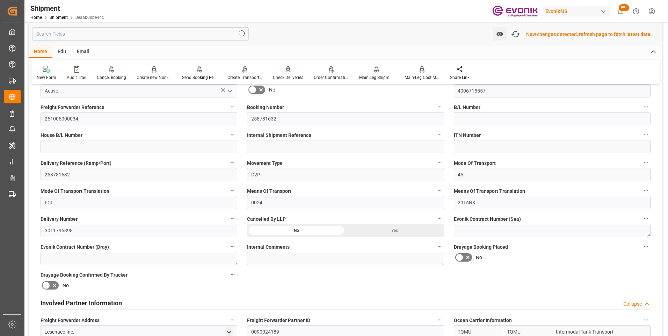
scroll to position [79, 0]
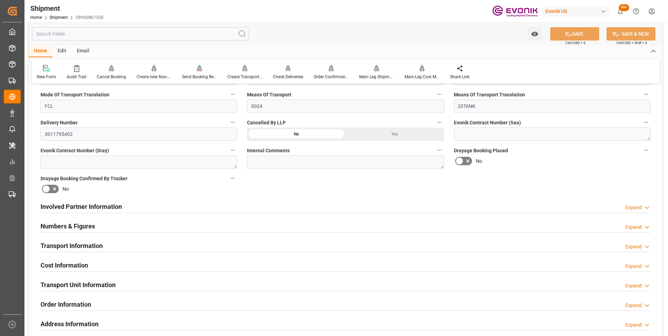
scroll to position [314, 0]
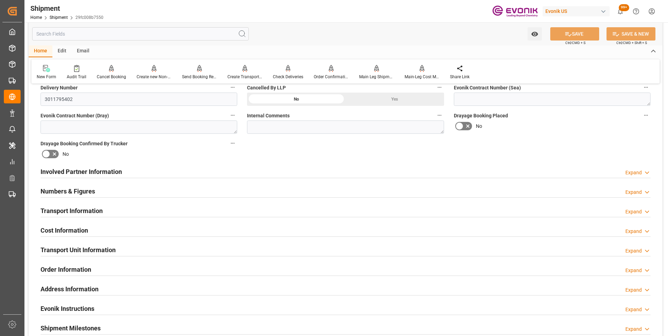
click at [64, 170] on h2 "Involved Partner Information" at bounding box center [81, 171] width 81 height 9
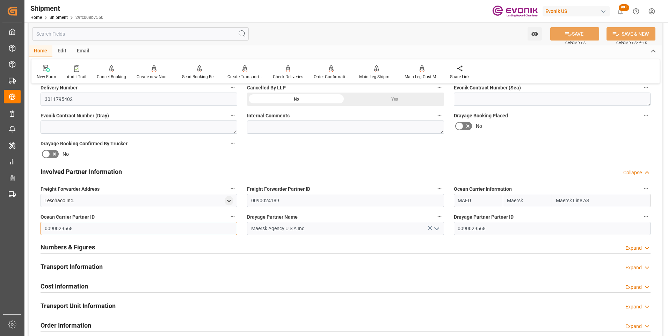
click at [45, 226] on input "0090029568" at bounding box center [139, 228] width 197 height 13
type input "8"
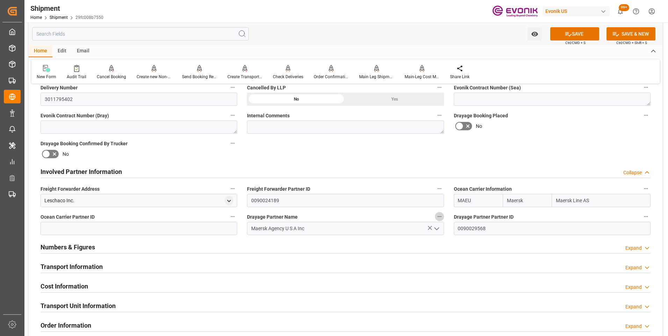
click at [429, 228] on icon at bounding box center [429, 227] width 7 height 7
click at [455, 227] on input "0090029568" at bounding box center [552, 228] width 197 height 13
type input "8"
click at [456, 199] on input "MAEU" at bounding box center [478, 200] width 49 height 13
type input "U"
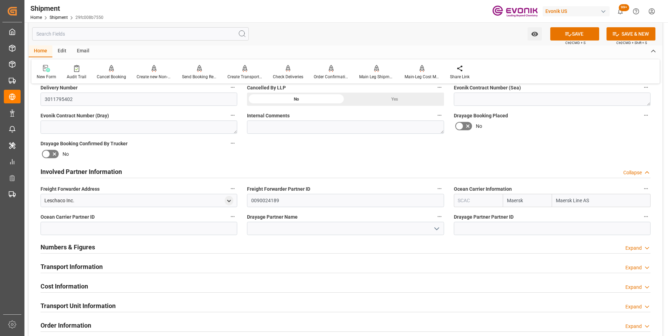
type input "MAEU"
click at [457, 199] on input "MAEU" at bounding box center [478, 200] width 49 height 13
type input "U"
click at [458, 200] on input "MAEU" at bounding box center [478, 200] width 49 height 13
type input "TQMU"
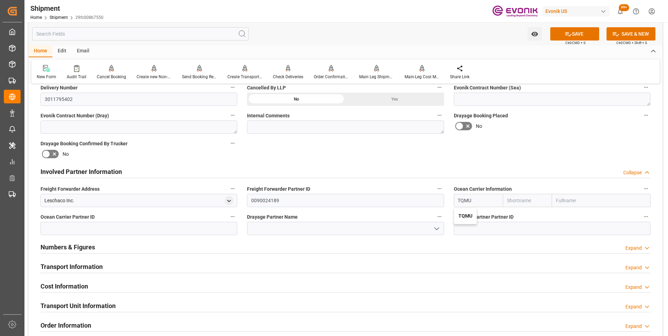
click at [464, 216] on b "TQMU" at bounding box center [465, 216] width 14 height 6
type input "TQMU"
type input "Intermodal Tank Transport"
type input "TQMU"
click at [581, 30] on button "SAVE" at bounding box center [574, 33] width 49 height 13
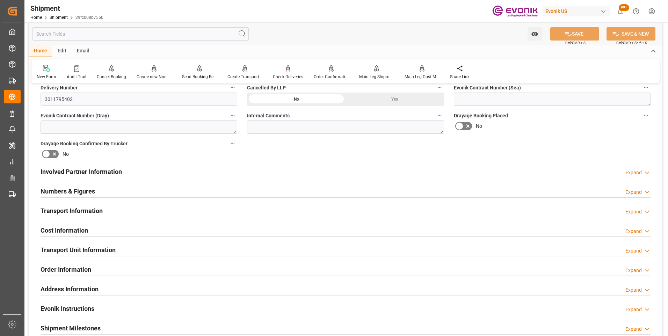
click at [95, 171] on h2 "Involved Partner Information" at bounding box center [81, 171] width 81 height 9
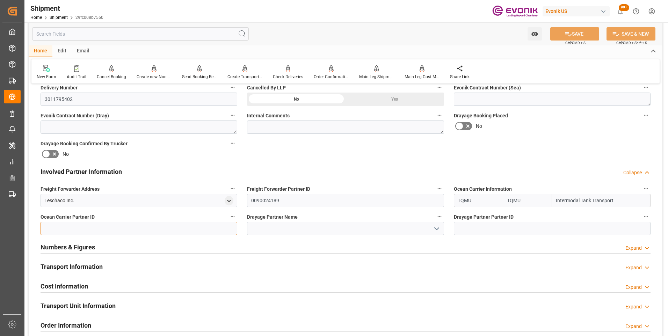
click at [100, 227] on input at bounding box center [139, 228] width 197 height 13
type input "0090029845"
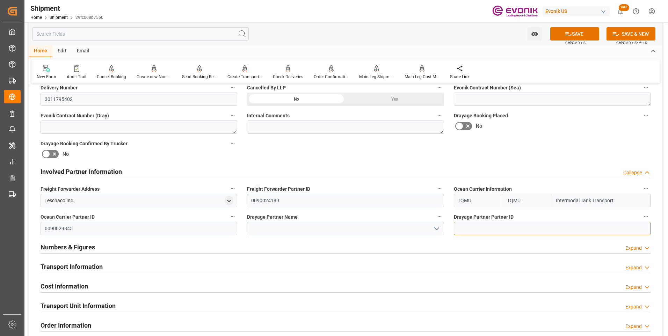
click at [469, 231] on input at bounding box center [552, 228] width 197 height 13
type input "0090029845"
click at [381, 226] on input at bounding box center [345, 228] width 197 height 13
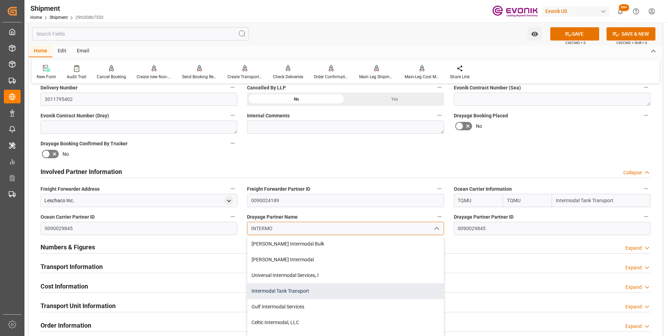
click at [297, 289] on div "Intermodal Tank Transport" at bounding box center [345, 291] width 196 height 16
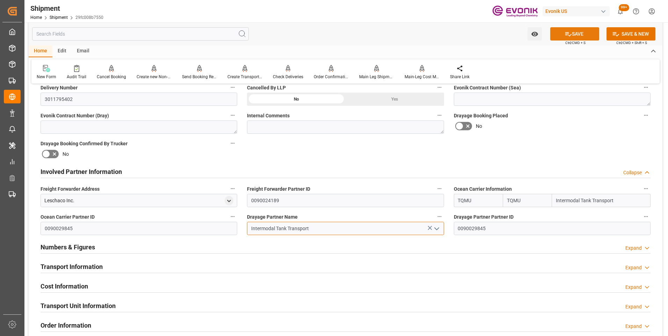
type input "Intermodal Tank Transport"
click at [573, 32] on button "SAVE" at bounding box center [574, 33] width 49 height 13
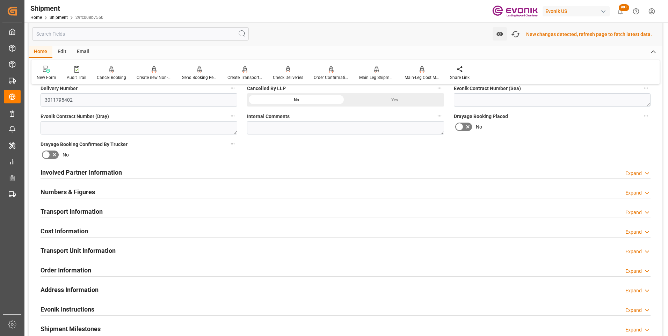
scroll to position [315, 0]
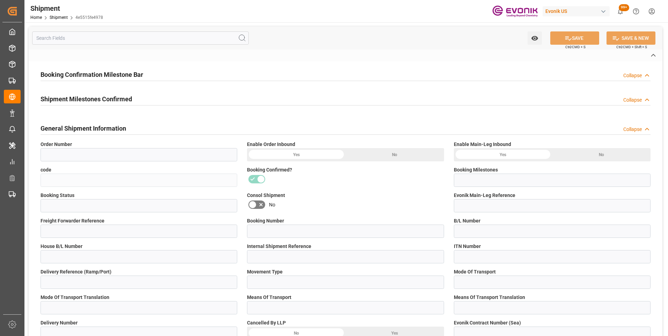
type input "2007147882"
type input "4e5515fe4978"
type input "Booking Details Transmitted to SAP"
type input "Active"
type input "251005000257"
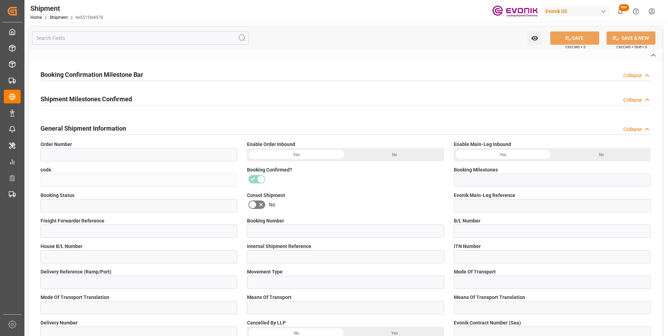
type input "259823632"
type input "D2P"
type input "45"
type input "FCL"
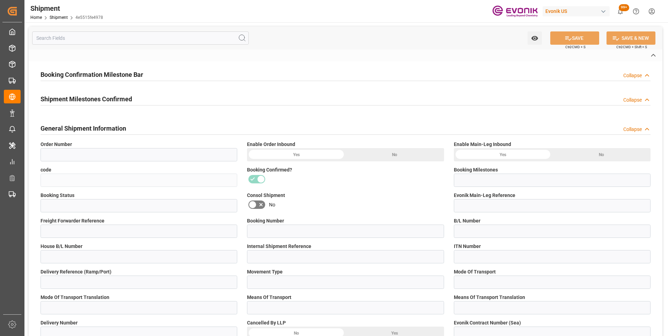
type input "0024"
type input "20TANK"
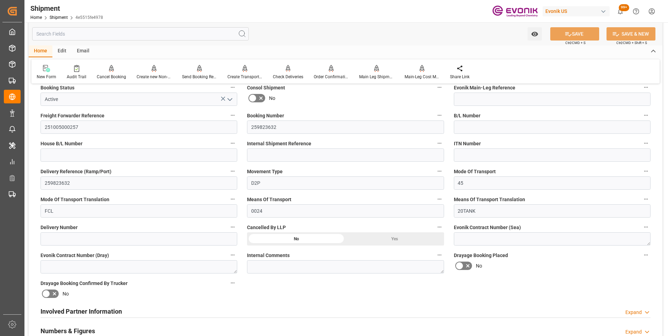
scroll to position [279, 0]
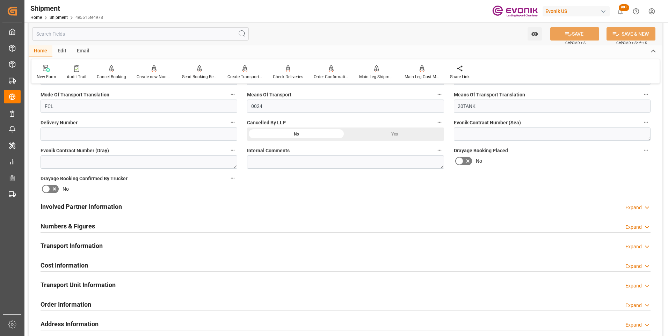
click at [74, 206] on h2 "Involved Partner Information" at bounding box center [81, 206] width 81 height 9
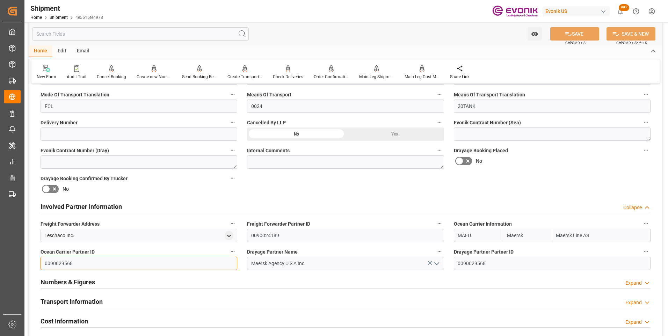
click at [44, 262] on input "0090029568" at bounding box center [139, 263] width 197 height 13
type input "8"
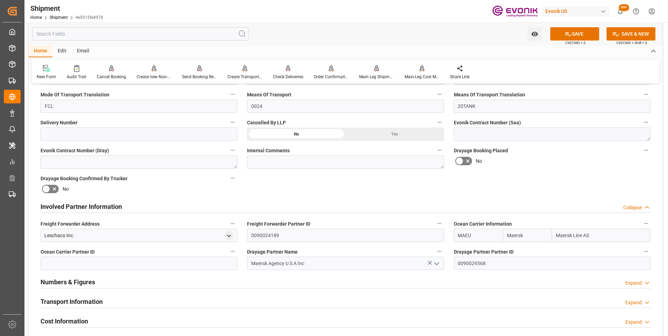
click at [430, 263] on icon at bounding box center [429, 262] width 7 height 7
click at [458, 263] on input "0090029568" at bounding box center [552, 263] width 197 height 13
type input "8"
click at [506, 234] on input "Maersk" at bounding box center [526, 235] width 49 height 13
type input "k"
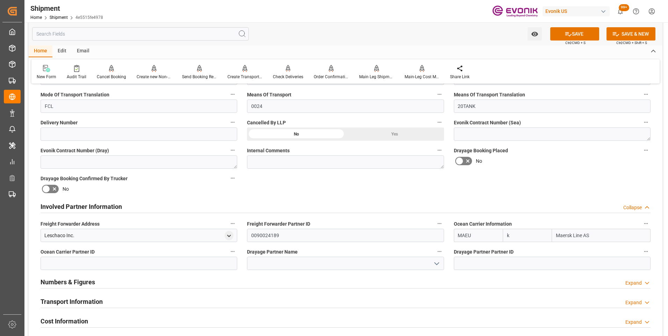
click at [505, 234] on input "k" at bounding box center [526, 235] width 49 height 13
click at [458, 234] on input "MAEU" at bounding box center [478, 235] width 49 height 13
type input "U"
type input "TQMU"
click at [468, 251] on b "TQMU" at bounding box center [465, 251] width 14 height 6
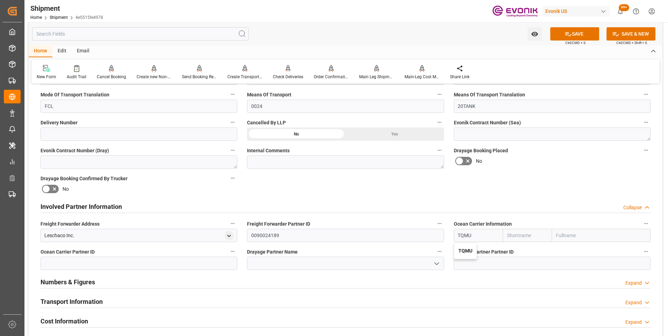
type input "TQMU"
type input "Intermodal Tank Transport"
type input "TQMU"
click at [579, 36] on button "SAVE" at bounding box center [574, 33] width 49 height 13
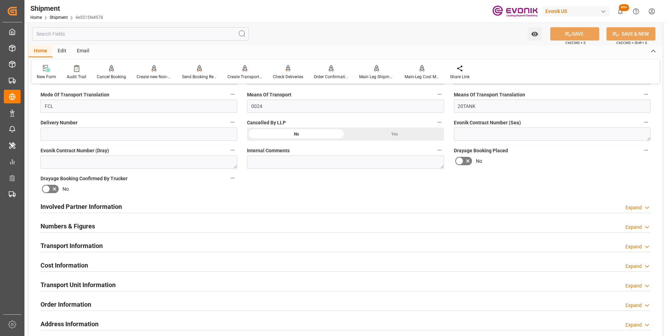
click at [66, 206] on h2 "Involved Partner Information" at bounding box center [81, 206] width 81 height 9
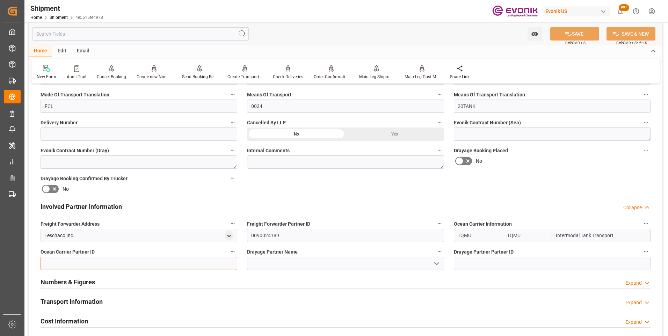
click at [64, 262] on input at bounding box center [139, 263] width 197 height 13
type input "0090029845"
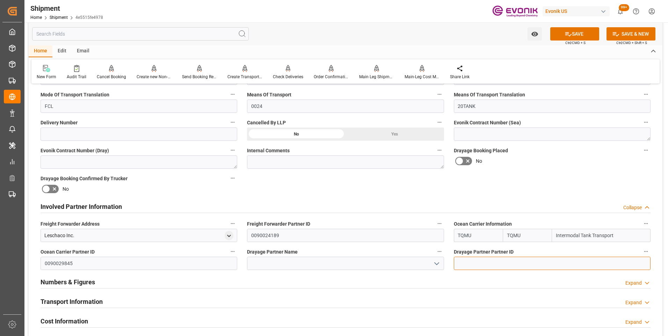
click at [481, 262] on input at bounding box center [552, 263] width 197 height 13
type input "0090029845"
click at [359, 263] on input at bounding box center [345, 263] width 197 height 13
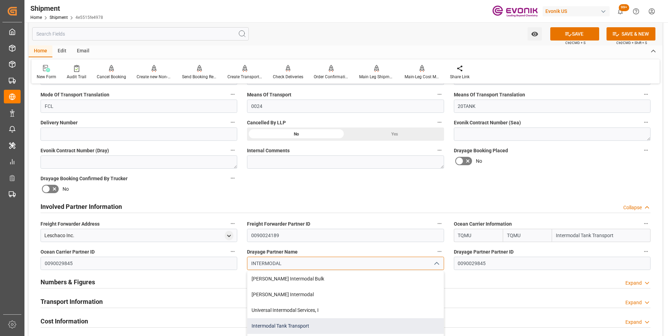
click at [285, 323] on div "Intermodal Tank Transport" at bounding box center [345, 326] width 196 height 16
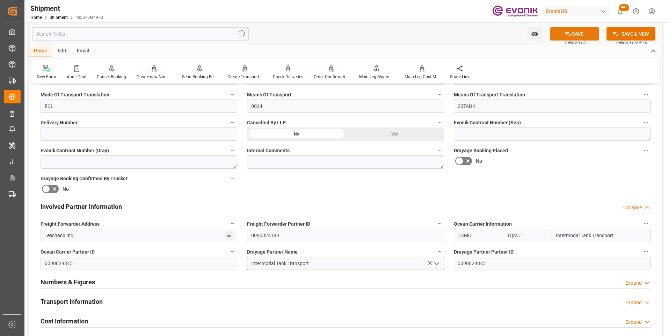
type input "Intermodal Tank Transport"
click at [577, 36] on button "SAVE" at bounding box center [574, 33] width 49 height 13
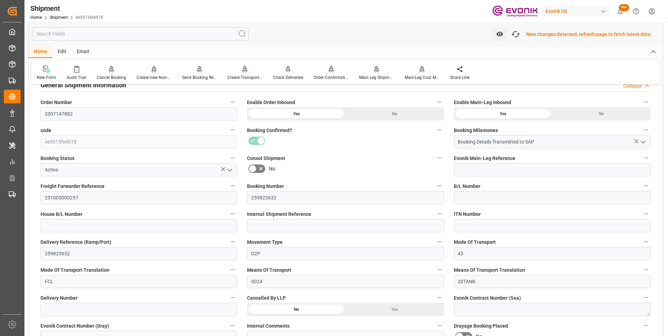
scroll to position [105, 0]
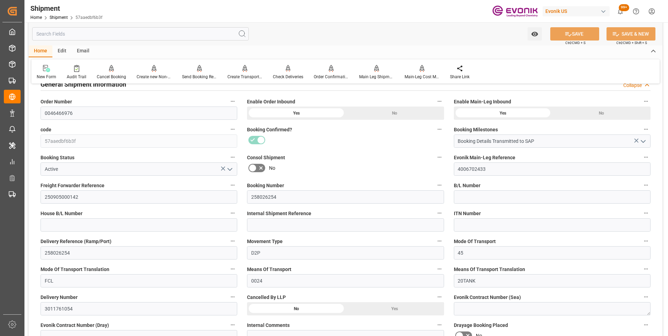
scroll to position [209, 0]
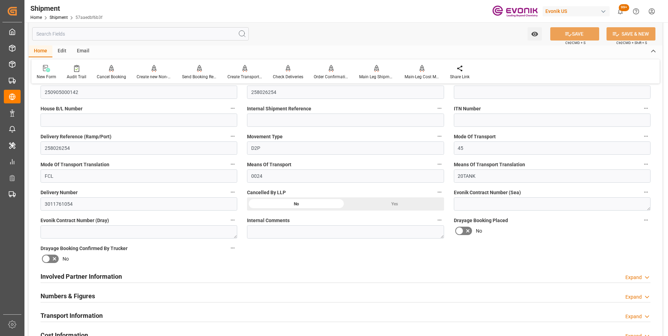
click at [100, 275] on h2 "Involved Partner Information" at bounding box center [81, 276] width 81 height 9
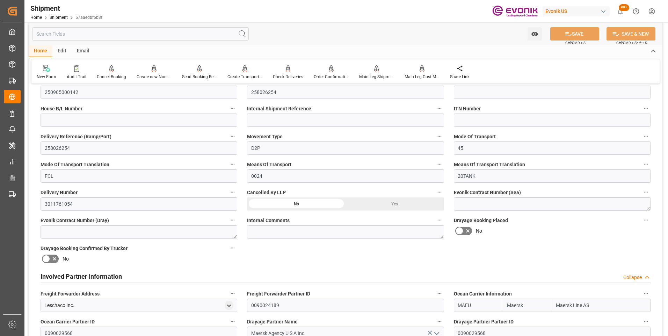
scroll to position [279, 0]
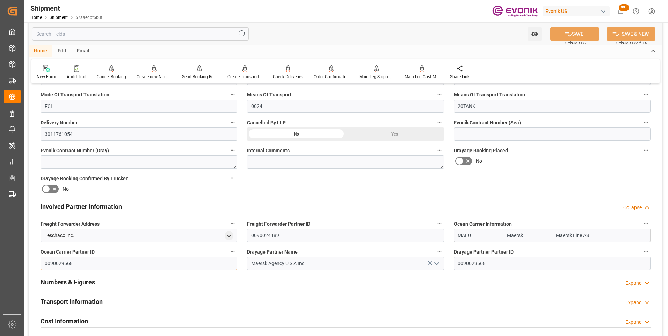
click at [46, 263] on input "0090029568" at bounding box center [139, 263] width 197 height 13
type input "8"
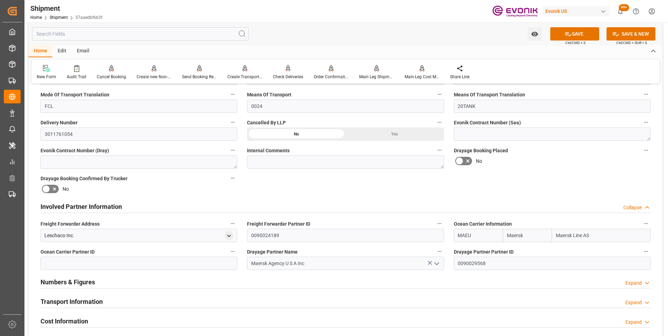
click at [430, 264] on icon at bounding box center [429, 262] width 7 height 7
click at [457, 263] on input "0090029568" at bounding box center [552, 263] width 197 height 13
type input "8"
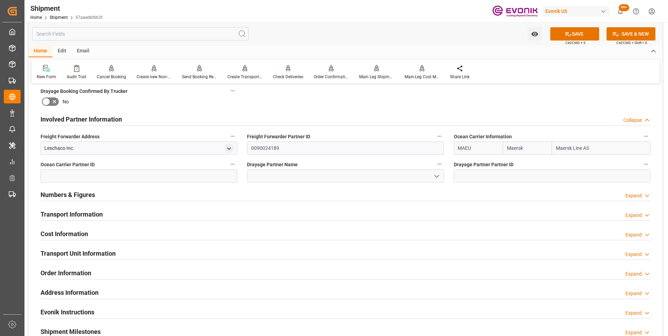
scroll to position [262, 0]
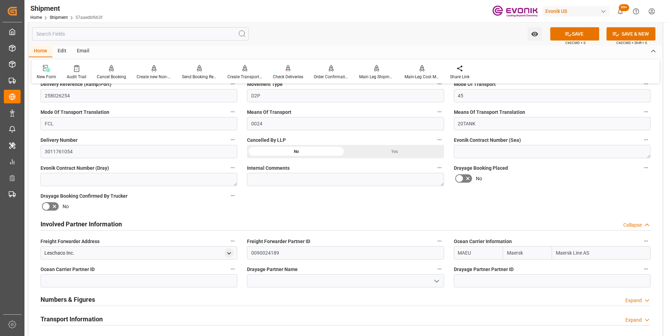
click at [459, 251] on input "MAEU" at bounding box center [478, 252] width 49 height 13
type input "U"
type input "TQMU"
click at [464, 267] on b "TQMU" at bounding box center [465, 268] width 14 height 6
type input "TQMU"
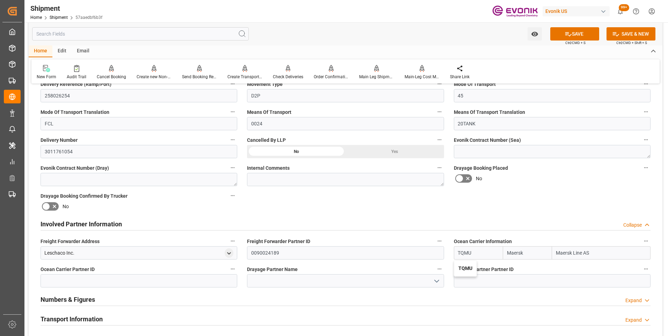
type input "Intermodal Tank Transport"
type input "TQMU"
click at [575, 35] on button "SAVE" at bounding box center [574, 33] width 49 height 13
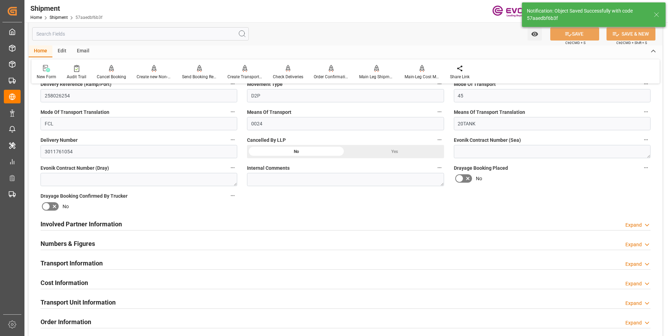
click at [77, 222] on h2 "Involved Partner Information" at bounding box center [81, 223] width 81 height 9
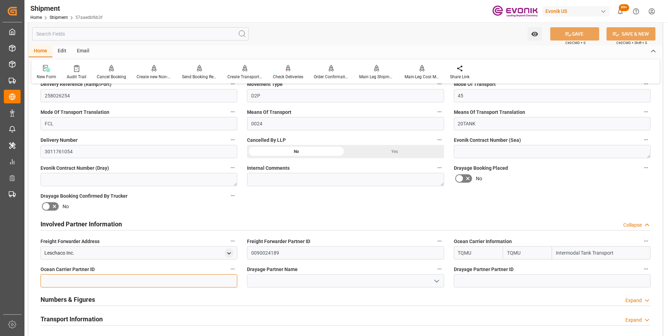
click at [108, 279] on input at bounding box center [139, 280] width 197 height 13
type input "0090029845"
click at [475, 279] on input at bounding box center [552, 280] width 197 height 13
type input "0090029845"
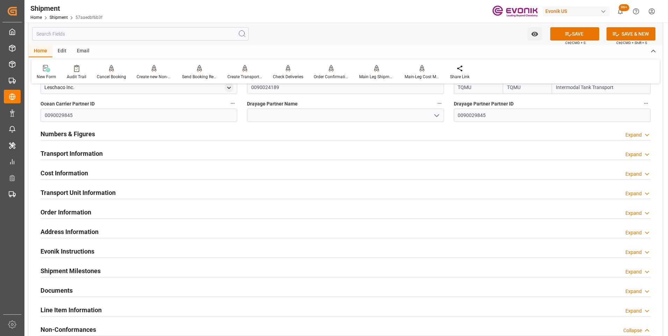
scroll to position [358, 0]
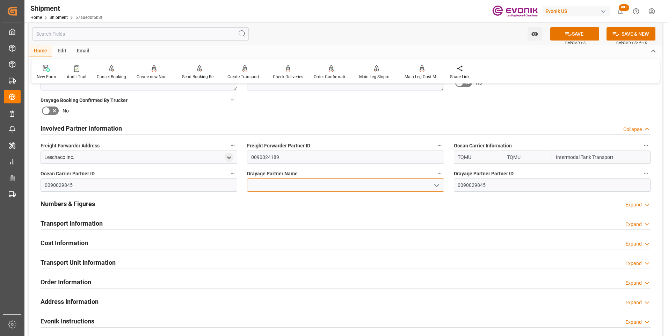
click at [268, 187] on input at bounding box center [345, 184] width 197 height 13
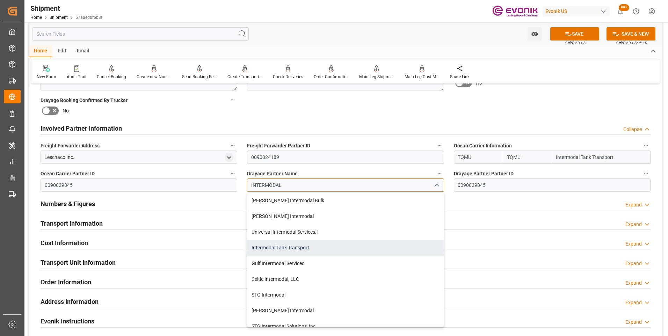
click at [290, 246] on div "Intermodal Tank Transport" at bounding box center [345, 248] width 196 height 16
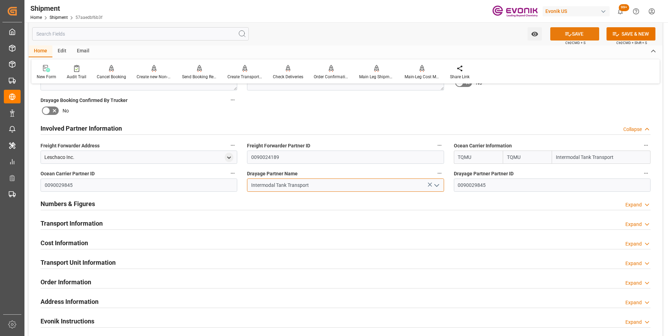
type input "Intermodal Tank Transport"
click at [569, 37] on icon at bounding box center [567, 33] width 7 height 7
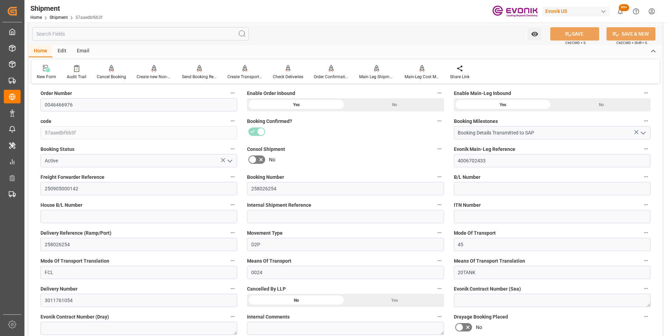
scroll to position [8, 0]
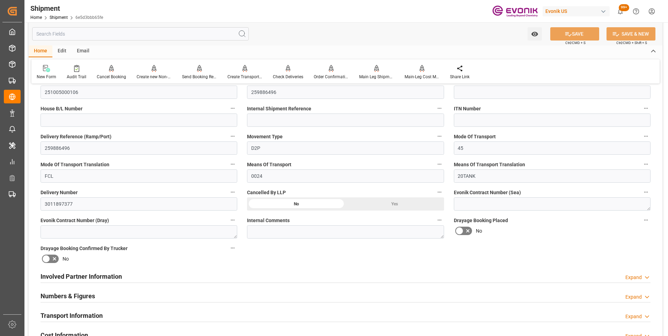
scroll to position [244, 0]
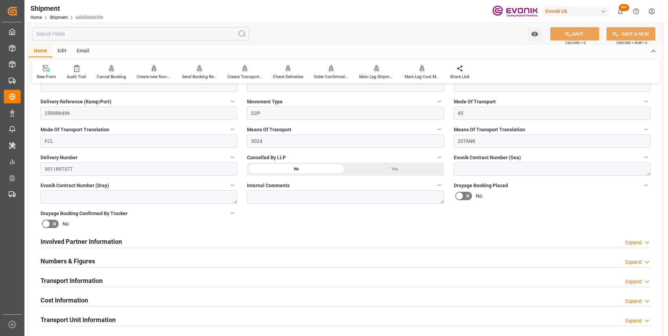
click at [79, 241] on h2 "Involved Partner Information" at bounding box center [81, 241] width 81 height 9
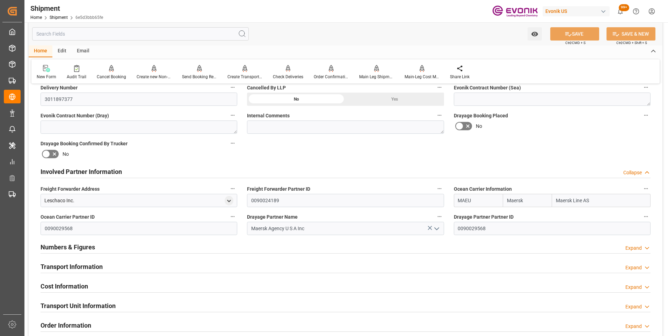
scroll to position [349, 0]
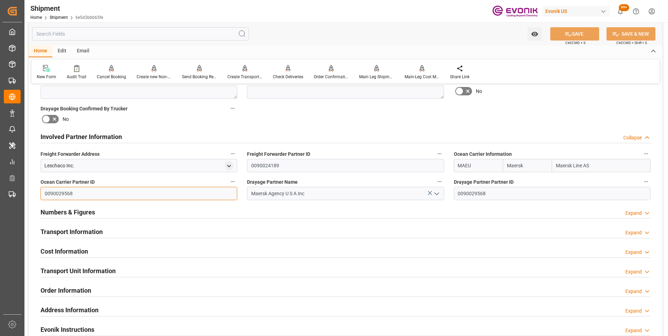
click at [45, 192] on input "0090029568" at bounding box center [139, 193] width 197 height 13
type input "8"
click at [429, 192] on icon at bounding box center [429, 193] width 4 height 4
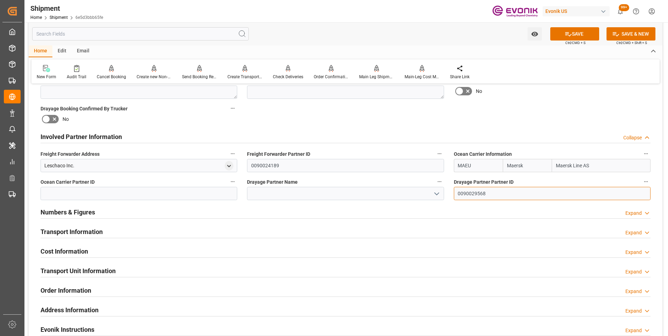
click at [459, 193] on input "0090029568" at bounding box center [552, 193] width 197 height 13
type input "8"
click at [457, 165] on input "MAEU" at bounding box center [478, 165] width 49 height 13
type input "U"
type input "TQMU"
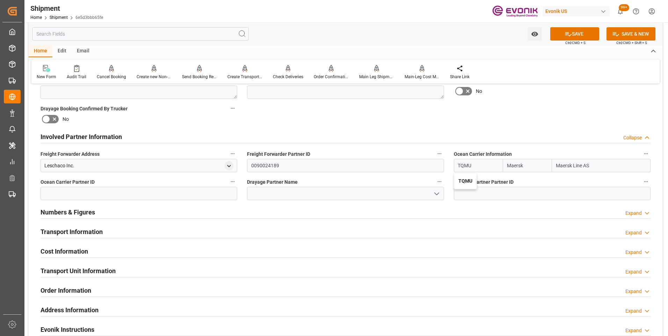
click at [463, 180] on b "TQMU" at bounding box center [465, 181] width 14 height 6
type input "TQMU"
type input "Intermodal Tank Transport"
type input "TQMU"
click at [577, 34] on button "SAVE" at bounding box center [574, 33] width 49 height 13
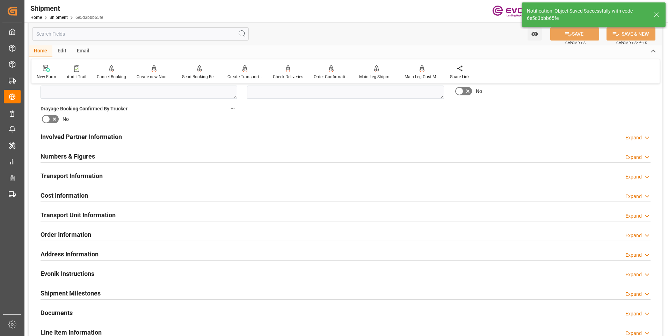
click at [106, 133] on h2 "Involved Partner Information" at bounding box center [81, 136] width 81 height 9
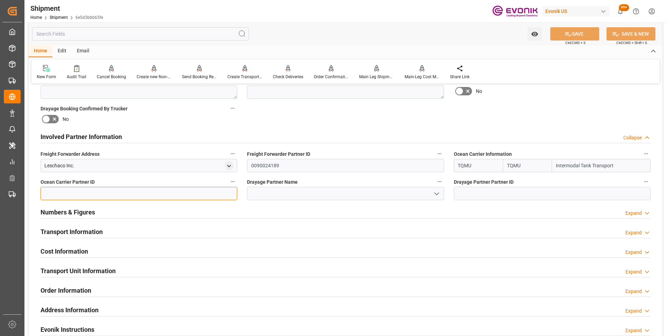
click at [82, 192] on input at bounding box center [139, 193] width 197 height 13
type input "0090029845"
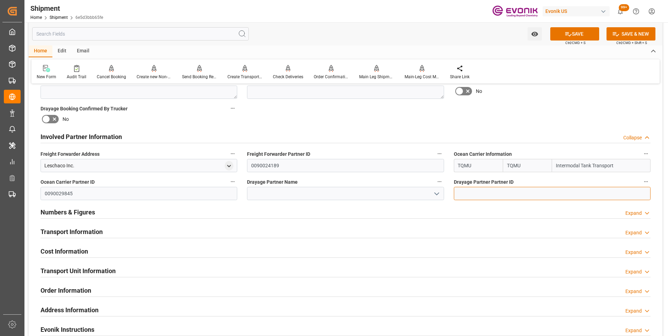
click at [463, 194] on input at bounding box center [552, 193] width 197 height 13
type input "0090029845"
click at [385, 195] on input at bounding box center [345, 193] width 197 height 13
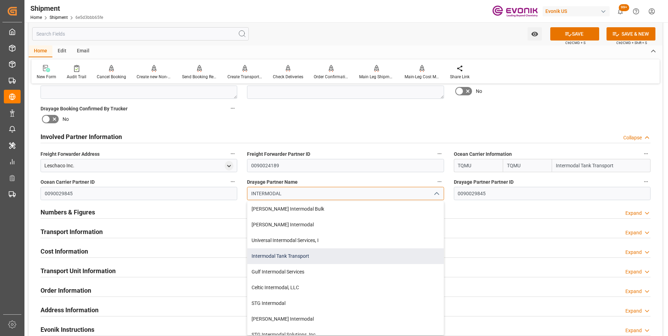
click at [283, 253] on div "Intermodal Tank Transport" at bounding box center [345, 256] width 196 height 16
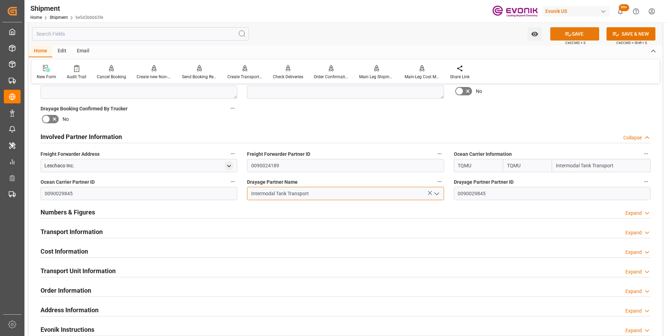
type input "Intermodal Tank Transport"
click at [577, 34] on button "SAVE" at bounding box center [574, 33] width 49 height 13
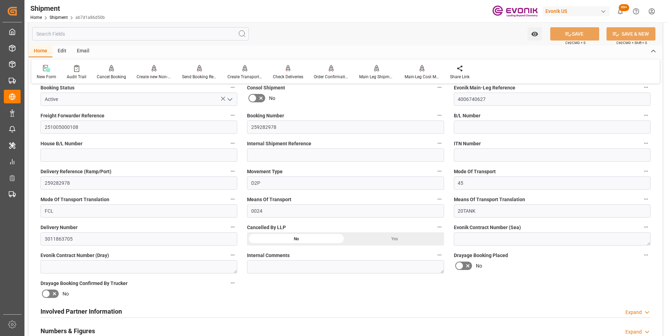
scroll to position [209, 0]
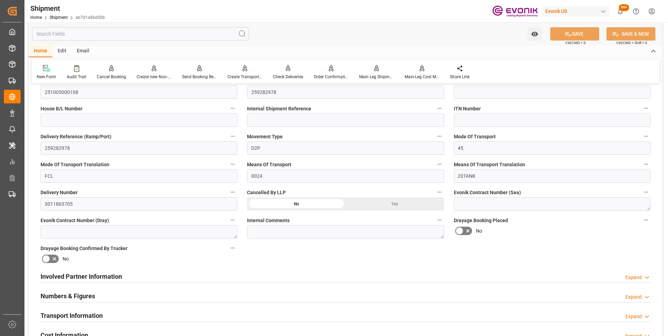
click at [82, 276] on h2 "Involved Partner Information" at bounding box center [81, 276] width 81 height 9
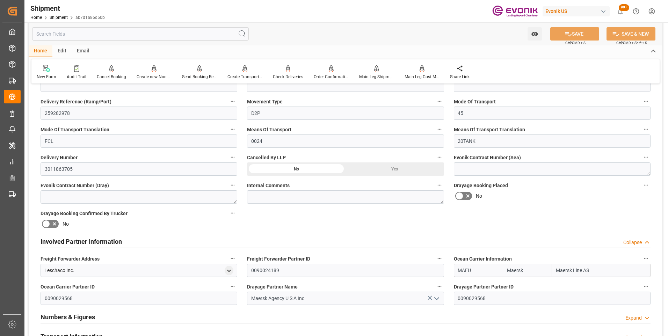
scroll to position [279, 0]
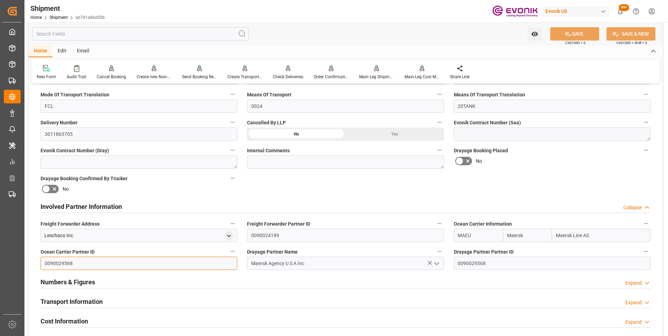
click at [46, 262] on input "0090029568" at bounding box center [139, 263] width 197 height 13
type input "8"
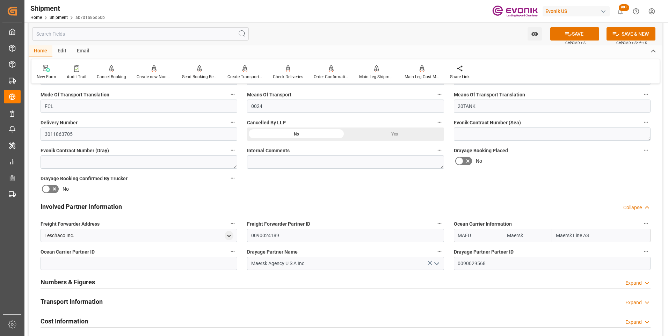
click at [427, 262] on icon at bounding box center [429, 262] width 7 height 7
click at [457, 262] on input "0090029568" at bounding box center [552, 263] width 197 height 13
type input "8"
click at [458, 234] on input "MAEU" at bounding box center [478, 235] width 49 height 13
type input "U"
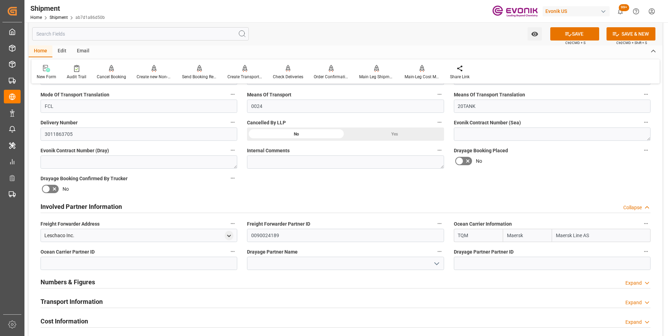
type input "TQMU"
click at [465, 251] on b "TQMU" at bounding box center [465, 251] width 14 height 6
type input "TQMU"
type input "Intermodal Tank Transport"
type input "TQMU"
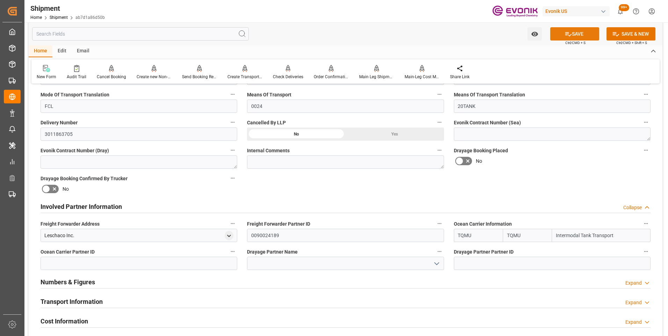
click at [570, 36] on button "SAVE" at bounding box center [574, 33] width 49 height 13
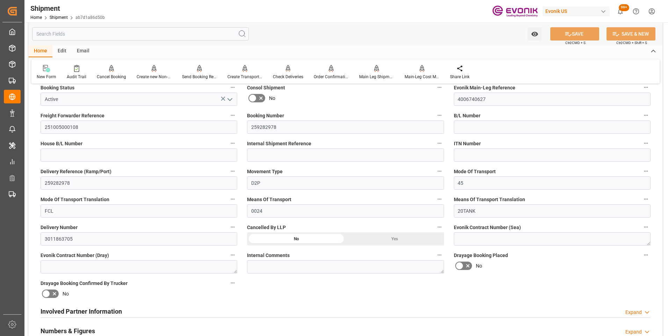
scroll to position [244, 0]
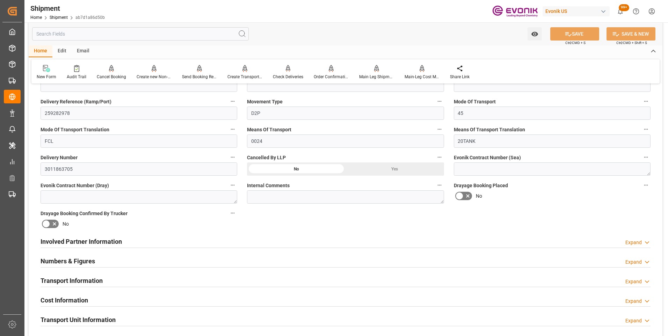
click at [78, 241] on h2 "Involved Partner Information" at bounding box center [81, 241] width 81 height 9
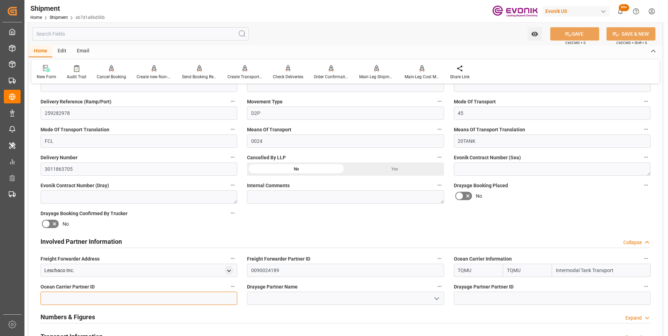
click at [67, 295] on input at bounding box center [139, 298] width 197 height 13
type input "090029845"
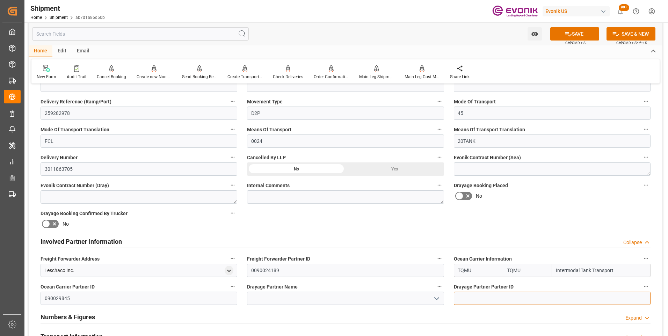
click at [475, 297] on input at bounding box center [552, 298] width 197 height 13
type input "0090029845"
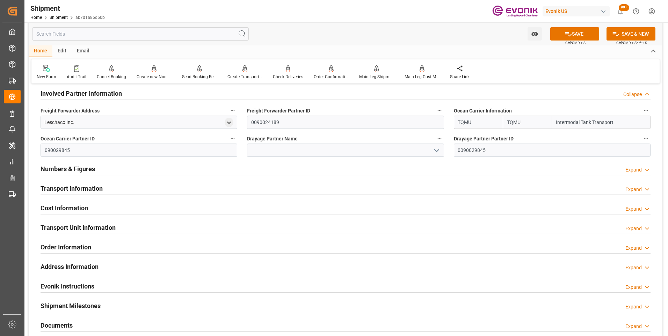
scroll to position [288, 0]
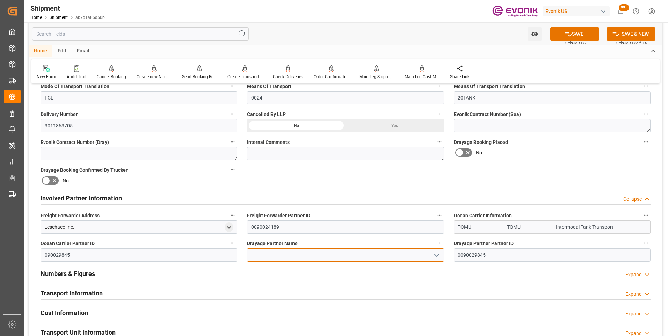
click at [368, 257] on input at bounding box center [345, 254] width 197 height 13
click at [436, 253] on icon "open menu" at bounding box center [436, 255] width 8 height 8
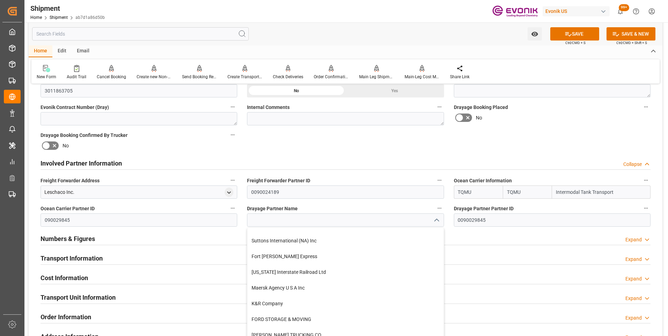
scroll to position [3282, 0]
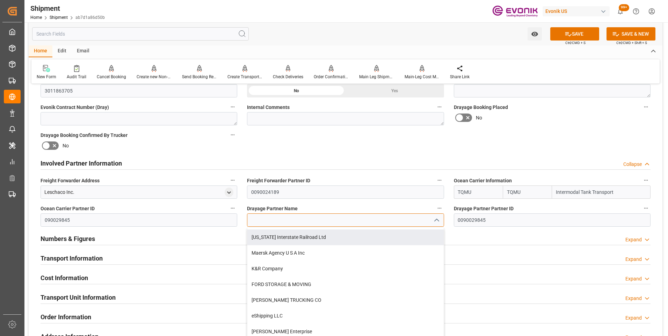
click at [265, 221] on input at bounding box center [345, 219] width 197 height 13
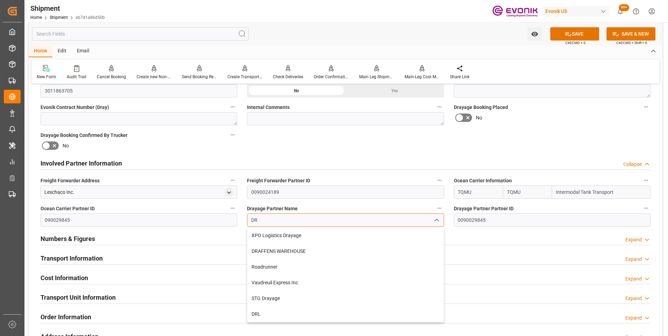
type input "D"
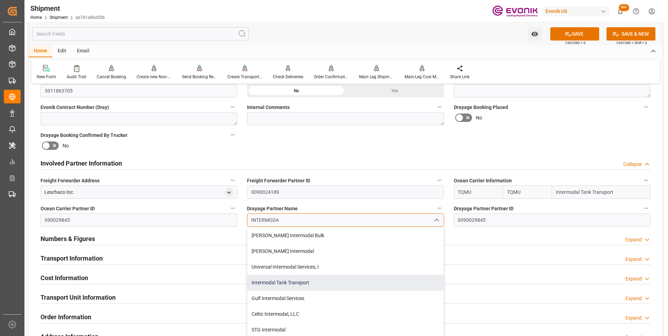
click at [285, 283] on div "Intermodal Tank Transport" at bounding box center [345, 283] width 196 height 16
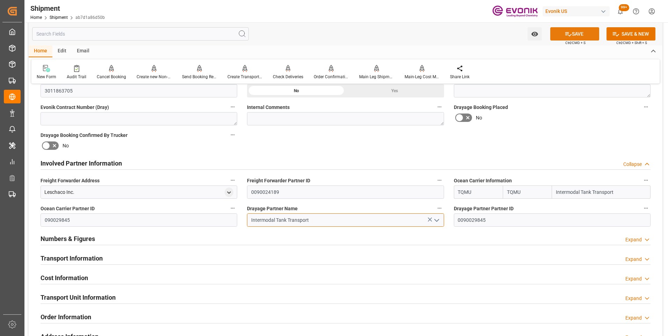
type input "Intermodal Tank Transport"
click at [571, 30] on button "SAVE" at bounding box center [574, 33] width 49 height 13
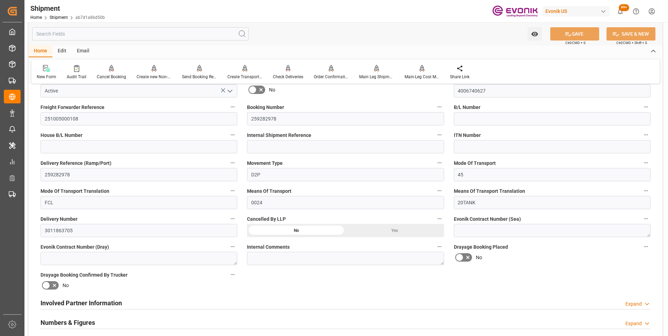
scroll to position [148, 0]
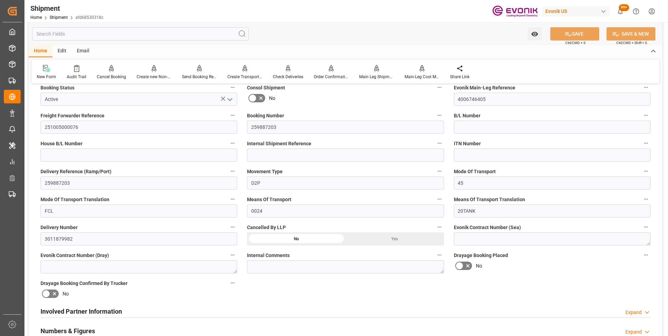
scroll to position [209, 0]
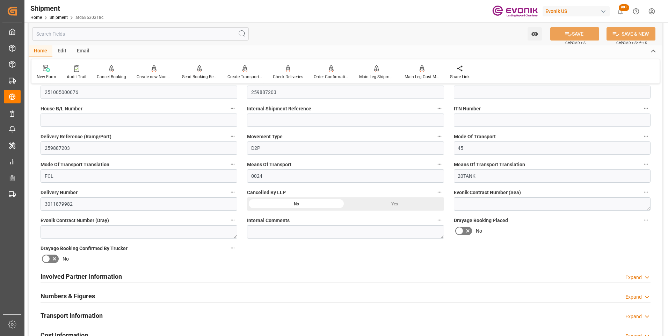
click at [88, 274] on h2 "Involved Partner Information" at bounding box center [81, 276] width 81 height 9
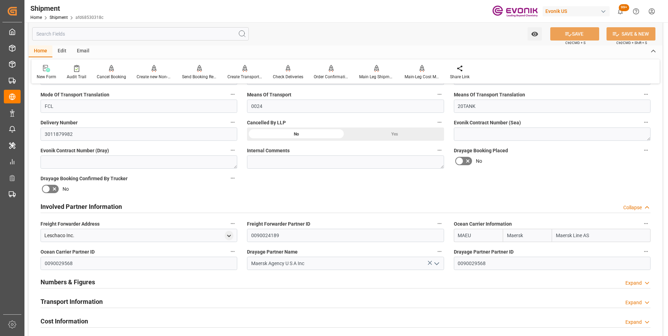
scroll to position [314, 0]
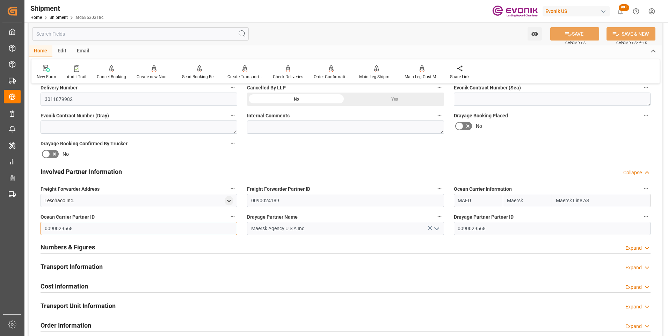
click at [46, 227] on input "0090029568" at bounding box center [139, 228] width 197 height 13
click at [45, 227] on input "0090029568" at bounding box center [139, 228] width 197 height 13
type input "8"
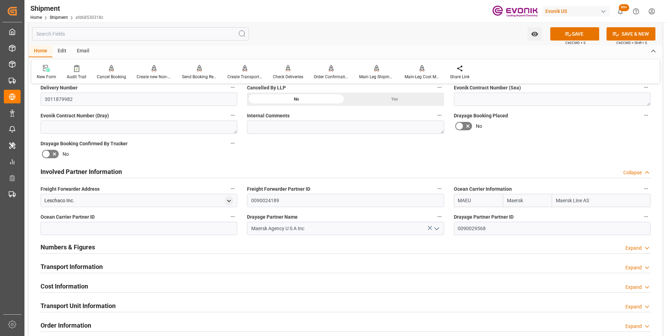
click at [428, 226] on icon at bounding box center [429, 228] width 4 height 4
click at [457, 227] on input "0090029568" at bounding box center [552, 228] width 197 height 13
type input "8"
click at [456, 199] on input "MAEU" at bounding box center [478, 200] width 49 height 13
type input "U"
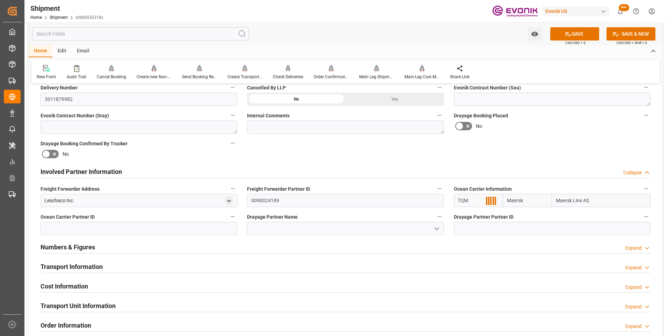
type input "TQMU"
click at [462, 219] on b "TQMU" at bounding box center [465, 216] width 14 height 6
type input "TQMU"
type input "Intermodal Tank Transport"
type input "TQMU"
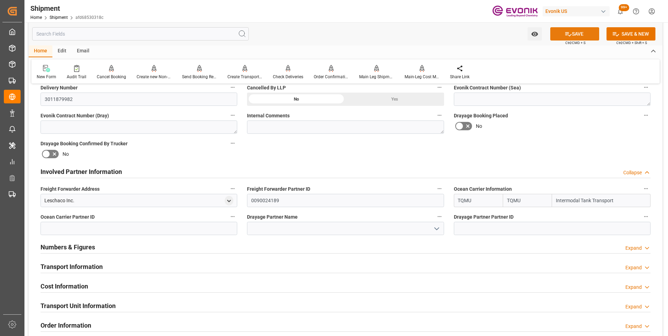
click at [578, 38] on button "SAVE" at bounding box center [574, 33] width 49 height 13
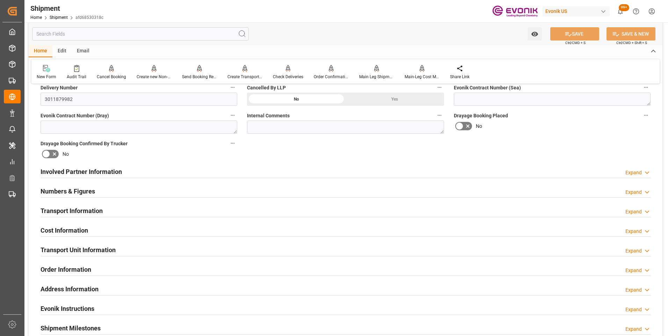
click at [105, 171] on h2 "Involved Partner Information" at bounding box center [81, 171] width 81 height 9
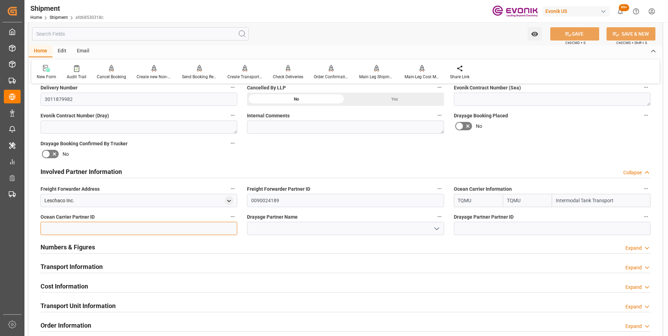
click at [75, 227] on input at bounding box center [139, 228] width 197 height 13
